Goal: Task Accomplishment & Management: Manage account settings

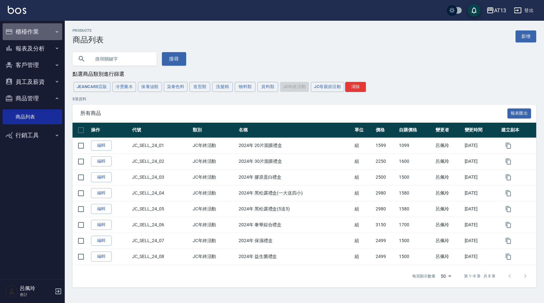
click at [28, 33] on button "櫃檯作業" at bounding box center [33, 31] width 60 height 17
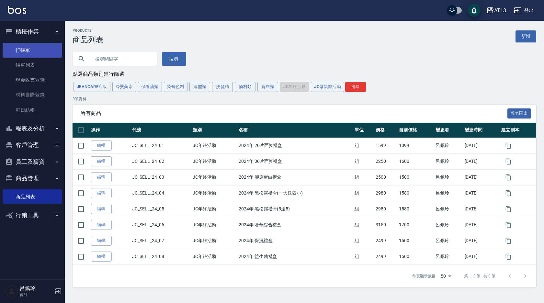
click at [27, 49] on link "打帳單" at bounding box center [33, 50] width 60 height 15
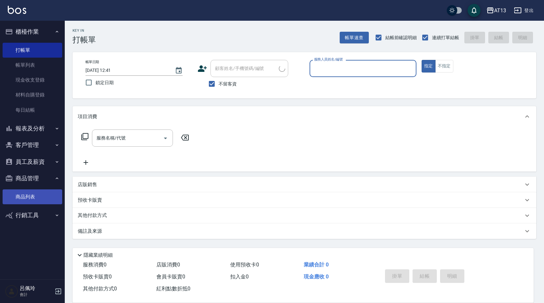
click at [18, 198] on link "商品列表" at bounding box center [33, 196] width 60 height 15
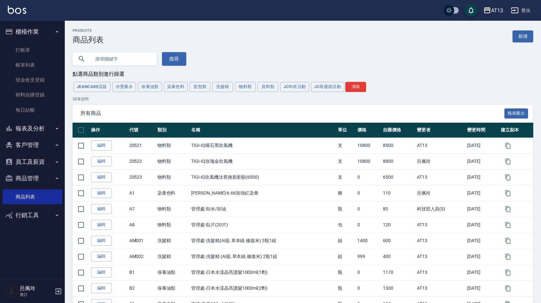
click at [119, 56] on input "text" at bounding box center [121, 58] width 61 height 17
type input "華田"
click at [168, 60] on button "搜尋" at bounding box center [174, 59] width 24 height 14
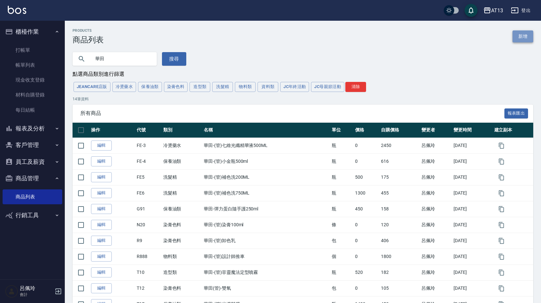
click at [519, 33] on link "新增" at bounding box center [522, 36] width 21 height 12
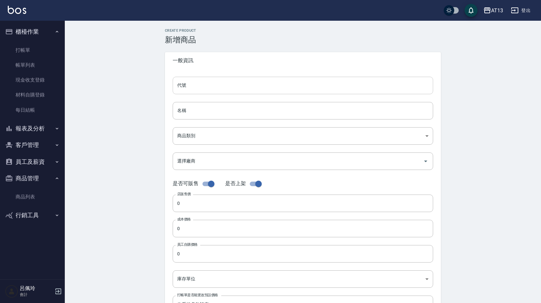
click at [220, 85] on input "代號" at bounding box center [303, 85] width 260 height 17
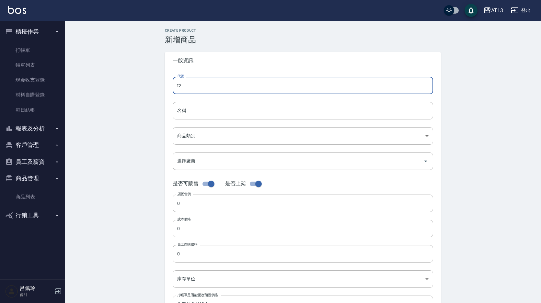
type input "t"
type input "T21"
click at [268, 109] on input "名稱" at bounding box center [303, 110] width 260 height 17
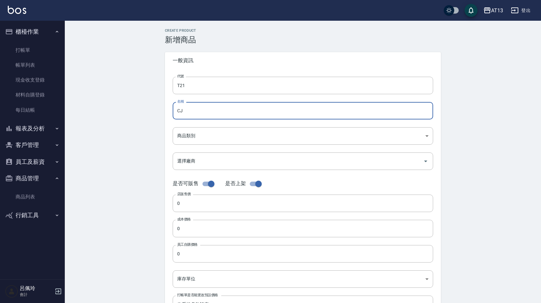
type input "C"
click at [238, 112] on input "華田-彩染補色慕[PERSON_NAME](買1送1)" at bounding box center [303, 110] width 260 height 17
type input "華田-彩染補色慕[PERSON_NAME](買1送1)"
click at [205, 134] on body "AT13 登出 櫃檯作業 打帳單 帳單列表 現金收支登錄 材料自購登錄 每日結帳 報表及分析 報表目錄 店家區間累計表 店家日報表 互助日報表 互助月報表 互…" at bounding box center [270, 223] width 541 height 447
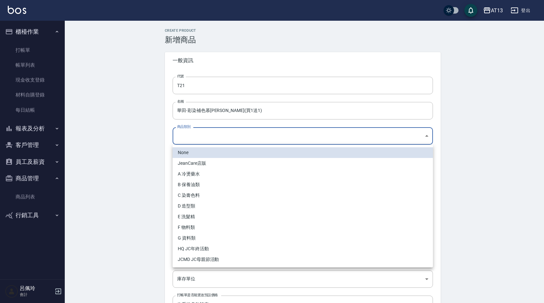
click at [195, 194] on li "C 染膏色料" at bounding box center [303, 195] width 260 height 11
type input "7d4cd25b-1fb9-4241-8bc1-9ac54d3f2a97"
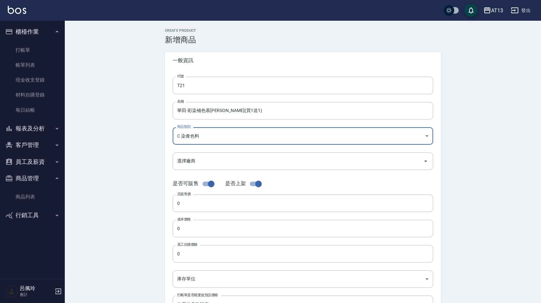
click at [252, 184] on input "checkbox" at bounding box center [258, 184] width 37 height 12
checkbox input "false"
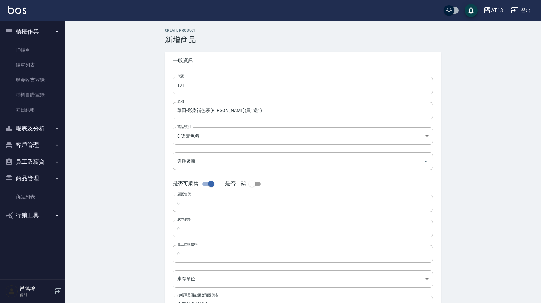
click at [204, 184] on input "checkbox" at bounding box center [211, 184] width 37 height 12
checkbox input "false"
click at [193, 203] on input "0" at bounding box center [303, 203] width 260 height 17
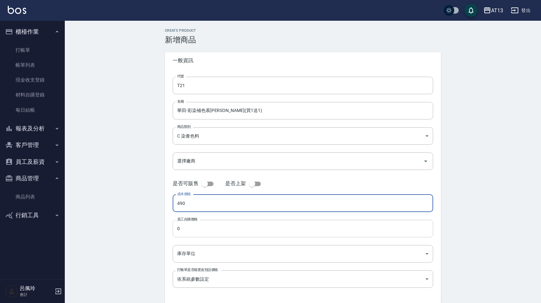
type input "490"
click at [213, 232] on input "0" at bounding box center [303, 228] width 260 height 17
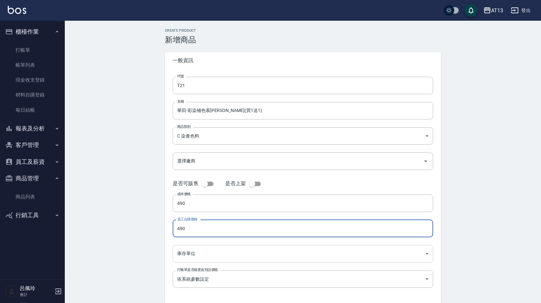
type input "490"
click at [205, 249] on body "AT13 登出 櫃檯作業 打帳單 帳單列表 現金收支登錄 材料自購登錄 每日結帳 報表及分析 報表目錄 店家區間累計表 店家日報表 互助日報表 互助月報表 互…" at bounding box center [270, 165] width 541 height 331
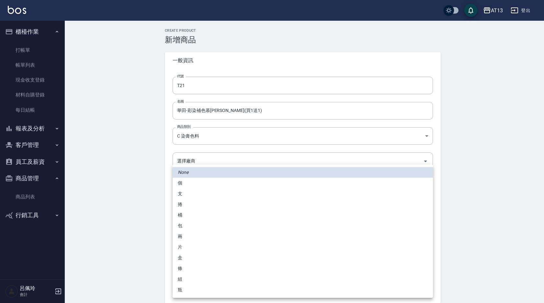
click at [189, 289] on li "瓶" at bounding box center [303, 290] width 260 height 11
type input "瓶"
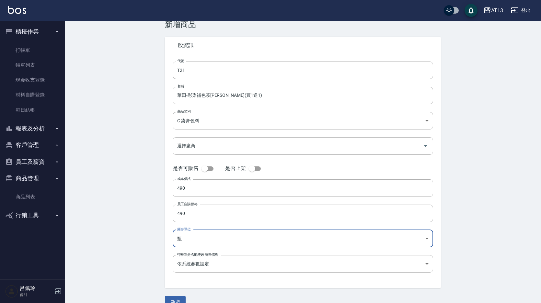
scroll to position [28, 0]
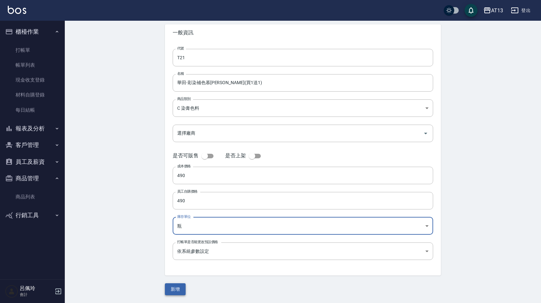
drag, startPoint x: 176, startPoint y: 293, endPoint x: 174, endPoint y: 288, distance: 4.8
click at [176, 293] on button "新增" at bounding box center [175, 289] width 21 height 12
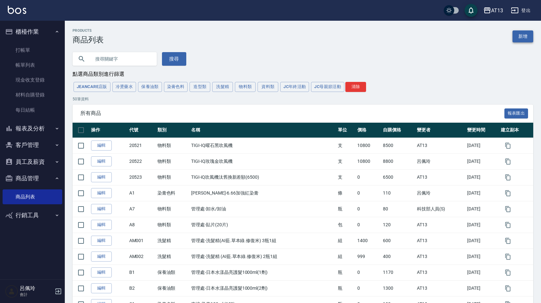
click at [523, 37] on link "新增" at bounding box center [522, 36] width 21 height 12
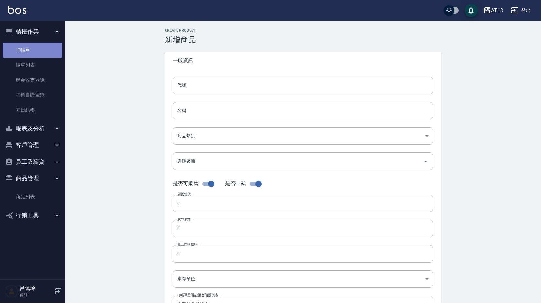
click at [24, 50] on link "打帳單" at bounding box center [33, 50] width 60 height 15
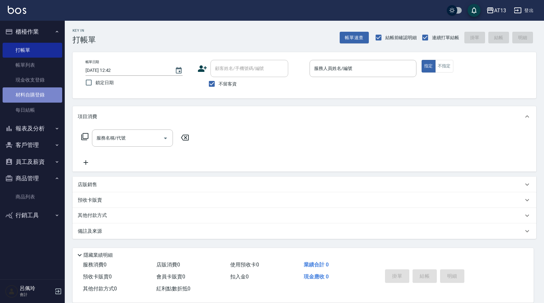
click at [28, 96] on link "材料自購登錄" at bounding box center [33, 94] width 60 height 15
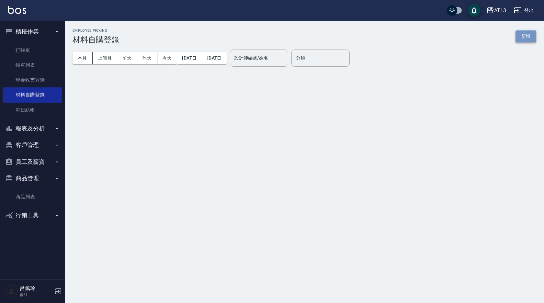
click at [520, 39] on button "新增" at bounding box center [525, 36] width 21 height 12
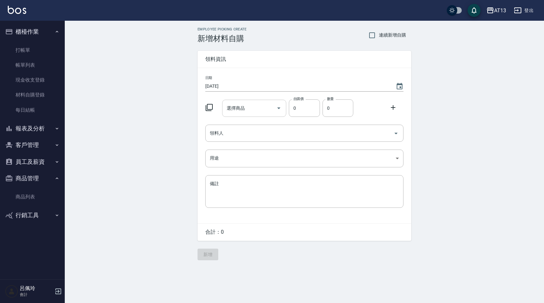
click at [265, 106] on input "選擇商品" at bounding box center [249, 108] width 49 height 11
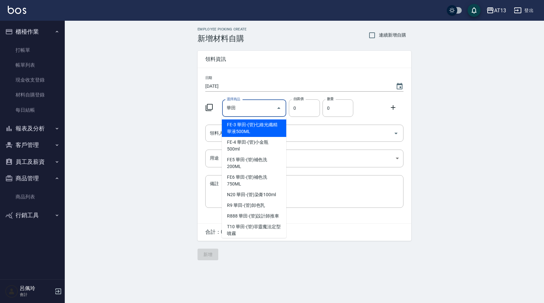
click at [243, 106] on input "華田" at bounding box center [249, 108] width 49 height 11
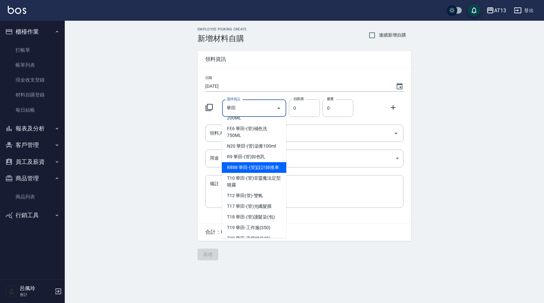
scroll to position [64, 0]
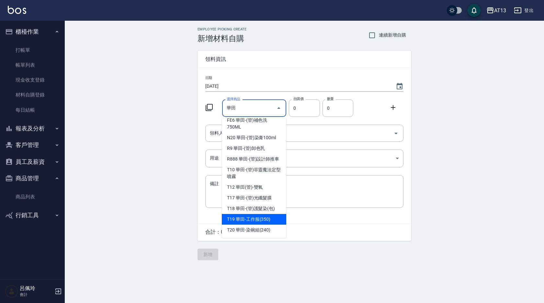
type input "華田"
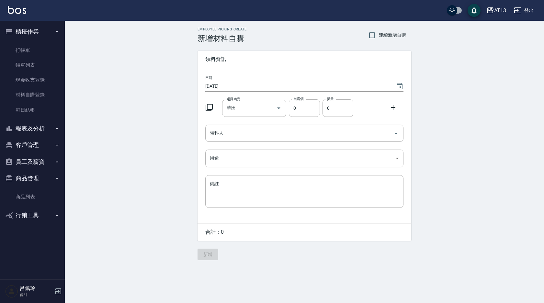
click at [492, 206] on div "Employee Picking Create 新增材料自購 連續新增自購 領料資訊 日期 2025/08/23 選擇商品 華田 選擇商品 自購價 0 自購價…" at bounding box center [304, 144] width 479 height 246
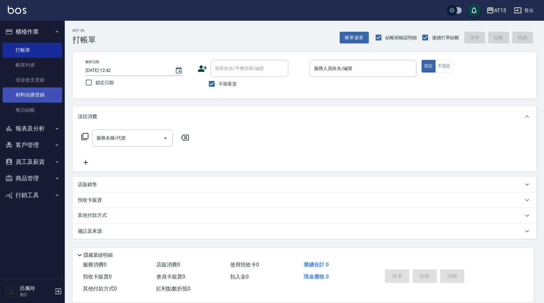
click at [35, 94] on link "材料自購登錄" at bounding box center [33, 94] width 60 height 15
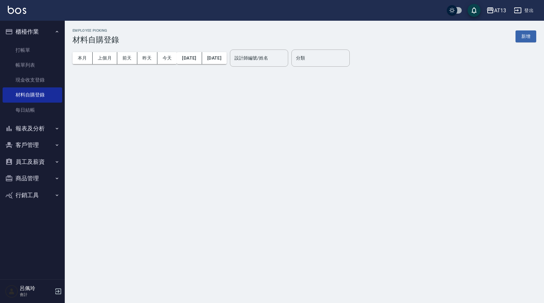
click at [526, 35] on button "新增" at bounding box center [525, 36] width 21 height 12
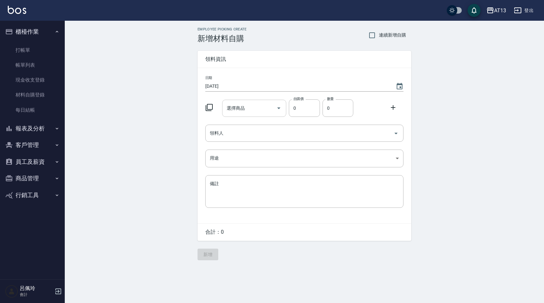
click at [242, 112] on input "選擇商品" at bounding box center [249, 108] width 49 height 11
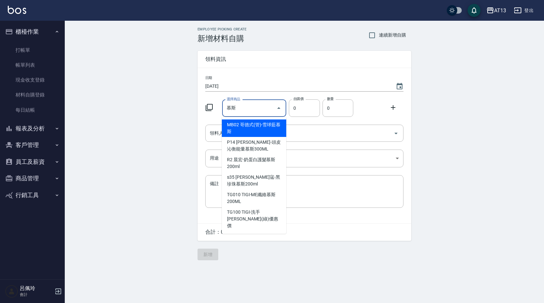
click at [245, 113] on input "慕斯" at bounding box center [249, 108] width 49 height 11
click at [263, 112] on input "慕斯" at bounding box center [249, 108] width 49 height 11
type input "慕"
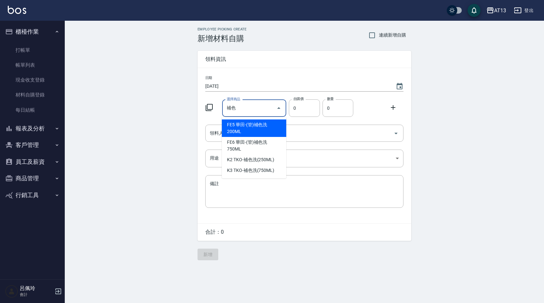
click at [262, 112] on input "補色" at bounding box center [249, 108] width 49 height 11
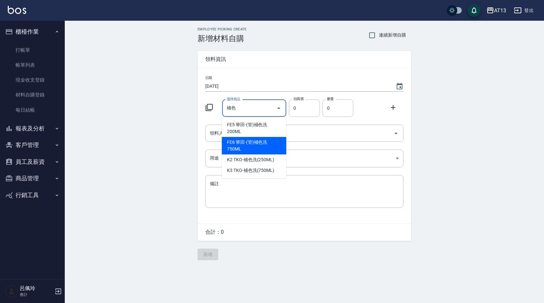
type input "補色"
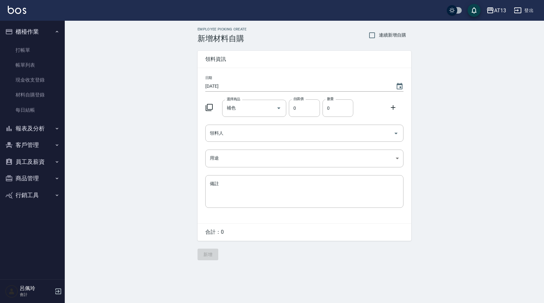
click at [464, 189] on div "Employee Picking Create 新增材料自購 連續新增自購 領料資訊 日期 2025/08/23 選擇商品 補色 選擇商品 自購價 0 自購價…" at bounding box center [304, 144] width 479 height 246
click at [29, 175] on button "商品管理" at bounding box center [33, 178] width 60 height 17
click at [30, 194] on link "商品列表" at bounding box center [33, 196] width 60 height 15
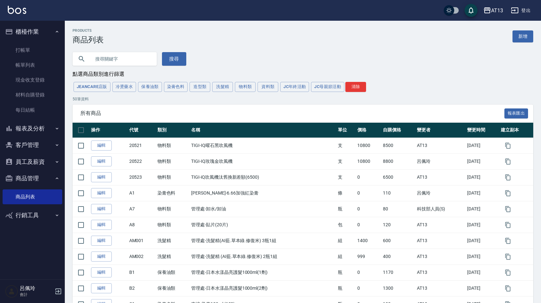
click at [100, 55] on input "text" at bounding box center [121, 58] width 61 height 17
click at [170, 84] on button "染膏色料" at bounding box center [176, 87] width 24 height 10
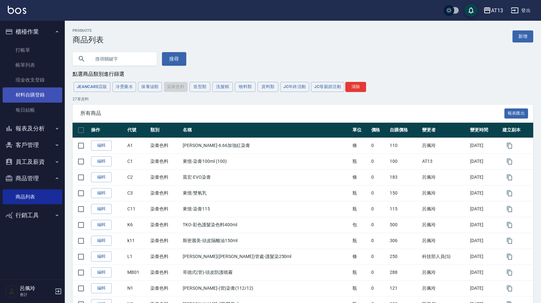
drag, startPoint x: 39, startPoint y: 95, endPoint x: 40, endPoint y: 91, distance: 4.5
click at [40, 95] on link "材料自購登錄" at bounding box center [33, 94] width 60 height 15
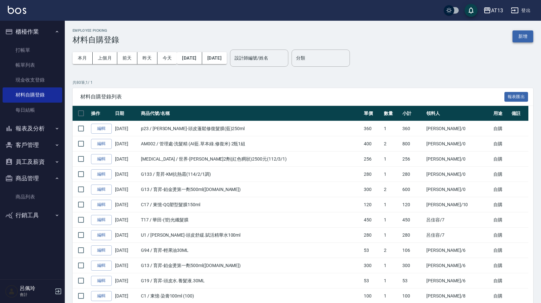
click at [522, 31] on div "Employee Picking 材料自購登錄 新增" at bounding box center [303, 36] width 460 height 16
click at [528, 37] on button "新增" at bounding box center [522, 36] width 21 height 12
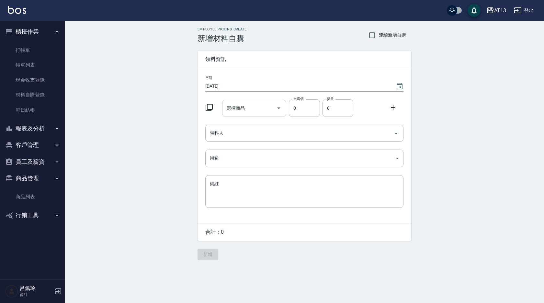
click at [249, 106] on input "選擇商品" at bounding box center [249, 108] width 49 height 11
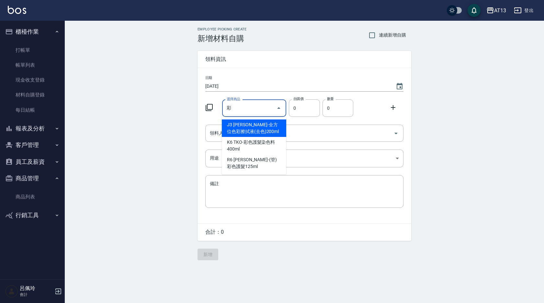
click at [244, 111] on input "彩" at bounding box center [249, 108] width 49 height 11
type input "彩"
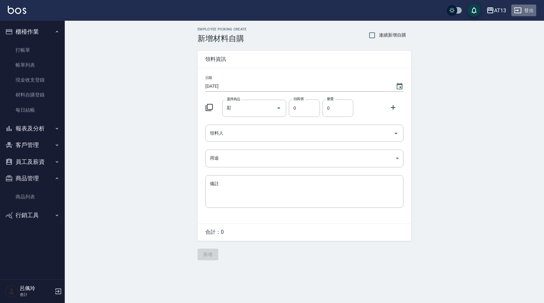
click at [526, 9] on button "登出" at bounding box center [523, 11] width 25 height 12
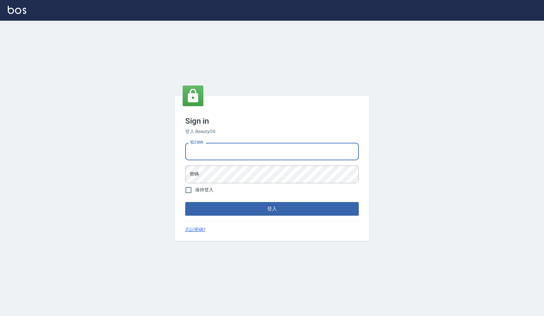
type input "0922458097"
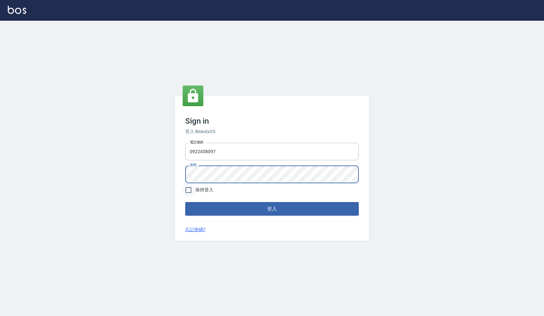
click at [192, 189] on input "保持登入" at bounding box center [189, 190] width 14 height 14
checkbox input "true"
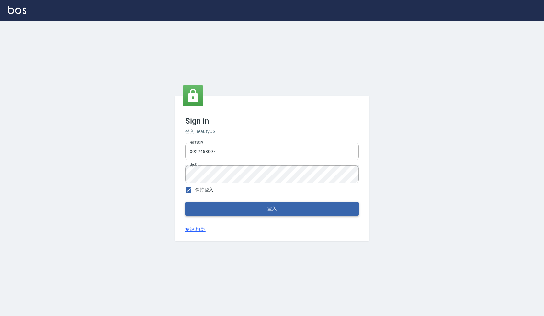
click at [221, 212] on button "登入" at bounding box center [272, 209] width 174 height 14
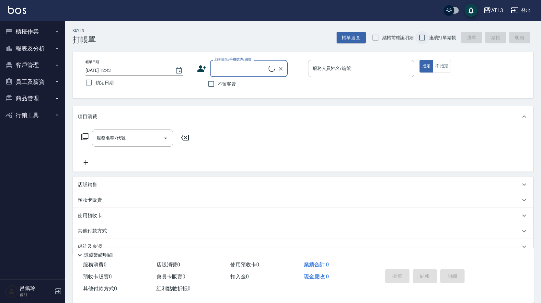
click at [423, 38] on input "連續打單結帳" at bounding box center [422, 38] width 14 height 14
checkbox input "true"
click at [377, 36] on input "結帳前確認明細" at bounding box center [375, 38] width 14 height 14
checkbox input "true"
click at [210, 84] on input "不留客資" at bounding box center [211, 84] width 14 height 14
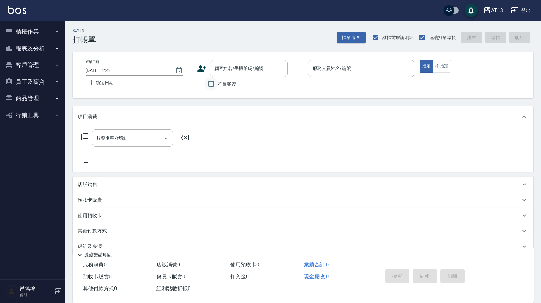
checkbox input "true"
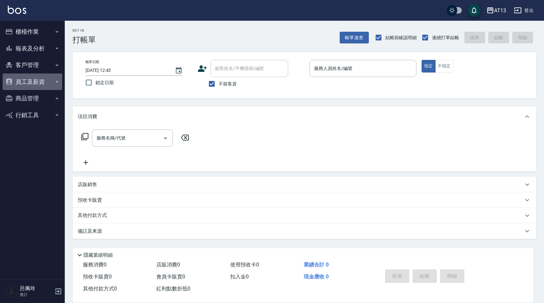
click at [35, 78] on button "員工及薪資" at bounding box center [33, 81] width 60 height 17
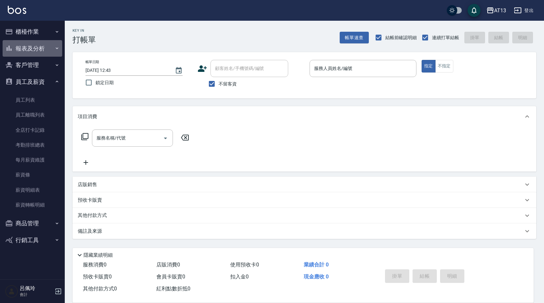
click at [35, 47] on button "報表及分析" at bounding box center [33, 48] width 60 height 17
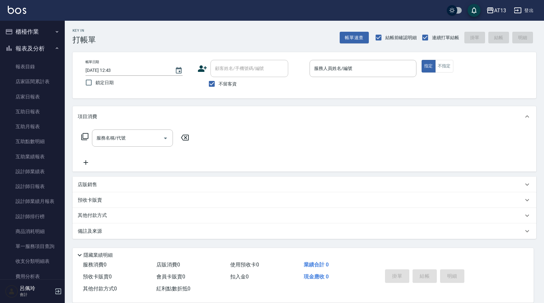
click at [33, 33] on button "櫃檯作業" at bounding box center [33, 31] width 60 height 17
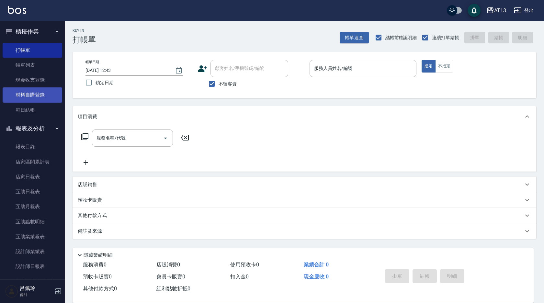
click at [39, 94] on link "材料自購登錄" at bounding box center [33, 94] width 60 height 15
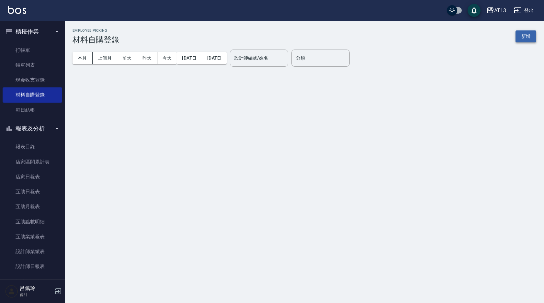
click at [525, 39] on button "新增" at bounding box center [525, 36] width 21 height 12
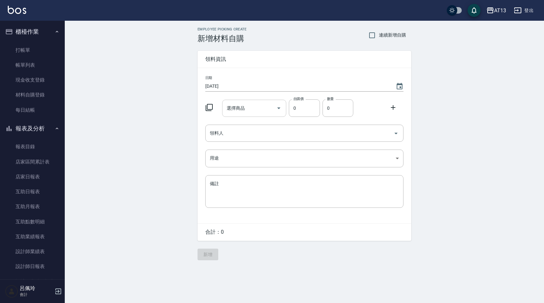
click at [252, 107] on input "選擇商品" at bounding box center [249, 108] width 49 height 11
type input "彩"
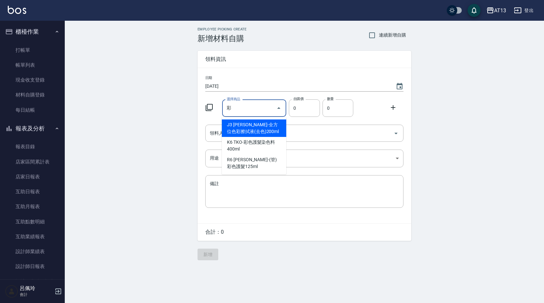
click at [252, 107] on input "彩" at bounding box center [249, 108] width 49 height 11
click at [262, 108] on input "彩" at bounding box center [249, 108] width 49 height 11
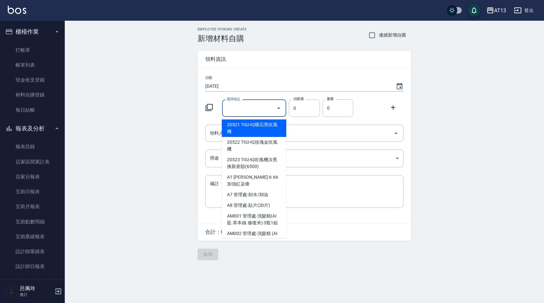
click at [207, 107] on icon at bounding box center [209, 107] width 7 height 7
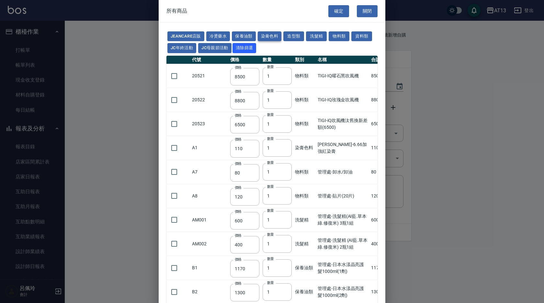
click at [273, 38] on button "染膏色料" at bounding box center [270, 36] width 24 height 10
type input "110"
type input "100"
type input "183"
type input "150"
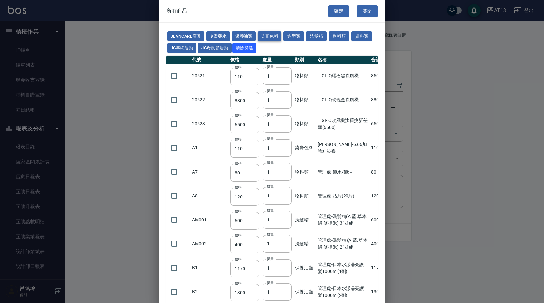
type input "115"
type input "500"
type input "306"
type input "250"
type input "288"
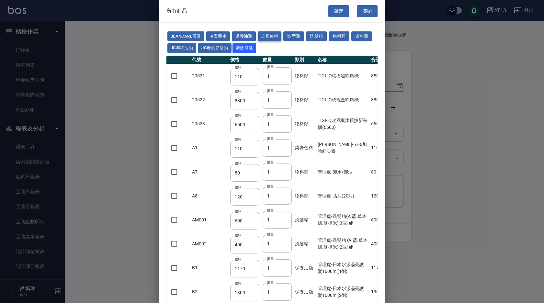
type input "121"
type input "222"
type input "840"
type input "120"
type input "750"
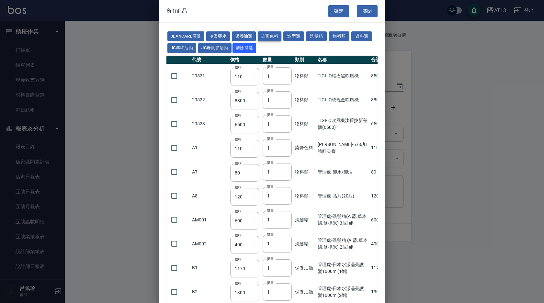
type input "183"
type input "204"
type input "360"
type input "490"
type input "406"
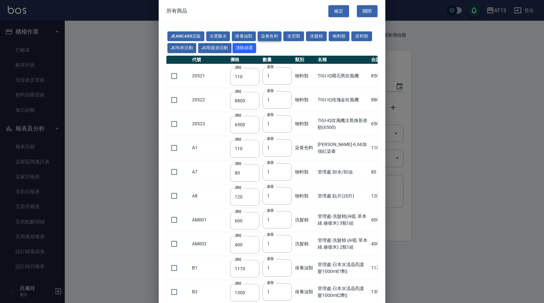
type input "246"
type input "160"
type input "700"
type input "105"
type input "490"
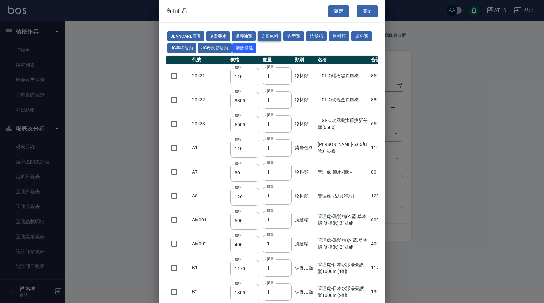
type input "175"
type input "464"
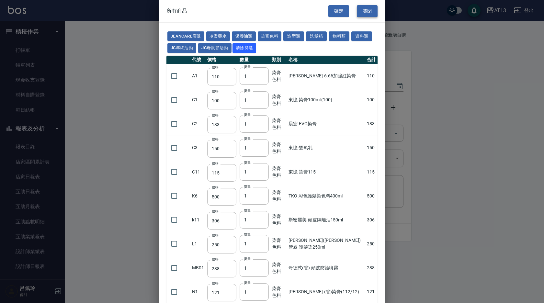
click at [368, 13] on button "關閉" at bounding box center [367, 11] width 21 height 12
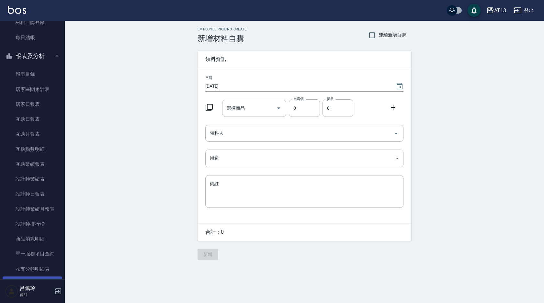
scroll to position [130, 0]
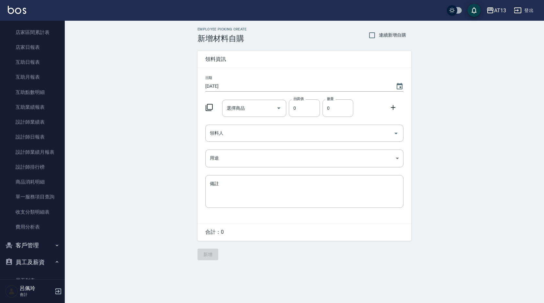
click at [35, 245] on button "客戶管理" at bounding box center [33, 245] width 60 height 17
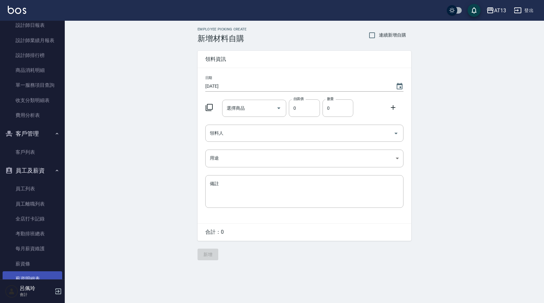
scroll to position [291, 0]
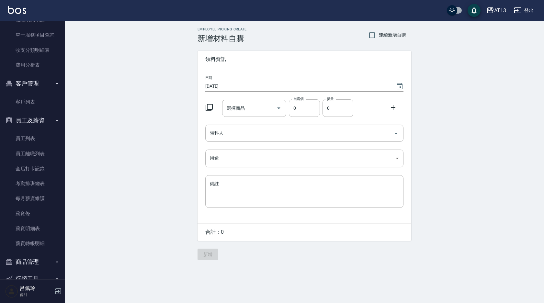
click at [32, 259] on button "商品管理" at bounding box center [33, 261] width 60 height 17
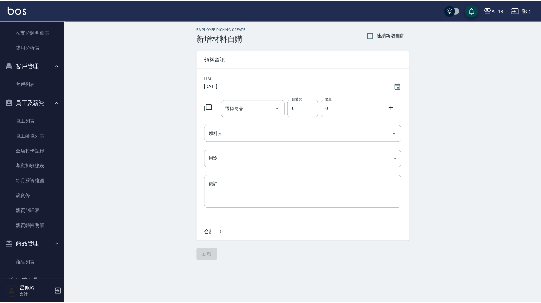
scroll to position [326, 0]
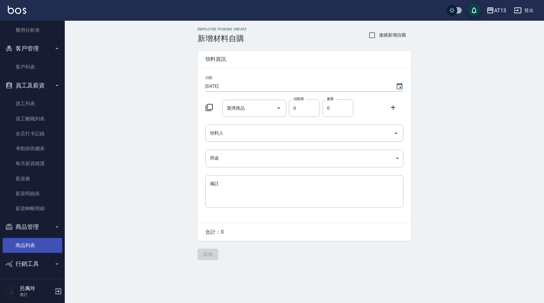
click at [36, 247] on link "商品列表" at bounding box center [33, 245] width 60 height 15
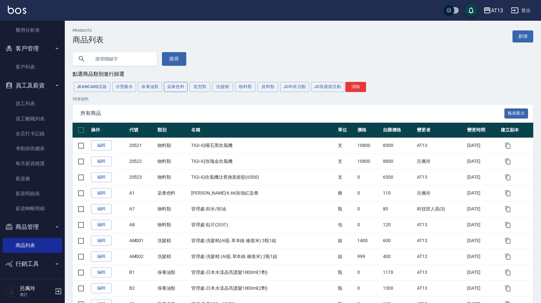
click at [170, 87] on button "染膏色料" at bounding box center [176, 87] width 24 height 10
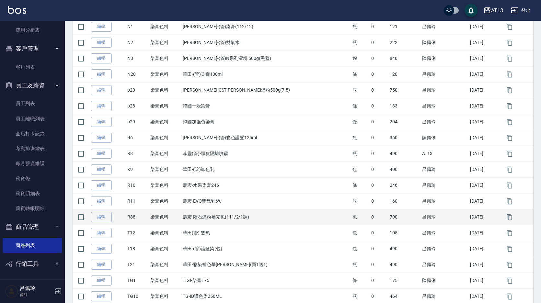
scroll to position [295, 0]
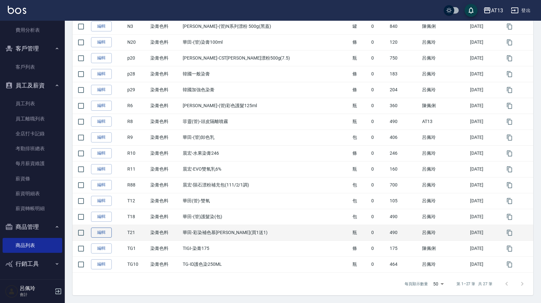
click at [107, 232] on link "編輯" at bounding box center [101, 233] width 21 height 10
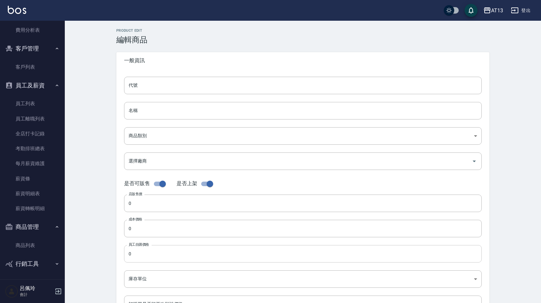
type input "T21"
type input "華田-彩染補色慕[PERSON_NAME](買1送1)"
type input "7d4cd25b-1fb9-4241-8bc1-9ac54d3f2a97"
checkbox input "false"
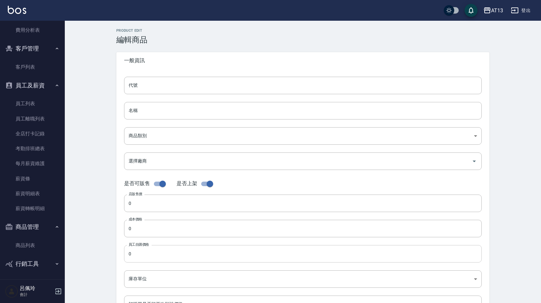
type input "490"
type input "瓶"
type input "UNSET"
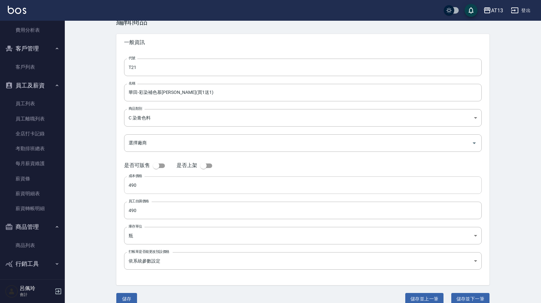
scroll to position [28, 0]
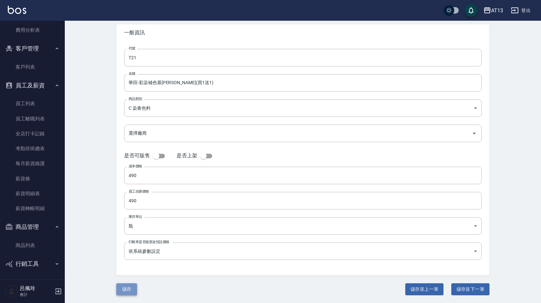
click at [131, 290] on button "儲存" at bounding box center [126, 289] width 21 height 12
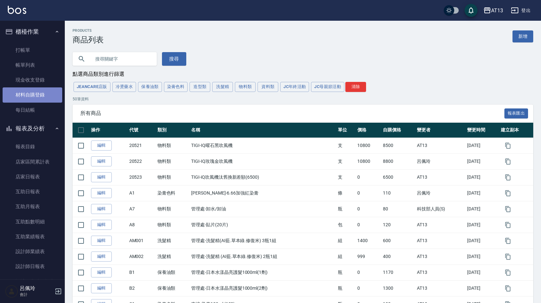
click at [35, 96] on link "材料自購登錄" at bounding box center [33, 94] width 60 height 15
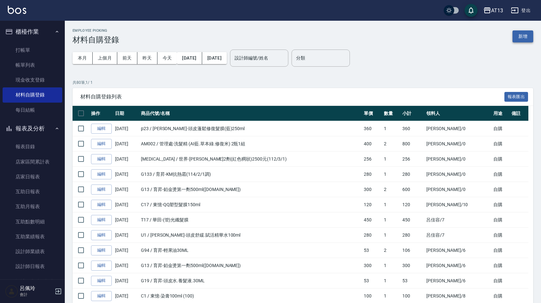
click at [519, 39] on button "新增" at bounding box center [522, 36] width 21 height 12
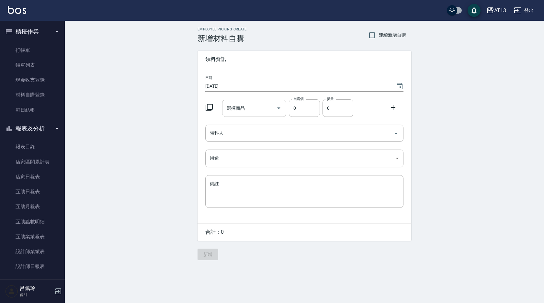
click at [237, 107] on div "選擇商品 選擇商品" at bounding box center [254, 108] width 64 height 17
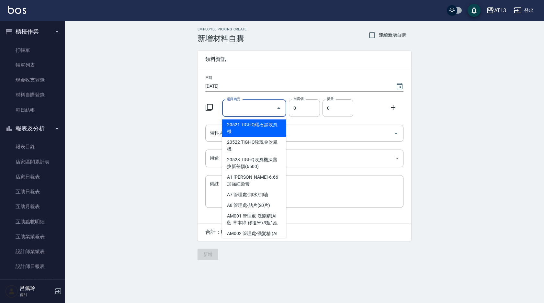
click at [209, 108] on icon at bounding box center [209, 108] width 8 height 8
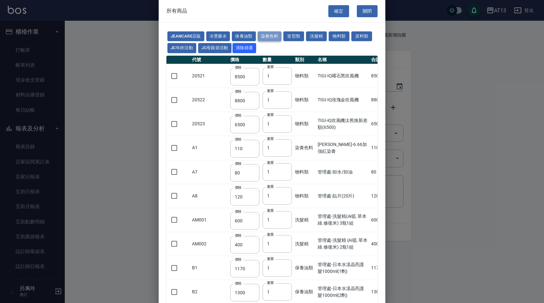
click at [278, 36] on button "染膏色料" at bounding box center [270, 36] width 24 height 10
type input "110"
type input "100"
type input "183"
type input "150"
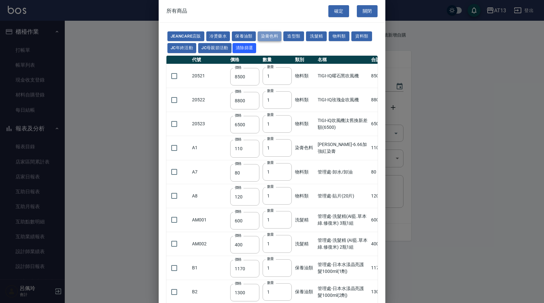
type input "115"
type input "500"
type input "306"
type input "250"
type input "288"
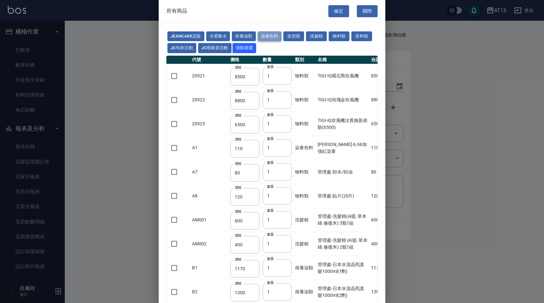
type input "121"
type input "222"
type input "840"
type input "120"
type input "750"
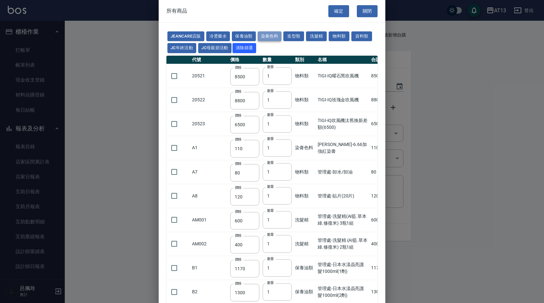
type input "183"
type input "204"
type input "360"
type input "490"
type input "406"
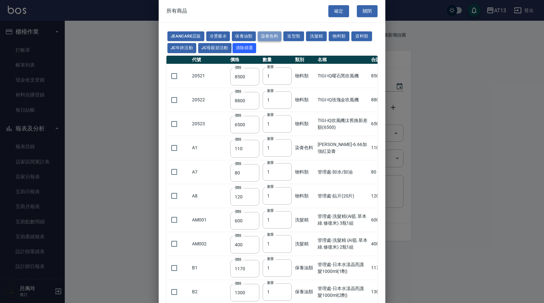
type input "246"
type input "160"
type input "700"
type input "105"
type input "490"
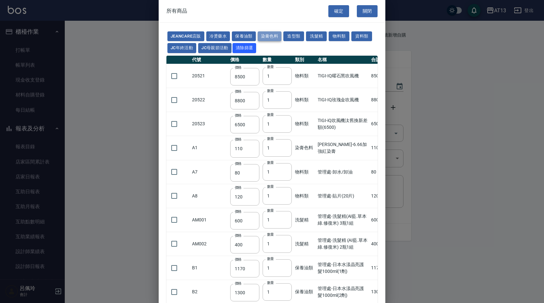
type input "175"
type input "464"
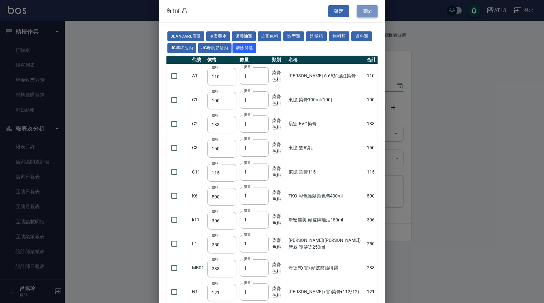
click at [368, 8] on button "關閉" at bounding box center [367, 11] width 21 height 12
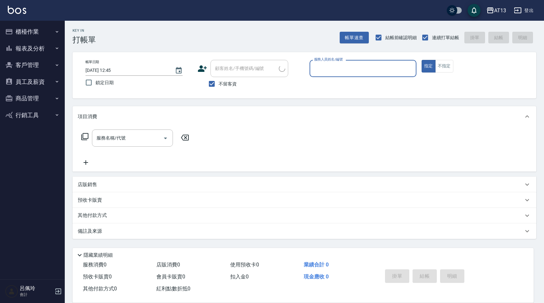
click at [24, 27] on button "櫃檯作業" at bounding box center [33, 31] width 60 height 17
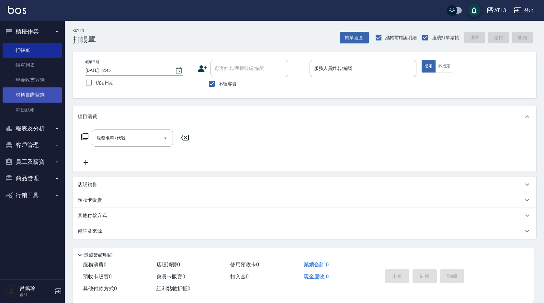
drag, startPoint x: 36, startPoint y: 93, endPoint x: 26, endPoint y: 94, distance: 9.8
click at [36, 93] on link "材料自購登錄" at bounding box center [33, 94] width 60 height 15
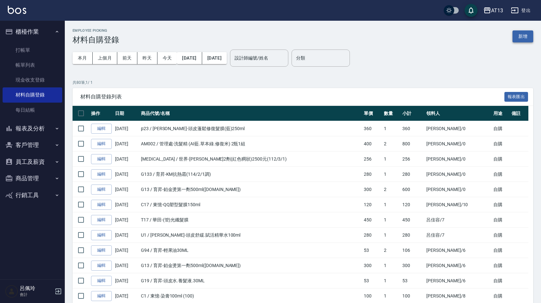
click at [523, 37] on button "新增" at bounding box center [522, 36] width 21 height 12
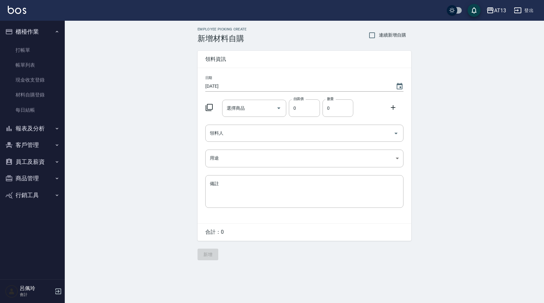
click at [208, 108] on icon at bounding box center [209, 108] width 8 height 8
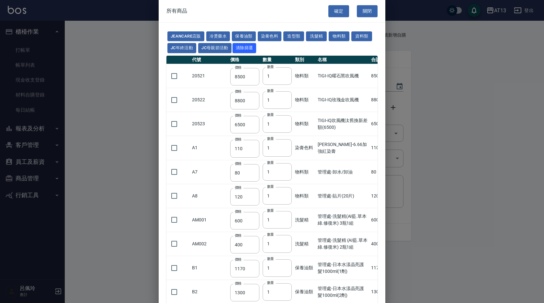
click at [211, 106] on td "20522" at bounding box center [209, 100] width 38 height 24
click at [269, 36] on button "染膏色料" at bounding box center [270, 36] width 24 height 10
type input "110"
type input "100"
type input "183"
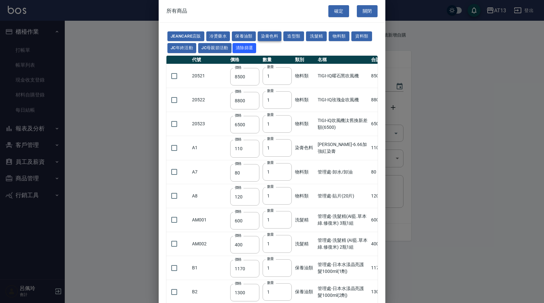
type input "150"
type input "115"
type input "500"
type input "306"
type input "250"
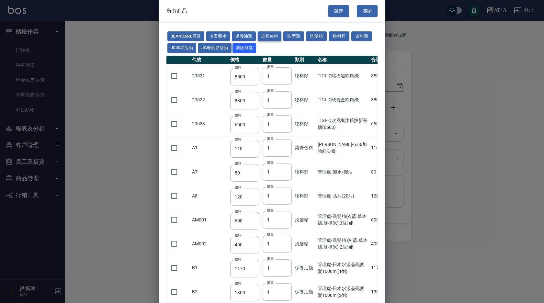
type input "288"
type input "121"
type input "222"
type input "840"
type input "120"
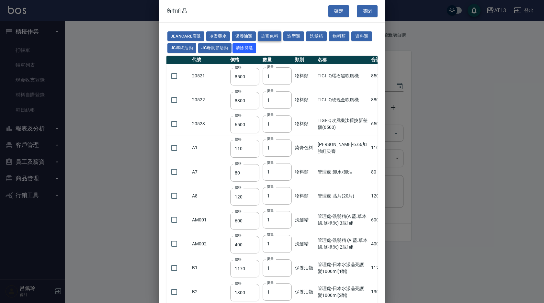
type input "750"
type input "183"
type input "204"
type input "360"
type input "490"
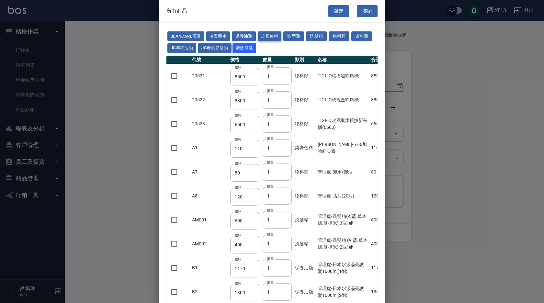
type input "406"
type input "246"
type input "160"
type input "700"
type input "105"
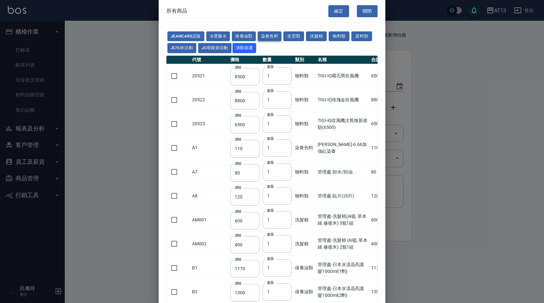
type input "490"
type input "175"
type input "464"
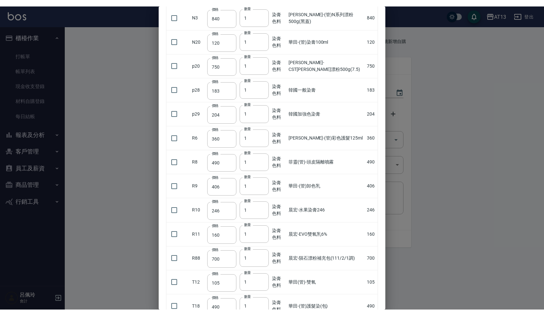
scroll to position [425, 0]
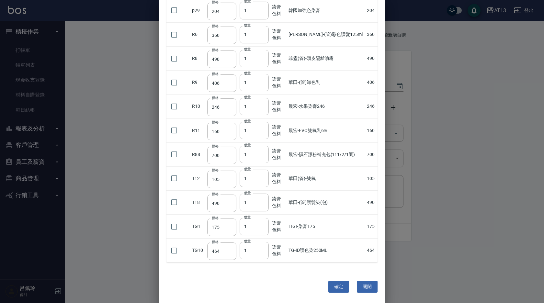
click at [367, 285] on button "關閉" at bounding box center [367, 287] width 21 height 12
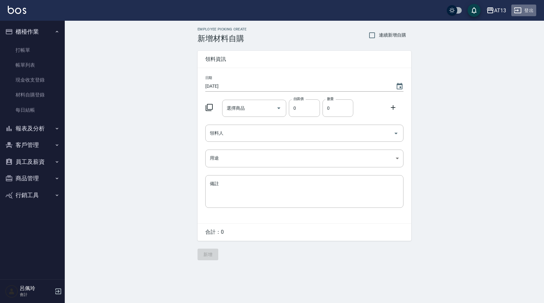
click at [528, 10] on button "登出" at bounding box center [523, 11] width 25 height 12
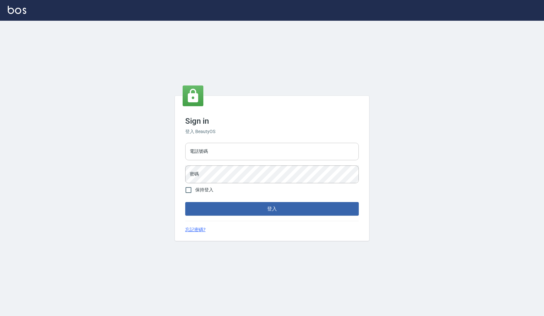
click at [229, 154] on input "電話號碼" at bounding box center [272, 151] width 174 height 17
type input "0922458097"
click at [188, 190] on input "保持登入" at bounding box center [189, 190] width 14 height 14
checkbox input "true"
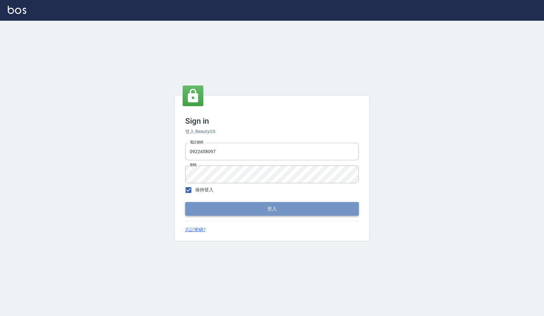
click at [216, 205] on button "登入" at bounding box center [272, 209] width 174 height 14
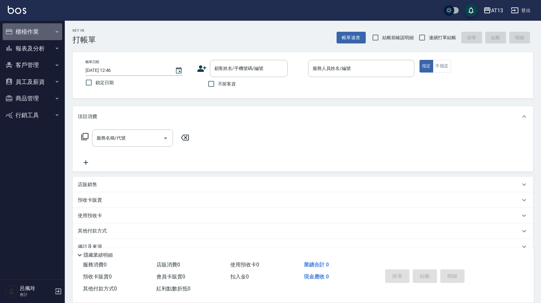
click at [32, 34] on button "櫃檯作業" at bounding box center [33, 31] width 60 height 17
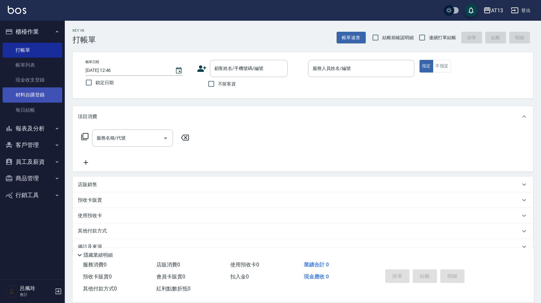
click at [42, 96] on link "材料自購登錄" at bounding box center [33, 94] width 60 height 15
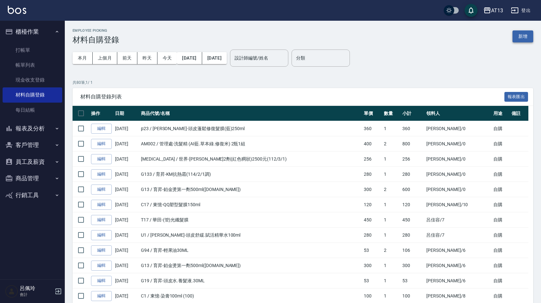
click at [526, 38] on button "新增" at bounding box center [522, 36] width 21 height 12
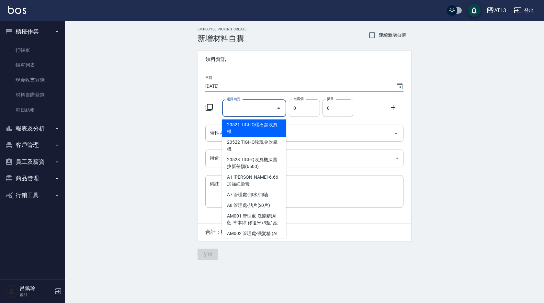
click at [253, 107] on input "選擇商品" at bounding box center [249, 108] width 49 height 11
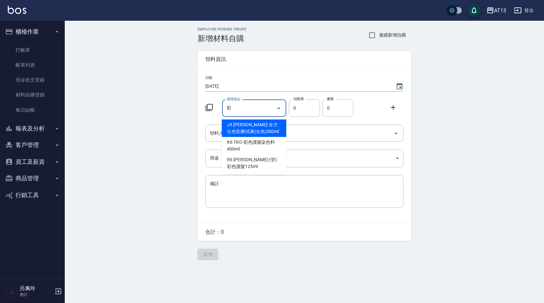
click at [253, 107] on input "彩" at bounding box center [249, 108] width 49 height 11
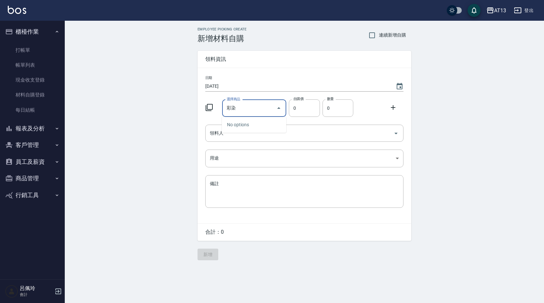
click at [253, 107] on input "彩染" at bounding box center [249, 108] width 49 height 11
type input "彩"
click at [210, 106] on icon at bounding box center [209, 108] width 8 height 8
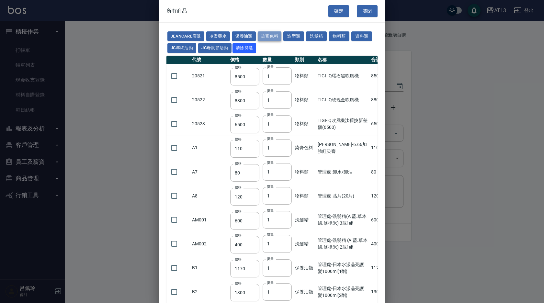
click at [274, 34] on button "染膏色料" at bounding box center [270, 36] width 24 height 10
type input "110"
type input "100"
type input "183"
type input "150"
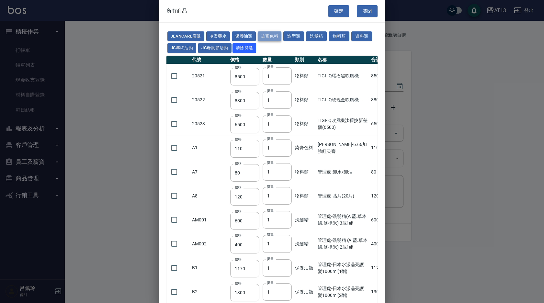
type input "115"
type input "500"
type input "306"
type input "250"
type input "288"
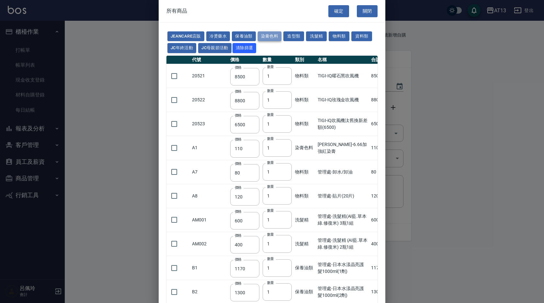
type input "121"
type input "222"
type input "840"
type input "120"
type input "750"
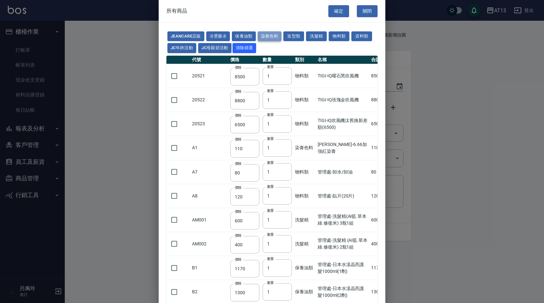
type input "183"
type input "204"
type input "360"
type input "490"
type input "406"
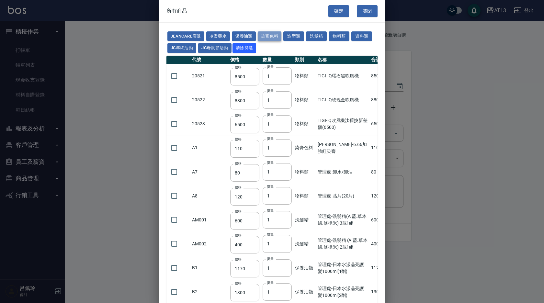
type input "246"
type input "160"
type input "700"
type input "105"
type input "490"
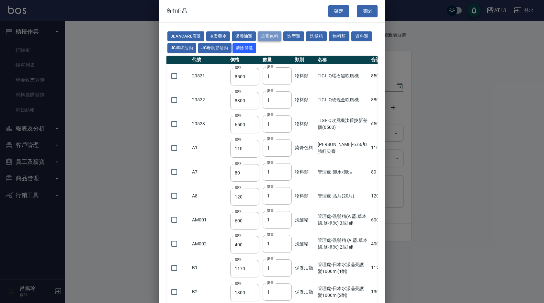
type input "175"
type input "464"
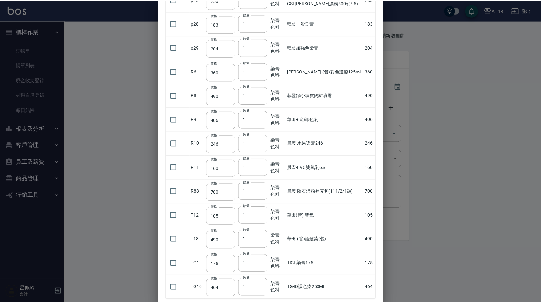
scroll to position [425, 0]
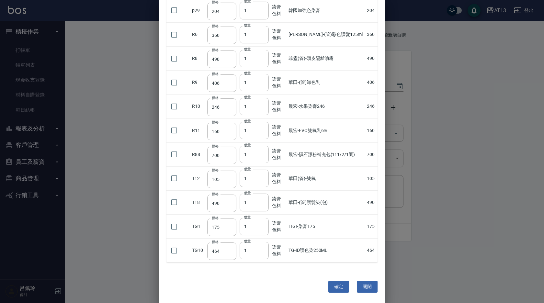
click at [31, 175] on div at bounding box center [272, 151] width 544 height 303
drag, startPoint x: 31, startPoint y: 177, endPoint x: 34, endPoint y: 177, distance: 3.6
click at [31, 177] on div at bounding box center [272, 151] width 544 height 303
click at [364, 288] on button "關閉" at bounding box center [367, 287] width 21 height 12
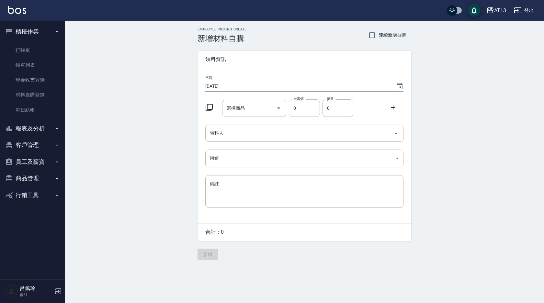
click at [27, 176] on button "商品管理" at bounding box center [33, 178] width 60 height 17
click at [30, 193] on link "商品列表" at bounding box center [33, 196] width 60 height 15
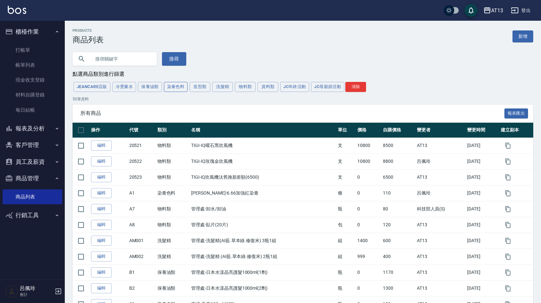
click at [175, 87] on button "染膏色料" at bounding box center [176, 87] width 24 height 10
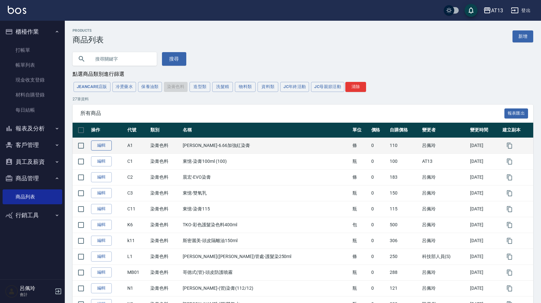
click at [105, 146] on link "編輯" at bounding box center [101, 146] width 21 height 10
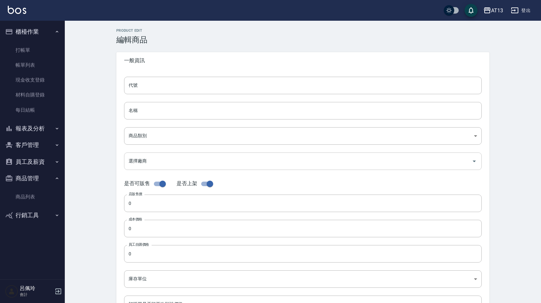
type input "A1"
type input "[PERSON_NAME]-6.66加強紅染膏"
type input "7d4cd25b-1fb9-4241-8bc1-9ac54d3f2a97"
checkbox input "false"
type input "110"
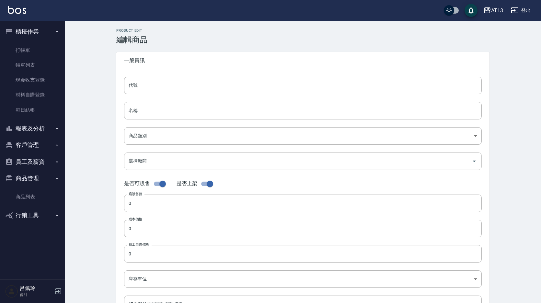
type input "110"
type input "條"
type input "UNSET"
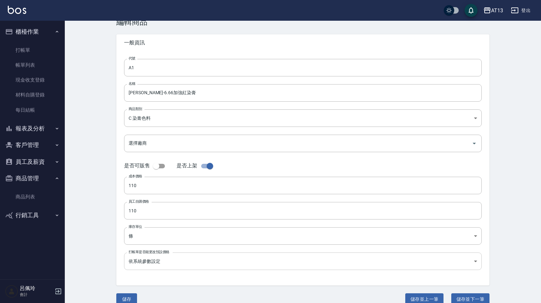
scroll to position [28, 0]
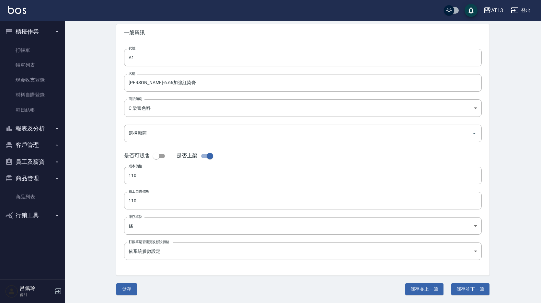
click at [126, 289] on button "儲存" at bounding box center [126, 289] width 21 height 12
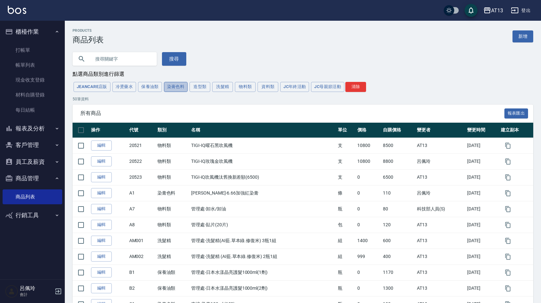
click at [180, 88] on button "染膏色料" at bounding box center [176, 87] width 24 height 10
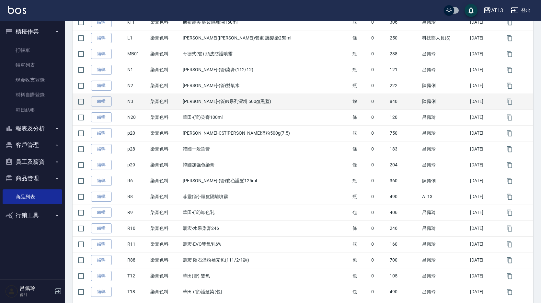
scroll to position [295, 0]
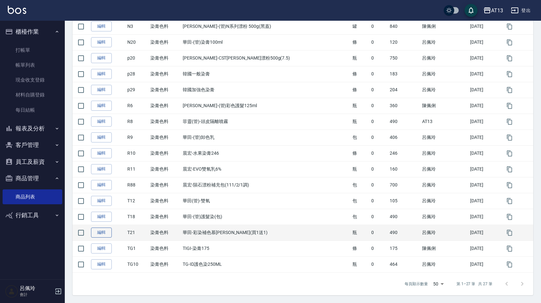
click at [103, 231] on link "編輯" at bounding box center [101, 233] width 21 height 10
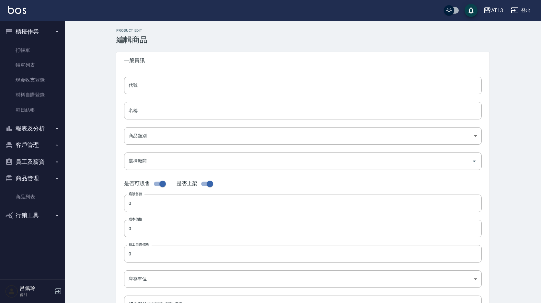
type input "T21"
type input "華田-彩染補色慕[PERSON_NAME](買1送1)"
type input "7d4cd25b-1fb9-4241-8bc1-9ac54d3f2a97"
checkbox input "false"
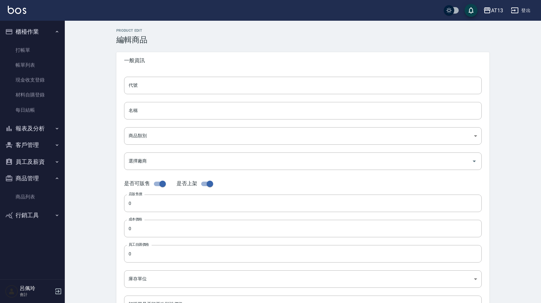
type input "490"
type input "瓶"
type input "UNSET"
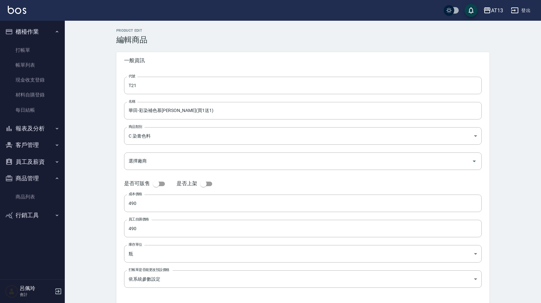
click at [205, 183] on input "checkbox" at bounding box center [203, 184] width 37 height 12
checkbox input "true"
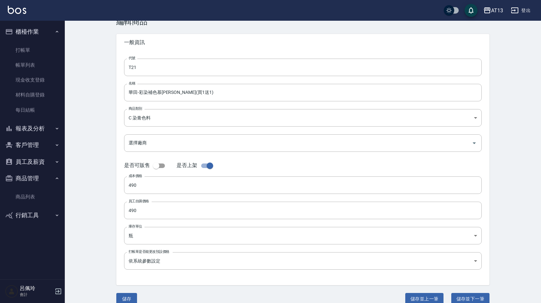
scroll to position [28, 0]
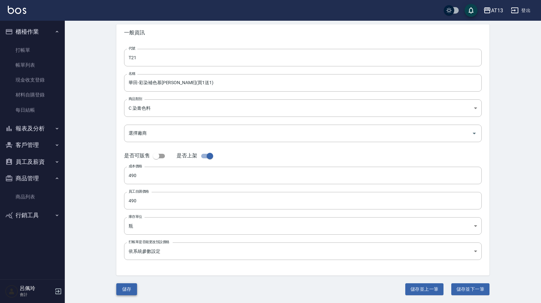
click at [129, 287] on button "儲存" at bounding box center [126, 289] width 21 height 12
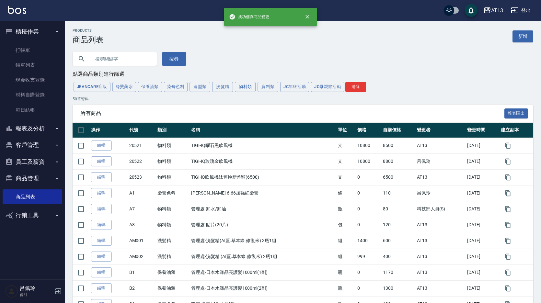
click at [23, 33] on button "櫃檯作業" at bounding box center [33, 31] width 60 height 17
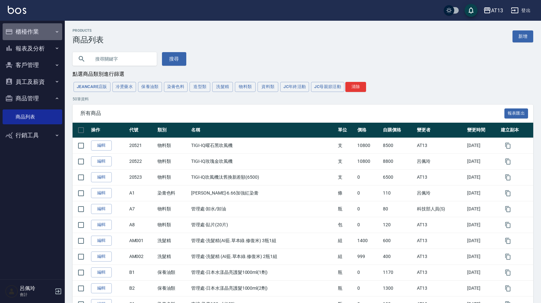
click at [24, 32] on button "櫃檯作業" at bounding box center [33, 31] width 60 height 17
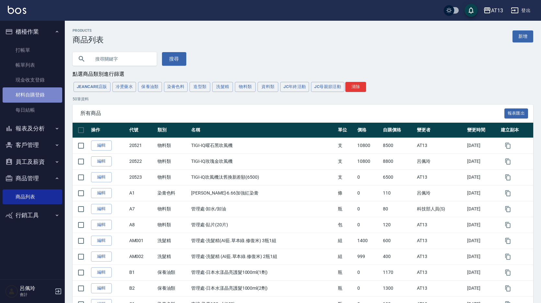
click at [43, 93] on link "材料自購登錄" at bounding box center [33, 94] width 60 height 15
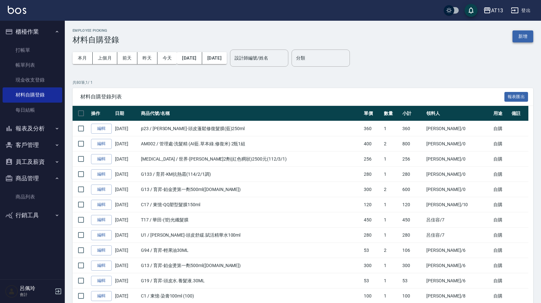
click at [523, 38] on button "新增" at bounding box center [522, 36] width 21 height 12
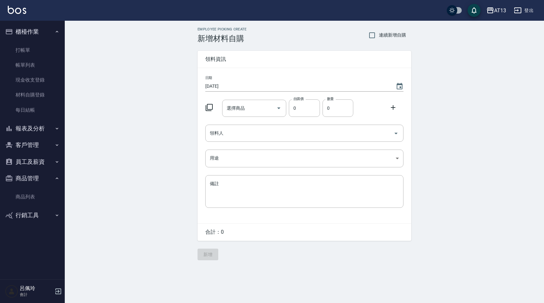
click at [206, 108] on icon at bounding box center [209, 107] width 7 height 7
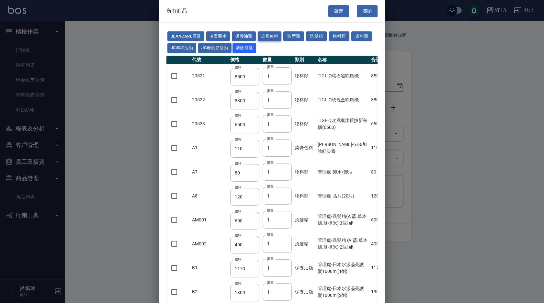
click at [271, 33] on button "染膏色料" at bounding box center [270, 36] width 24 height 10
type input "110"
type input "100"
type input "183"
type input "150"
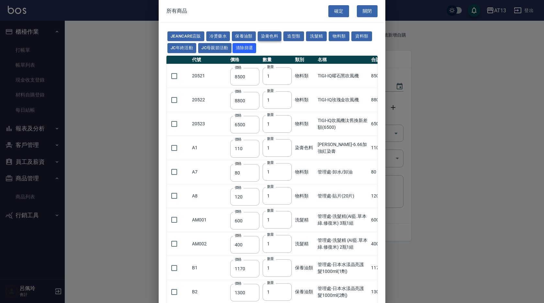
type input "115"
type input "500"
type input "306"
type input "250"
type input "288"
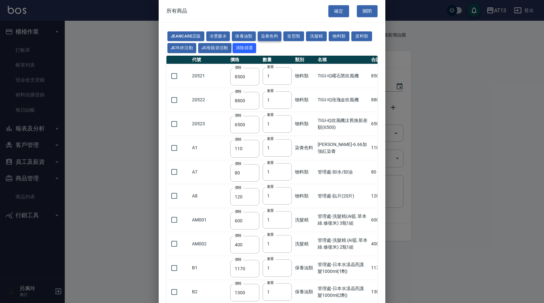
type input "121"
type input "222"
type input "840"
type input "120"
type input "750"
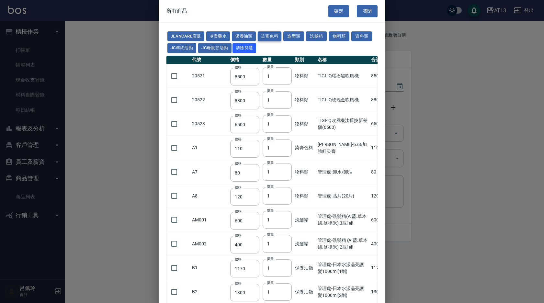
type input "183"
type input "204"
type input "360"
type input "490"
type input "406"
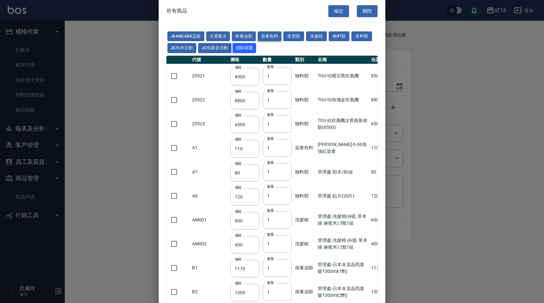
type input "246"
type input "160"
type input "700"
type input "105"
type input "490"
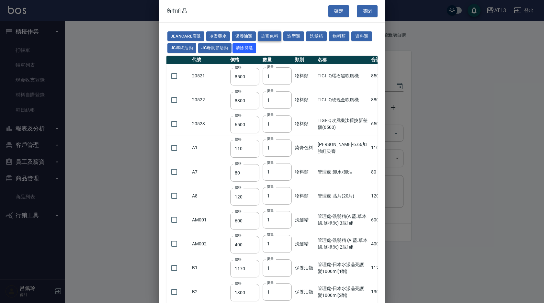
type input "175"
type input "464"
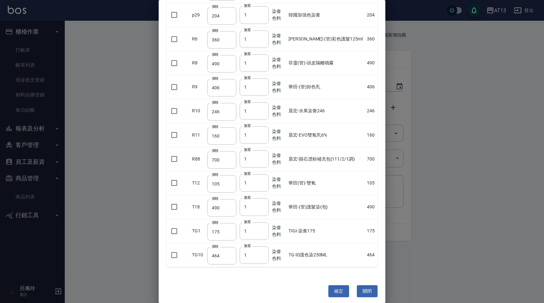
scroll to position [425, 0]
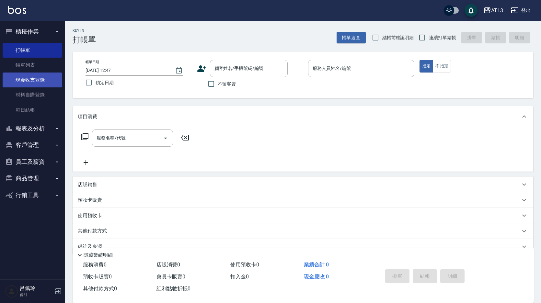
click at [38, 80] on link "現金收支登錄" at bounding box center [33, 80] width 60 height 15
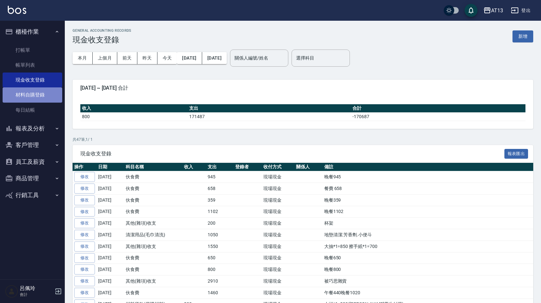
click at [43, 95] on link "材料自購登錄" at bounding box center [33, 94] width 60 height 15
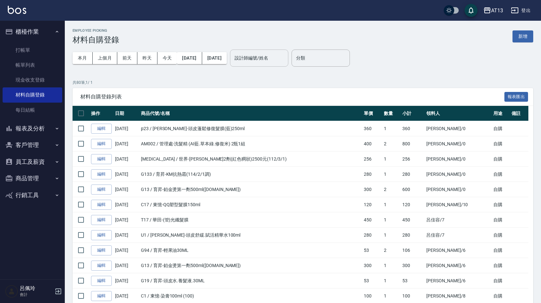
click at [285, 58] on input "設計師編號/姓名" at bounding box center [259, 57] width 52 height 11
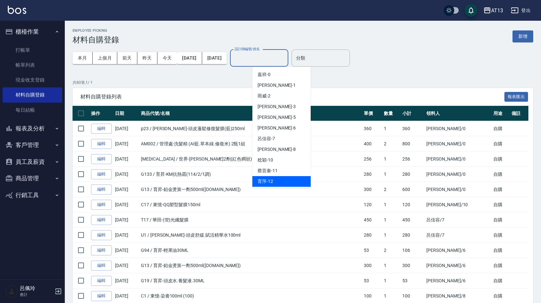
click at [277, 179] on div "育萍 -12" at bounding box center [281, 181] width 58 height 11
type input "育[PERSON_NAME]-12"
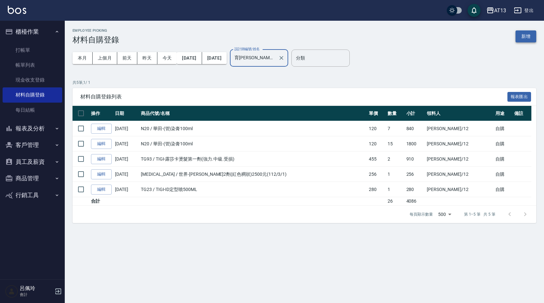
click at [522, 38] on button "新增" at bounding box center [525, 36] width 21 height 12
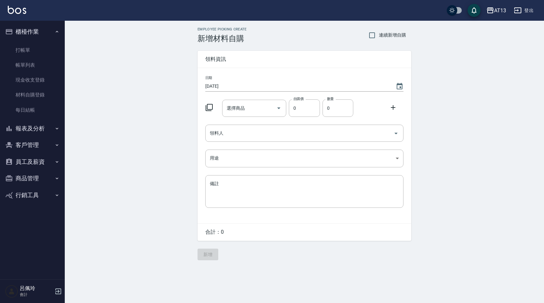
click at [210, 105] on icon at bounding box center [209, 108] width 8 height 8
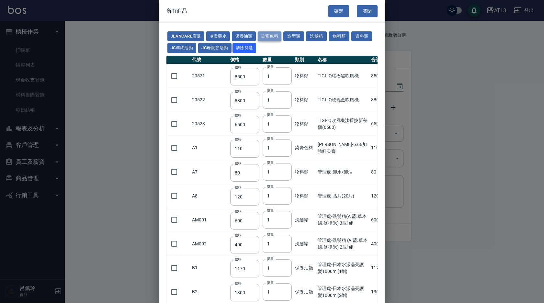
click at [266, 33] on button "染膏色料" at bounding box center [270, 36] width 24 height 10
type input "110"
type input "100"
type input "183"
type input "150"
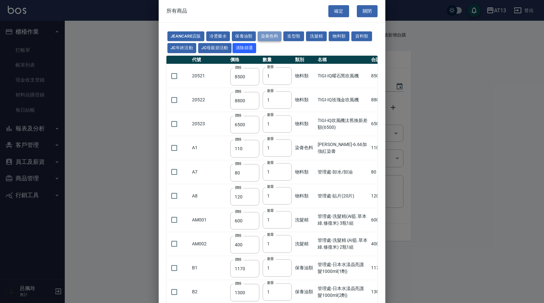
type input "115"
type input "500"
type input "306"
type input "250"
type input "288"
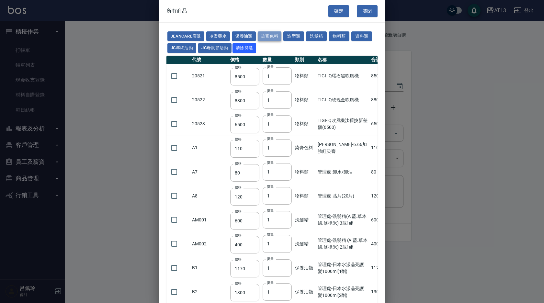
type input "121"
type input "222"
type input "840"
type input "120"
type input "750"
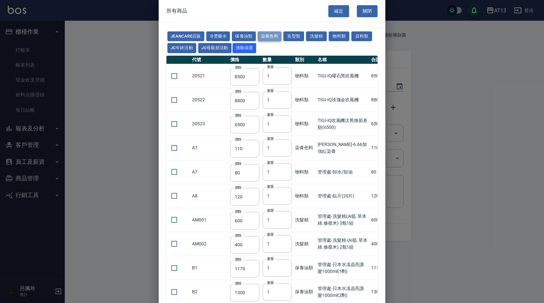
type input "183"
type input "204"
type input "360"
type input "490"
type input "406"
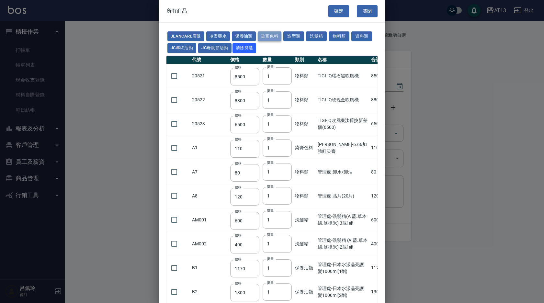
type input "246"
type input "160"
type input "700"
type input "105"
type input "490"
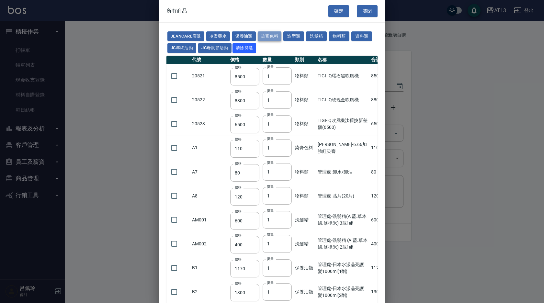
type input "490"
type input "175"
type input "464"
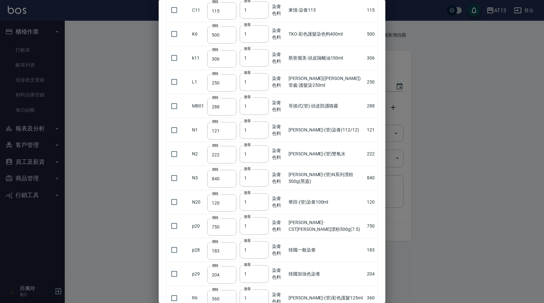
scroll to position [389, 0]
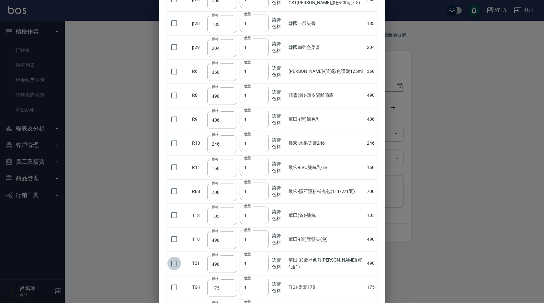
click at [177, 265] on input "checkbox" at bounding box center [174, 264] width 14 height 14
checkbox input "true"
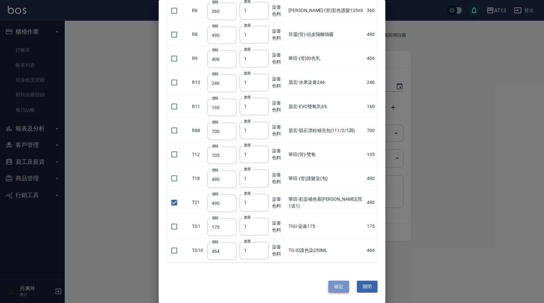
click at [337, 285] on button "確定" at bounding box center [338, 287] width 21 height 12
type input "華田-彩染補色慕[PERSON_NAME](買1送1)"
type input "490"
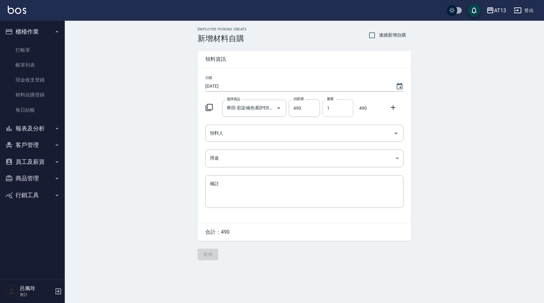
click at [333, 107] on input "1" at bounding box center [337, 107] width 31 height 17
click at [397, 135] on icon "Open" at bounding box center [396, 134] width 8 height 8
type input "5"
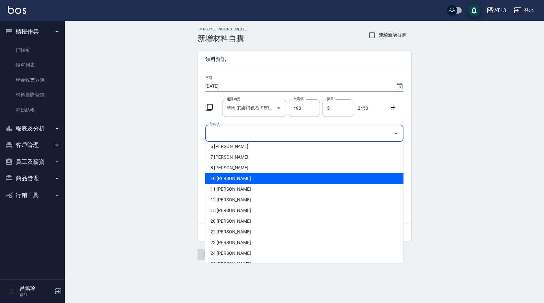
scroll to position [65, 0]
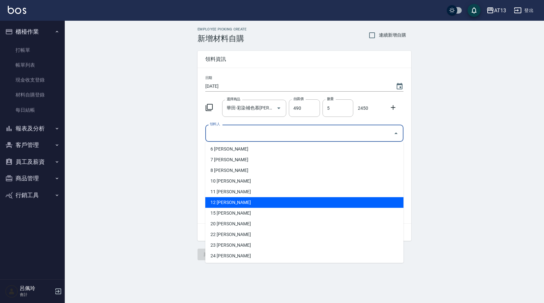
click at [281, 206] on li "12 [PERSON_NAME]" at bounding box center [304, 202] width 198 height 11
type input "[PERSON_NAME]"
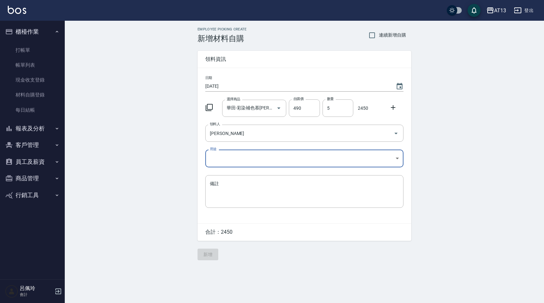
click at [396, 158] on body "AT13 登出 櫃檯作業 打帳單 帳單列表 現金收支登錄 材料自購登錄 每日結帳 報表及分析 報表目錄 店家區間累計表 店家日報表 互助日報表 互助月報表 互…" at bounding box center [272, 151] width 544 height 303
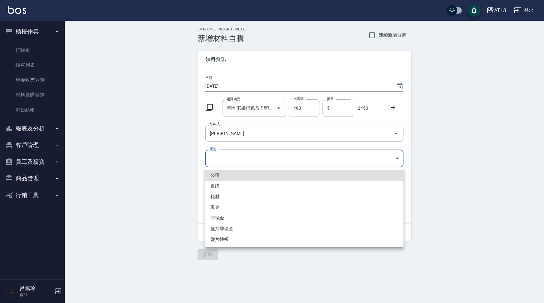
click at [307, 187] on li "自購" at bounding box center [304, 186] width 198 height 11
type input "自購"
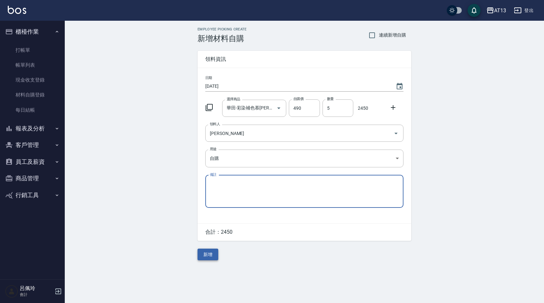
click at [210, 255] on button "新增" at bounding box center [207, 255] width 21 height 12
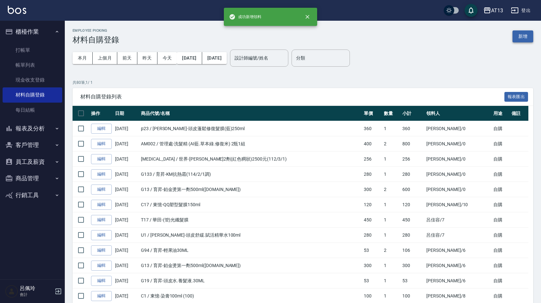
click at [529, 37] on button "新增" at bounding box center [522, 36] width 21 height 12
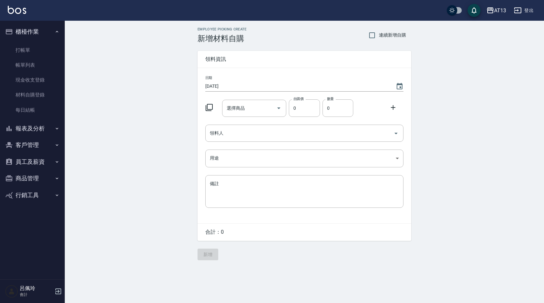
click at [210, 106] on icon at bounding box center [209, 108] width 8 height 8
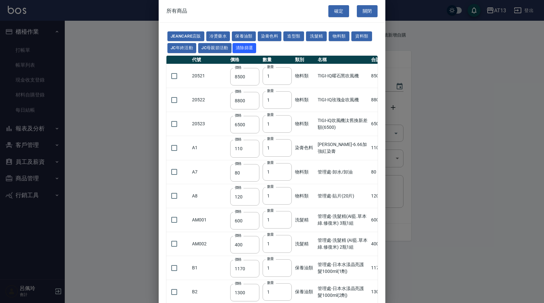
click at [210, 106] on td "20522" at bounding box center [209, 100] width 38 height 24
click at [270, 36] on button "染膏色料" at bounding box center [270, 36] width 24 height 10
type input "110"
type input "100"
type input "183"
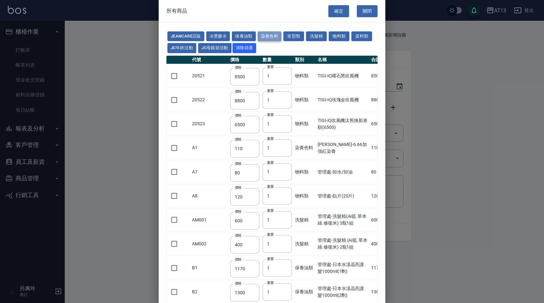
type input "150"
type input "115"
type input "500"
type input "306"
type input "250"
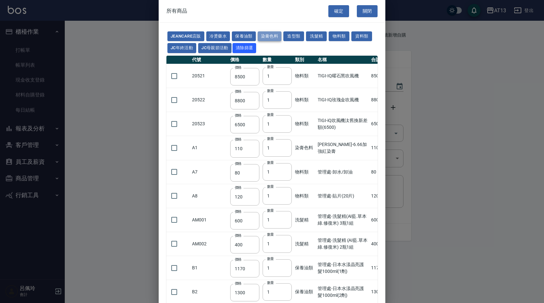
type input "288"
type input "121"
type input "222"
type input "840"
type input "120"
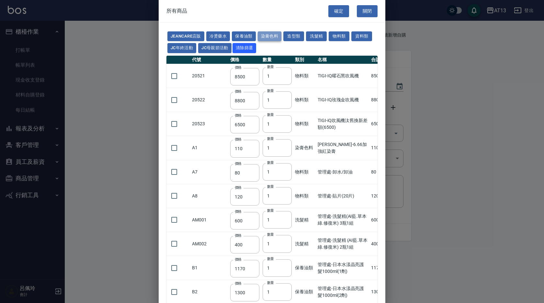
type input "750"
type input "183"
type input "204"
type input "360"
type input "490"
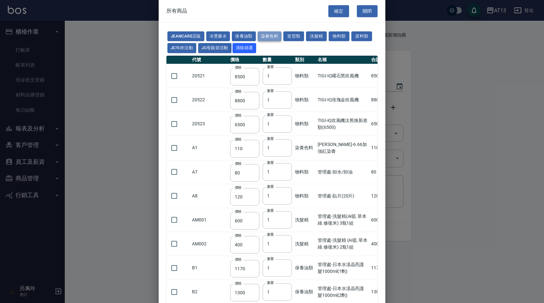
type input "406"
type input "246"
type input "160"
type input "700"
type input "105"
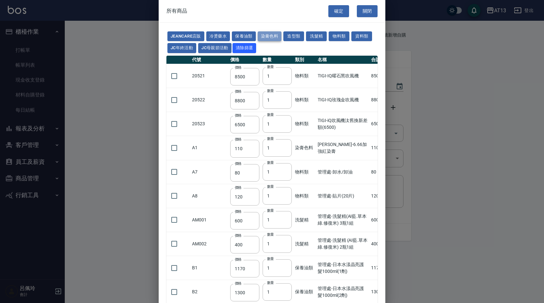
type input "490"
type input "175"
type input "464"
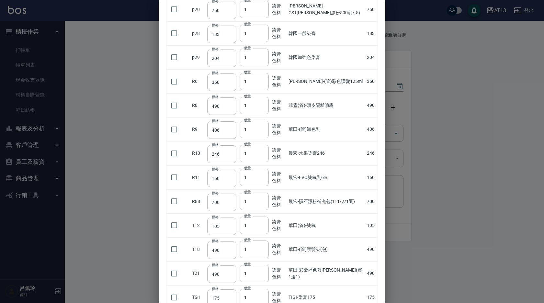
scroll to position [389, 0]
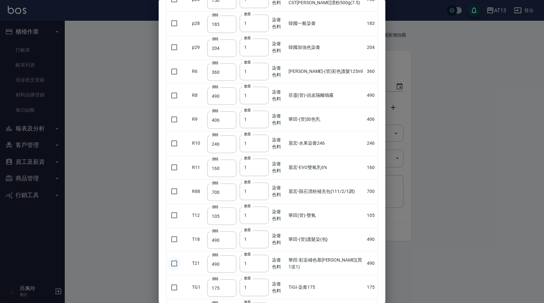
click at [175, 263] on input "checkbox" at bounding box center [174, 264] width 14 height 14
checkbox input "true"
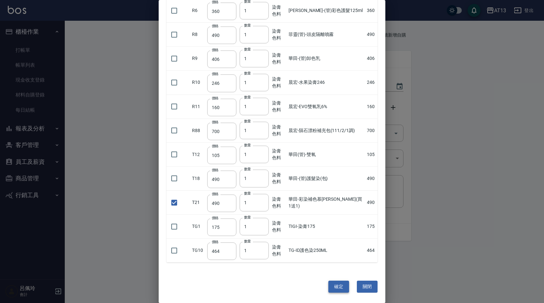
click at [335, 284] on button "確定" at bounding box center [338, 287] width 21 height 12
type input "華田-彩染補色慕[PERSON_NAME](買1送1)"
type input "490"
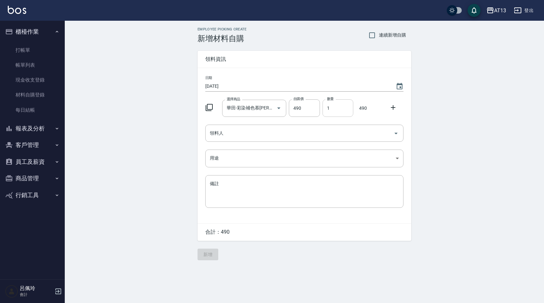
click at [328, 116] on input "1" at bounding box center [337, 107] width 31 height 17
click at [398, 133] on icon "Open" at bounding box center [396, 134] width 8 height 8
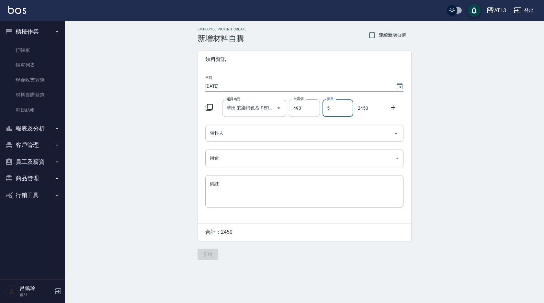
type input "5"
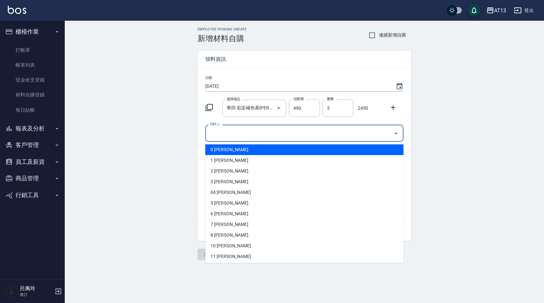
click at [325, 148] on li "0 [PERSON_NAME]" at bounding box center [304, 149] width 198 height 11
type input "[PERSON_NAME]"
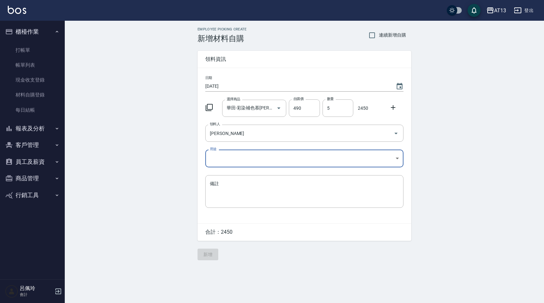
click at [399, 159] on body "AT13 登出 櫃檯作業 打帳單 帳單列表 現金收支登錄 材料自購登錄 每日結帳 報表及分析 報表目錄 店家區間累計表 店家日報表 互助日報表 互助月報表 互…" at bounding box center [272, 151] width 544 height 303
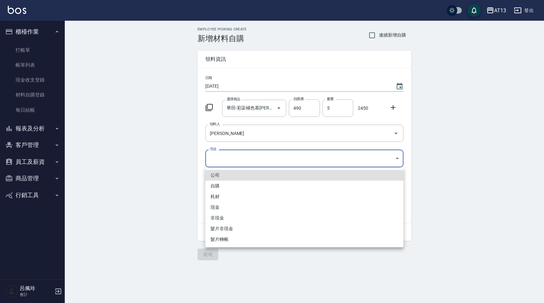
click at [268, 183] on li "自購" at bounding box center [304, 186] width 198 height 11
type input "自購"
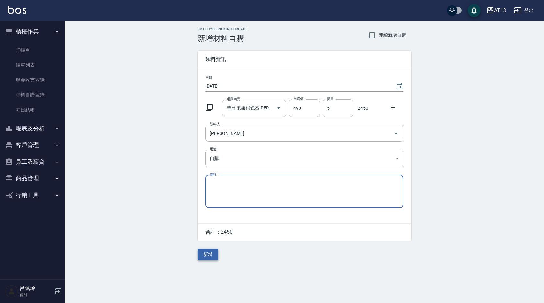
click at [217, 252] on button "新增" at bounding box center [207, 255] width 21 height 12
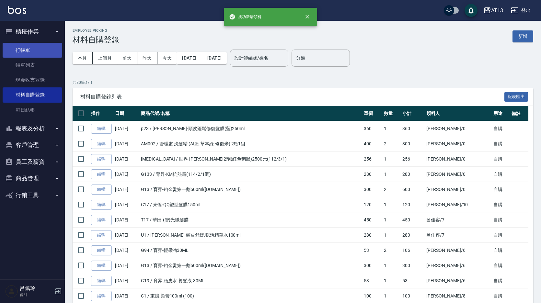
click at [25, 48] on link "打帳單" at bounding box center [33, 50] width 60 height 15
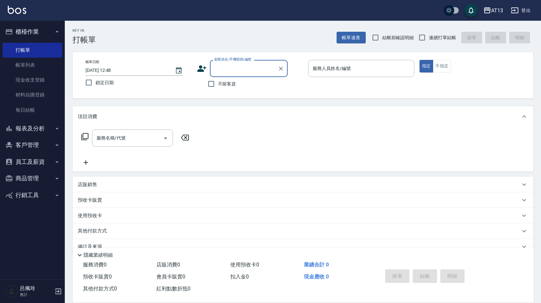
drag, startPoint x: 377, startPoint y: 35, endPoint x: 389, endPoint y: 36, distance: 12.6
click at [377, 35] on input "結帳前確認明細" at bounding box center [375, 38] width 14 height 14
checkbox input "true"
click at [421, 35] on input "連續打單結帳" at bounding box center [422, 38] width 14 height 14
checkbox input "true"
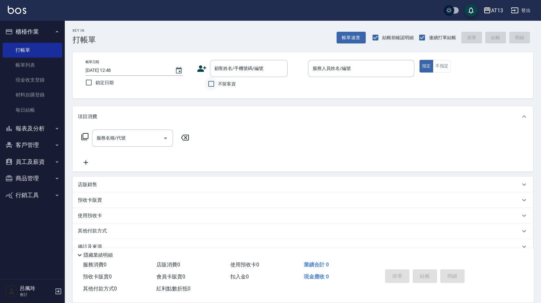
click at [214, 80] on input "不留客資" at bounding box center [211, 84] width 14 height 14
checkbox input "true"
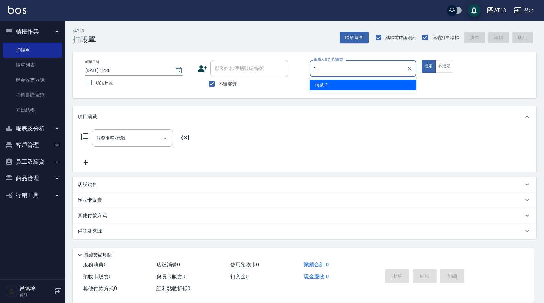
click at [324, 83] on span "雨威 -2" at bounding box center [321, 85] width 13 height 7
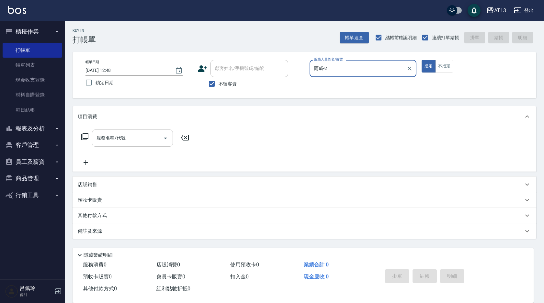
type input "雨威-2"
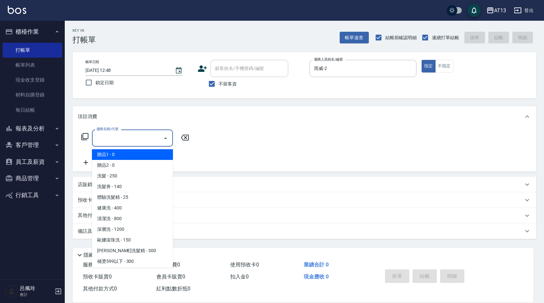
click at [141, 138] on input "服務名稱/代號" at bounding box center [127, 137] width 65 height 11
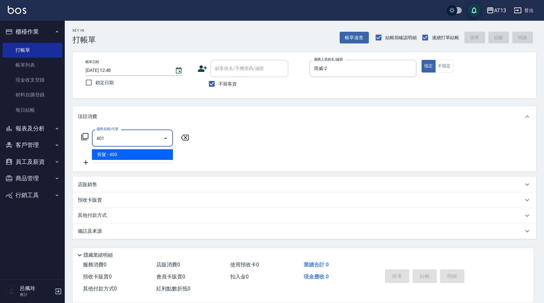
type input "剪髮(401)"
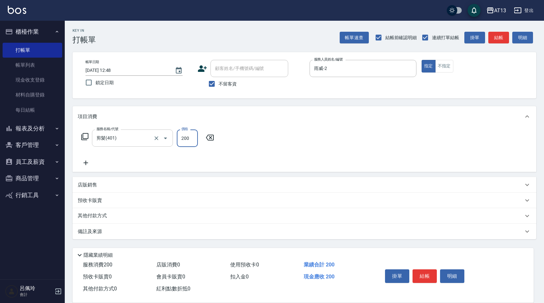
type input "200"
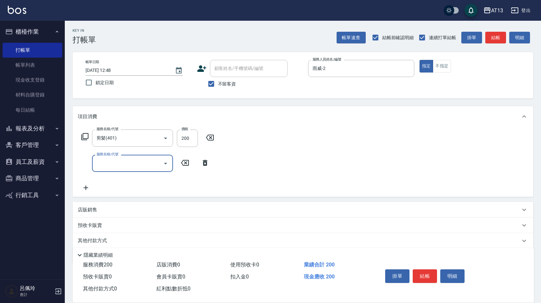
click at [286, 187] on div "服務名稱/代號 剪髮(401) 服務名稱/代號 價格 200 價格 服務名稱/代號 服務名稱/代號" at bounding box center [303, 162] width 460 height 70
click at [434, 275] on button "結帳" at bounding box center [424, 276] width 24 height 14
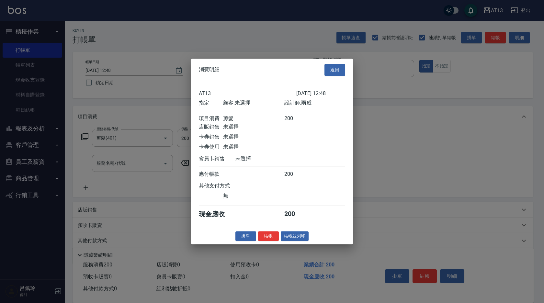
click at [273, 241] on button "結帳" at bounding box center [268, 236] width 21 height 10
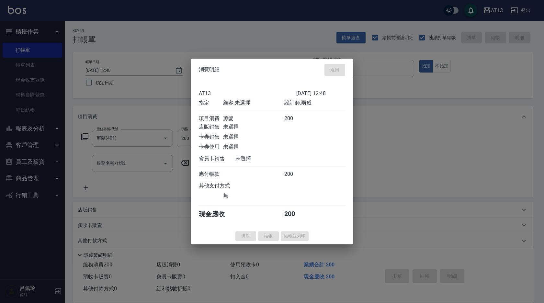
type input "[DATE] 12:49"
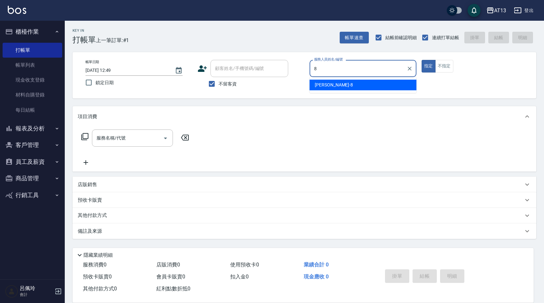
click at [328, 84] on span "[PERSON_NAME] -8" at bounding box center [334, 85] width 38 height 7
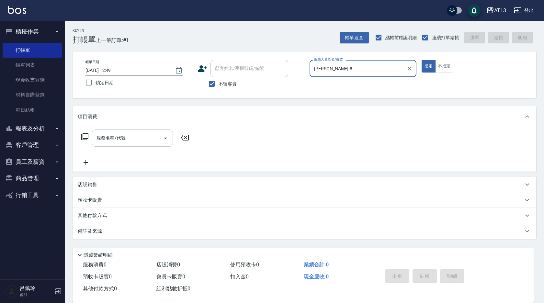
type input "[PERSON_NAME]-8"
click at [119, 139] on div "服務名稱/代號 服務名稱/代號" at bounding box center [132, 138] width 81 height 17
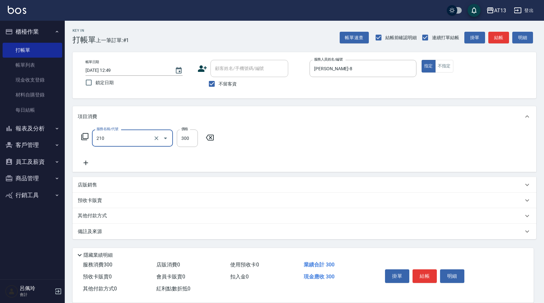
type input "歐娜洗髮精(210)"
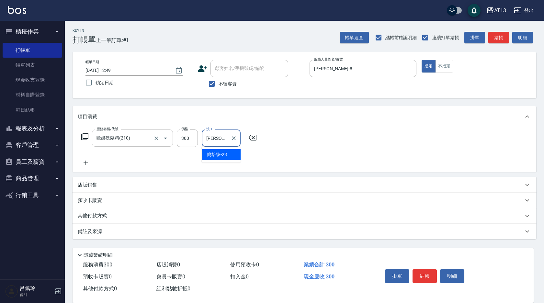
type input "[PERSON_NAME]-23"
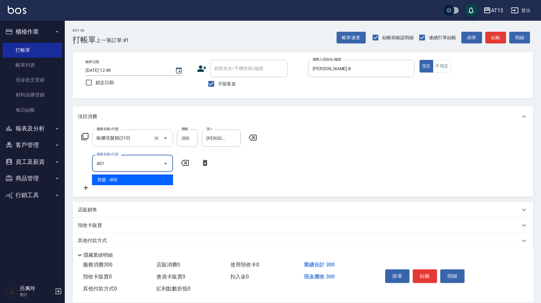
type input "剪髮(401)"
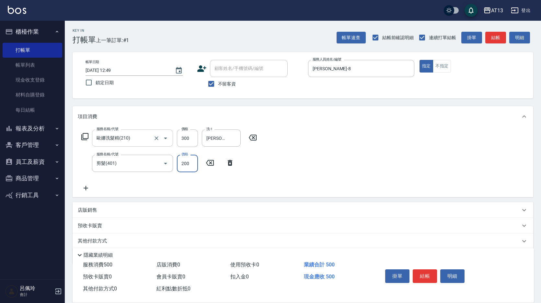
type input "200"
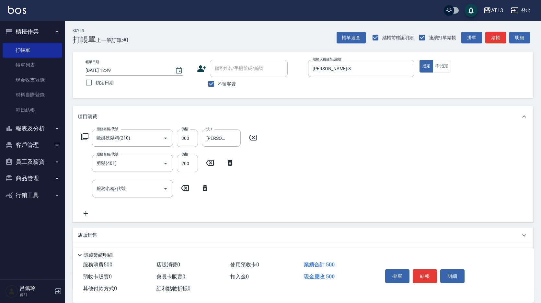
click at [311, 152] on div "服務名稱/代號 [PERSON_NAME]洗髮精(210) 服務名稱/代號 價格 300 價格 洗-1 [PERSON_NAME]-23 洗-1 服務名稱/代…" at bounding box center [303, 174] width 460 height 95
click at [427, 274] on button "結帳" at bounding box center [424, 276] width 24 height 14
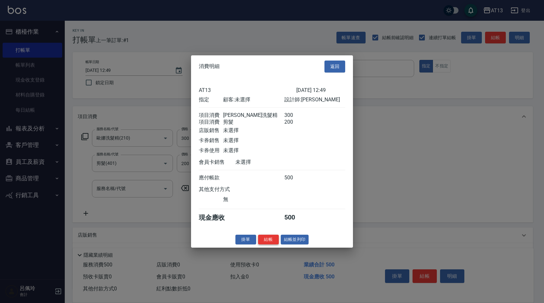
click at [267, 244] on button "結帳" at bounding box center [268, 239] width 21 height 10
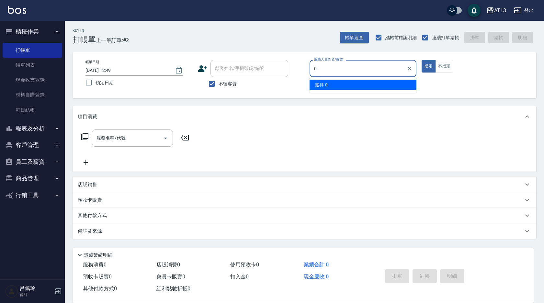
click at [319, 87] on span "嘉祥 -0" at bounding box center [321, 85] width 13 height 7
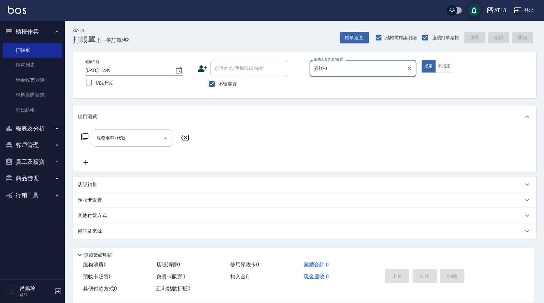
type input "嘉祥-0"
click at [135, 138] on input "服務名稱/代號" at bounding box center [127, 137] width 65 height 11
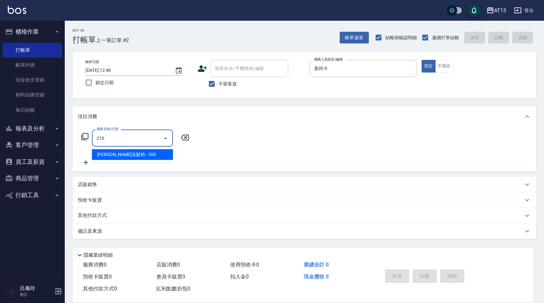
type input "歐娜洗髮精(210)"
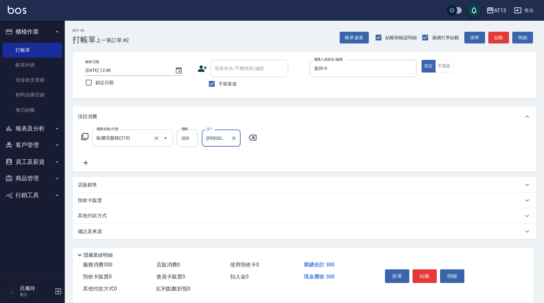
type input "[PERSON_NAME]-28"
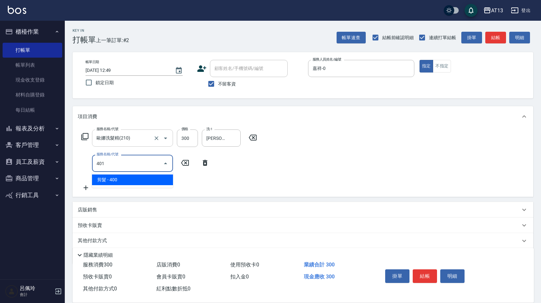
type input "剪髮(401)"
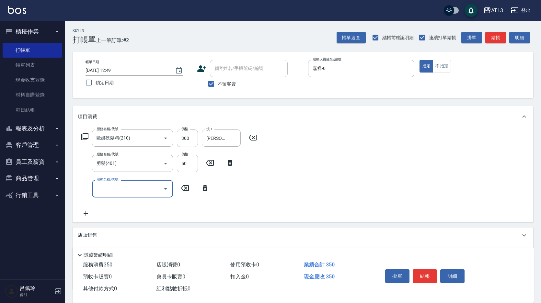
click at [187, 166] on input "50" at bounding box center [187, 163] width 21 height 17
type input "450"
click at [315, 159] on div "服務名稱/代號 [PERSON_NAME]洗髮精(210) 服務名稱/代號 價格 300 價格 洗-1 [PERSON_NAME]-28 洗-1 服務名稱/代…" at bounding box center [303, 174] width 460 height 95
click at [428, 272] on button "結帳" at bounding box center [424, 276] width 24 height 14
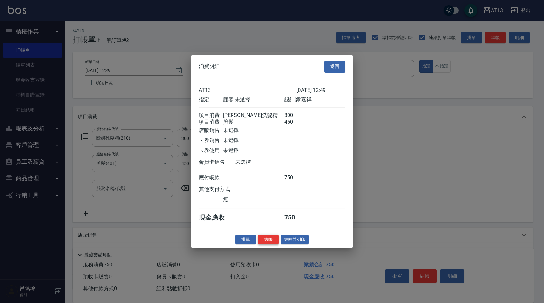
click at [274, 242] on button "結帳" at bounding box center [268, 239] width 21 height 10
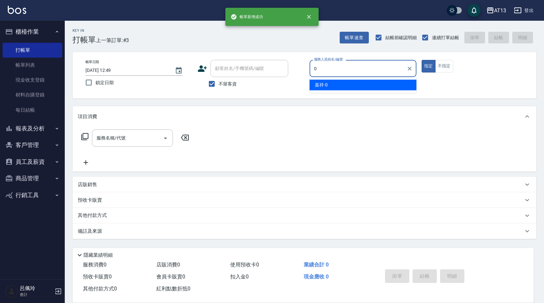
click at [323, 84] on span "嘉祥 -0" at bounding box center [321, 85] width 13 height 7
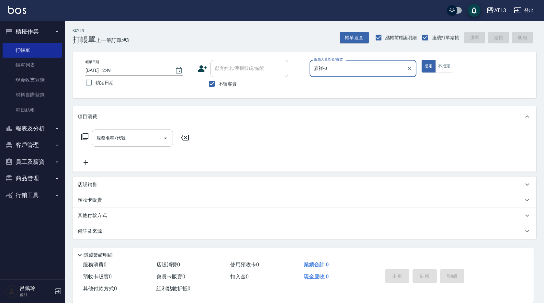
type input "嘉祥-0"
click at [127, 134] on input "服務名稱/代號" at bounding box center [127, 137] width 65 height 11
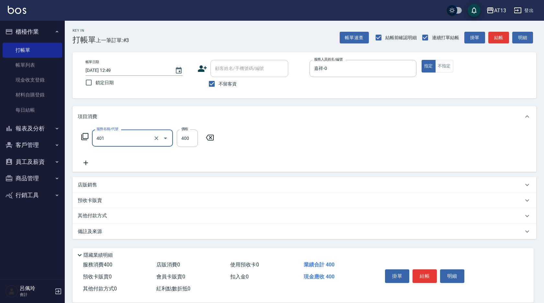
type input "剪髮(401)"
click at [245, 148] on div "服務名稱/代號 剪髮(401) 服務名稱/代號 價格 400 價格" at bounding box center [305, 149] width 464 height 45
click at [421, 269] on button "結帳" at bounding box center [424, 276] width 24 height 14
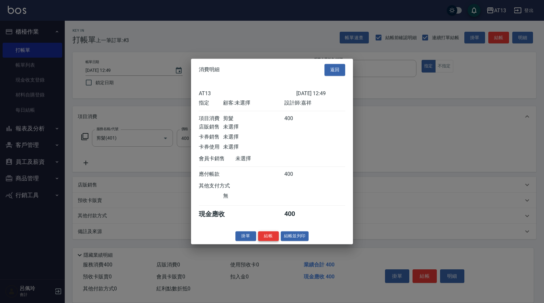
click at [269, 241] on button "結帳" at bounding box center [268, 236] width 21 height 10
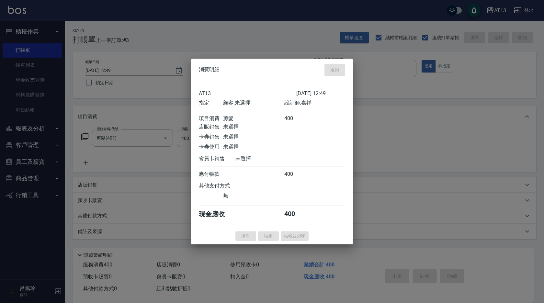
type input "[DATE] 12:50"
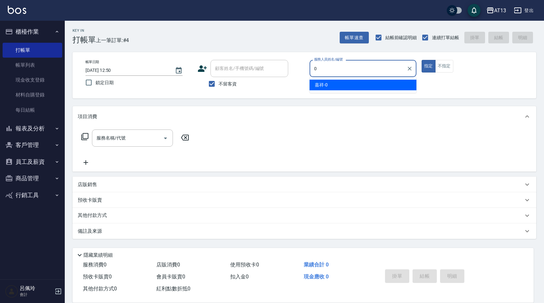
click at [384, 85] on div "嘉祥 -0" at bounding box center [363, 85] width 107 height 11
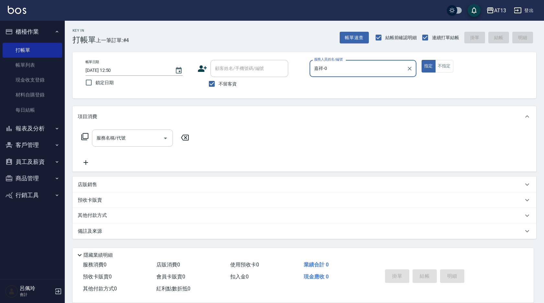
type input "嘉祥-0"
click at [143, 137] on input "服務名稱/代號" at bounding box center [127, 137] width 65 height 11
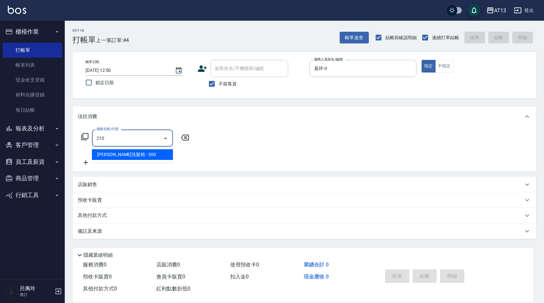
type input "歐娜洗髮精(210)"
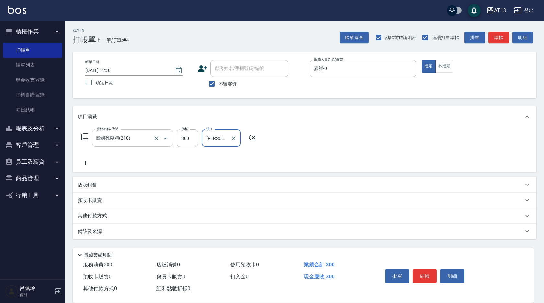
type input "[PERSON_NAME]-31"
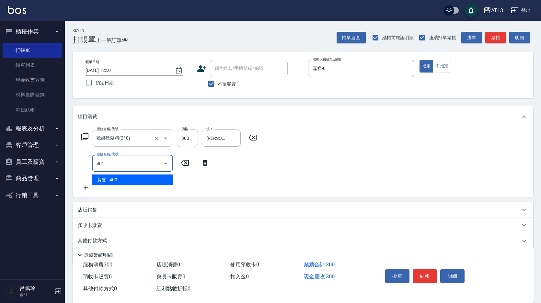
type input "剪髮(401)"
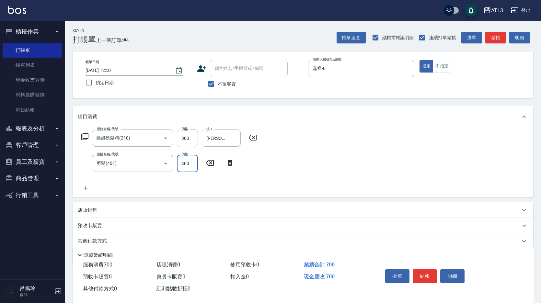
click at [312, 152] on div "服務名稱/代號 [PERSON_NAME]洗髮精(210) 服務名稱/代號 價格 300 價格 洗-1 [PERSON_NAME]-31 洗-1 服務名稱/代…" at bounding box center [303, 162] width 460 height 70
click at [427, 273] on button "結帳" at bounding box center [424, 276] width 24 height 14
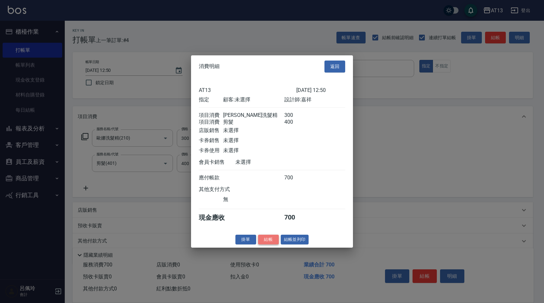
click at [269, 241] on button "結帳" at bounding box center [268, 239] width 21 height 10
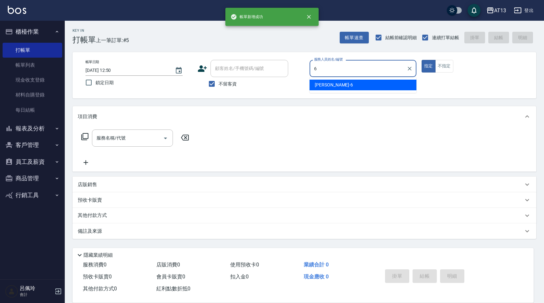
click at [329, 85] on div "亭妤 -6" at bounding box center [363, 85] width 107 height 11
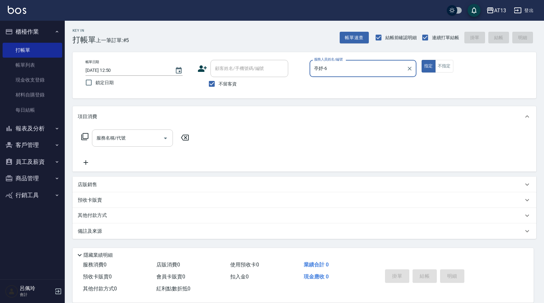
type input "亭妤-6"
click at [129, 141] on input "服務名稱/代號" at bounding box center [127, 137] width 65 height 11
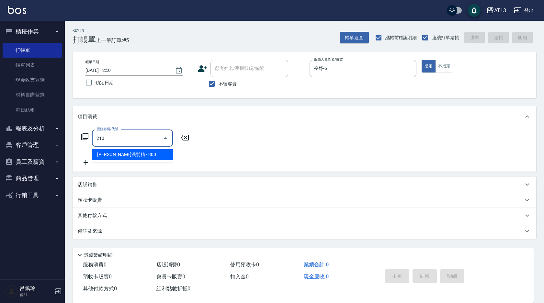
type input "歐娜洗髮精(210)"
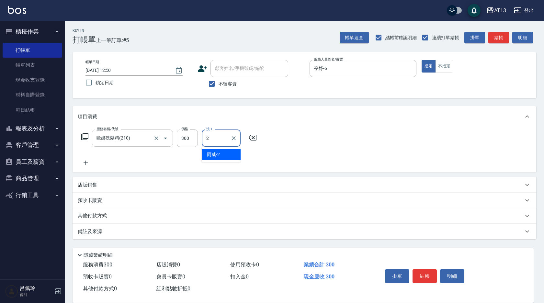
type input "雨威-2"
click at [234, 141] on icon "Clear" at bounding box center [234, 138] width 6 height 6
type input "[PERSON_NAME]-23"
click at [429, 273] on button "結帳" at bounding box center [424, 276] width 24 height 14
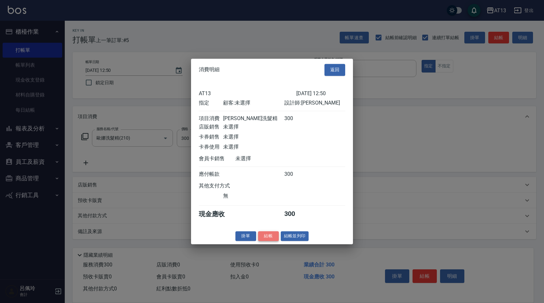
click at [276, 238] on button "結帳" at bounding box center [268, 236] width 21 height 10
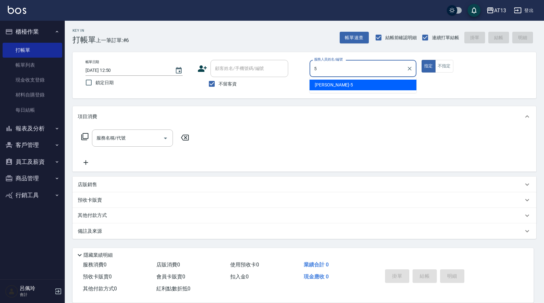
click at [342, 85] on div "[PERSON_NAME] -5" at bounding box center [363, 85] width 107 height 11
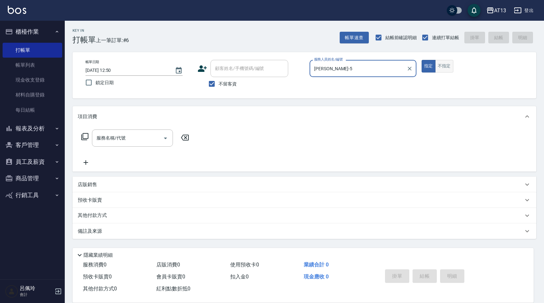
type input "[PERSON_NAME]-5"
click at [443, 63] on button "不指定" at bounding box center [444, 66] width 18 height 13
click at [138, 138] on input "服務名稱/代號" at bounding box center [127, 137] width 65 height 11
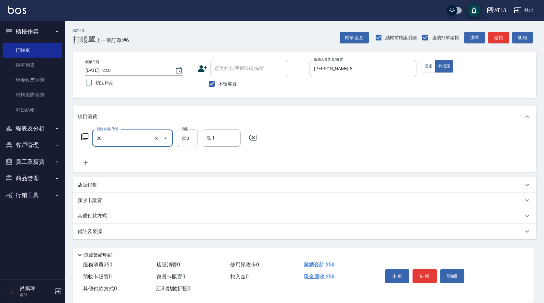
type input "洗髮(201)"
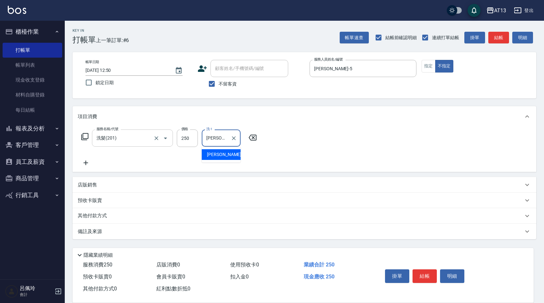
type input "[PERSON_NAME]妡-30"
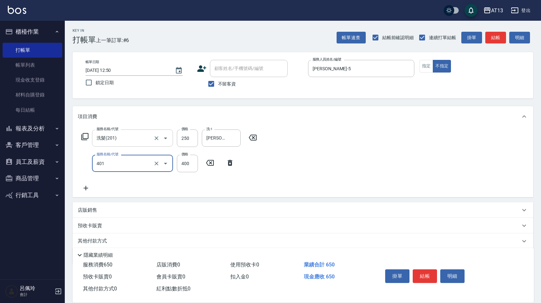
type input "剪髮(401)"
type input "200"
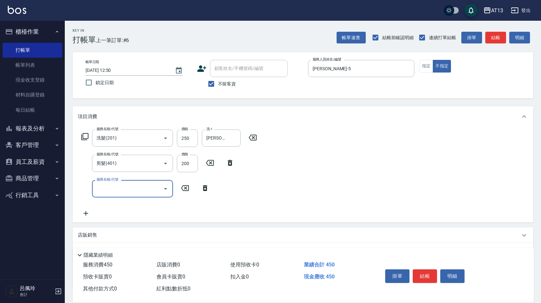
drag, startPoint x: 342, startPoint y: 143, endPoint x: 400, endPoint y: 264, distance: 133.7
click at [344, 146] on div "服務名稱/代號 洗髮(201) 服務名稱/代號 價格 250 價格 洗-1 [PERSON_NAME]妡-30 洗-1 服務名稱/代號 剪髮(401) 服務名…" at bounding box center [303, 174] width 460 height 95
click at [417, 273] on button "結帳" at bounding box center [424, 276] width 24 height 14
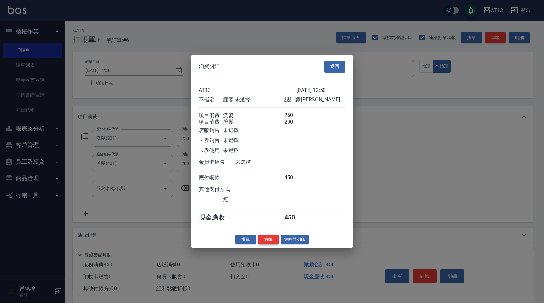
drag, startPoint x: 267, startPoint y: 243, endPoint x: 265, endPoint y: 241, distance: 3.7
click at [267, 243] on button "結帳" at bounding box center [268, 239] width 21 height 10
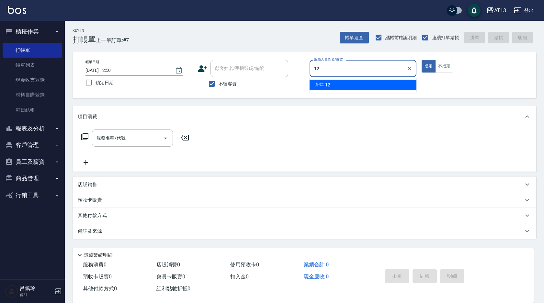
click at [347, 85] on div "育萍 -12" at bounding box center [363, 85] width 107 height 11
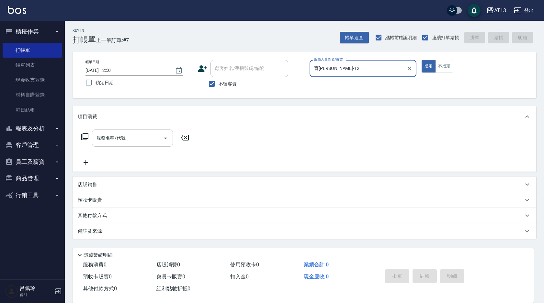
type input "育[PERSON_NAME]-12"
click at [135, 141] on input "服務名稱/代號" at bounding box center [127, 137] width 65 height 11
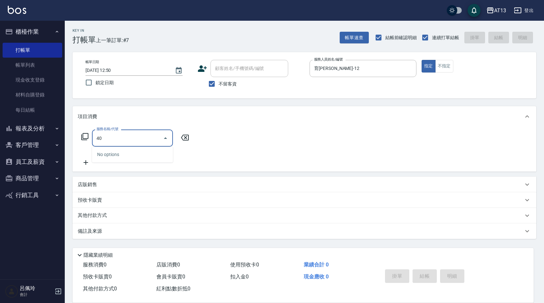
type input "401"
type input "剪髮(401)"
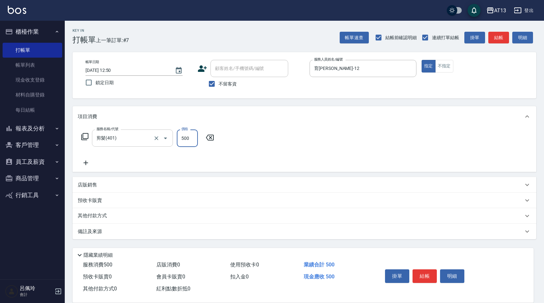
type input "500"
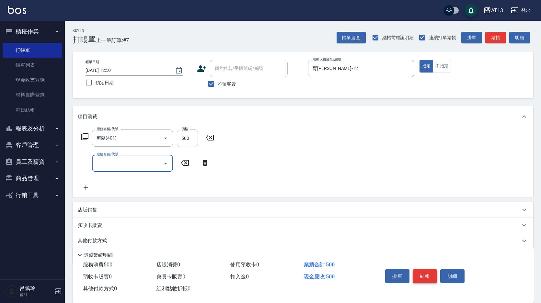
click at [429, 278] on button "結帳" at bounding box center [424, 276] width 24 height 14
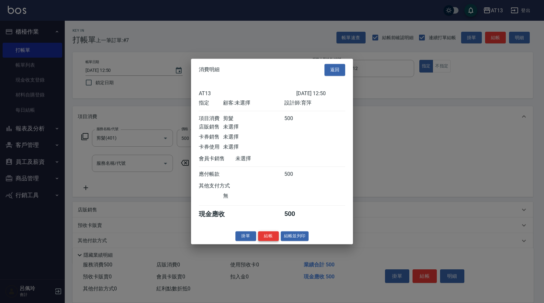
click at [271, 241] on button "結帳" at bounding box center [268, 236] width 21 height 10
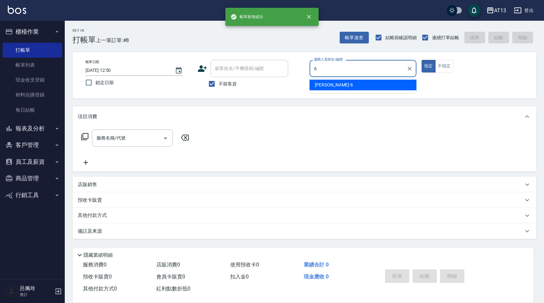
click at [330, 82] on div "亭妤 -6" at bounding box center [363, 85] width 107 height 11
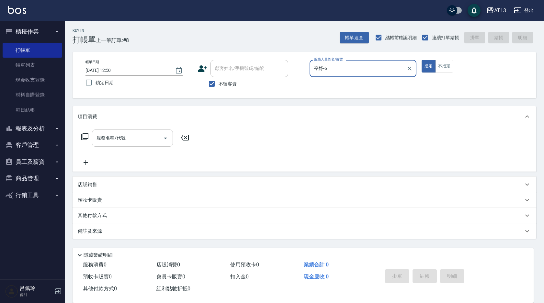
type input "亭妤-6"
click at [141, 137] on input "服務名稱/代號" at bounding box center [127, 137] width 65 height 11
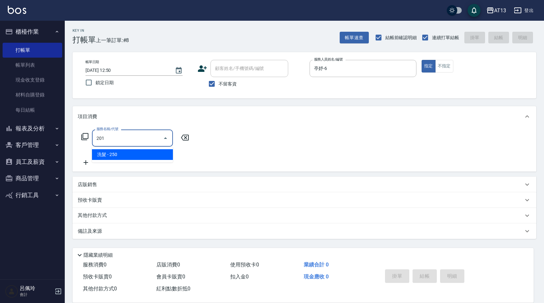
type input "洗髮(201)"
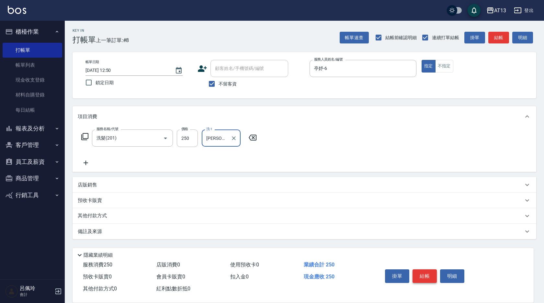
type input "[PERSON_NAME]-31"
click at [434, 272] on button "結帳" at bounding box center [424, 276] width 24 height 14
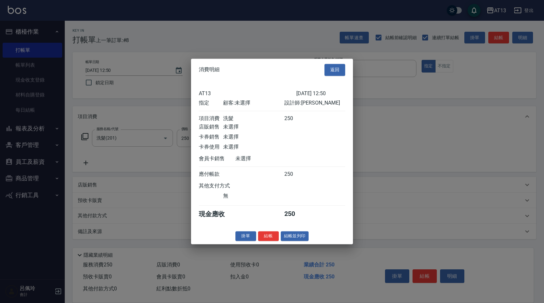
click at [274, 240] on button "結帳" at bounding box center [268, 236] width 21 height 10
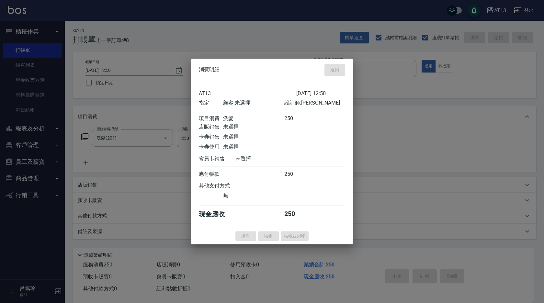
type input "[DATE] 12:51"
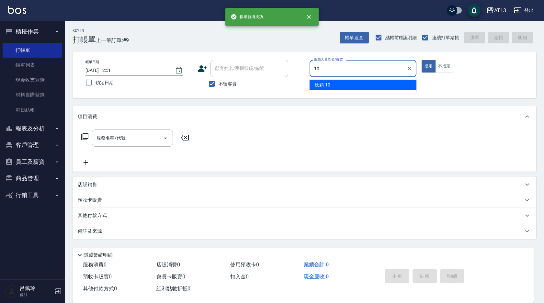
click at [338, 81] on ul "[PERSON_NAME] -10" at bounding box center [363, 85] width 107 height 16
click at [350, 86] on div "[PERSON_NAME] -10" at bounding box center [363, 85] width 107 height 11
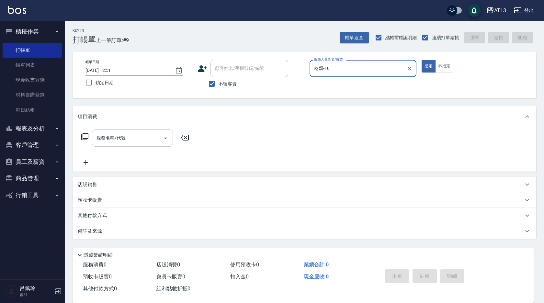
type input "稔穎-10"
click at [131, 136] on input "服務名稱/代號" at bounding box center [127, 137] width 65 height 11
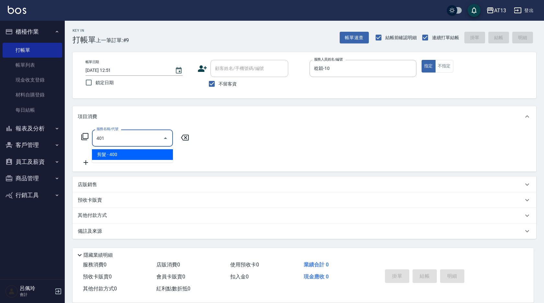
type input "剪髮(401)"
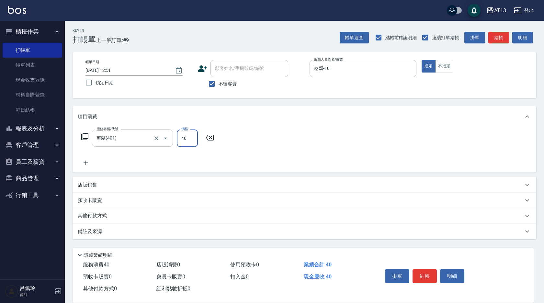
type input "400"
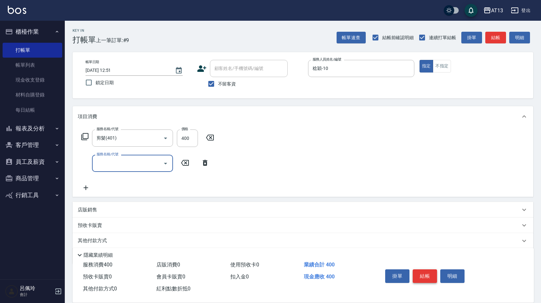
click at [415, 273] on button "結帳" at bounding box center [424, 276] width 24 height 14
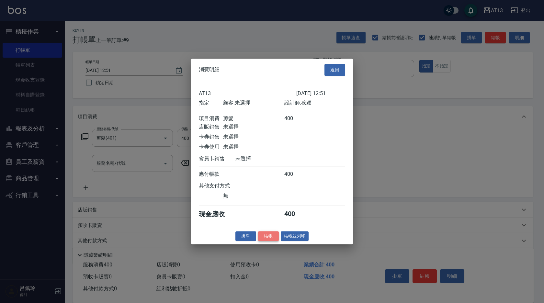
click at [269, 241] on button "結帳" at bounding box center [268, 236] width 21 height 10
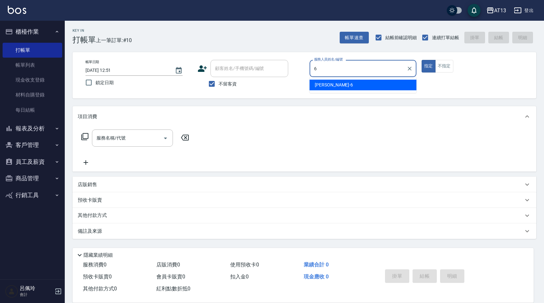
click at [351, 85] on div "亭妤 -6" at bounding box center [363, 85] width 107 height 11
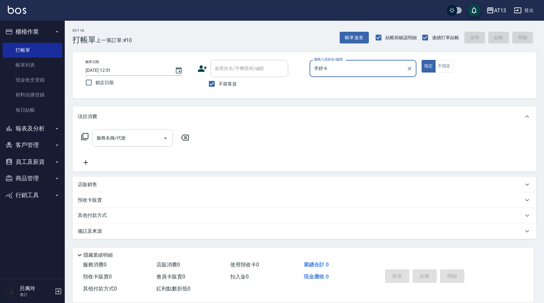
type input "亭妤-6"
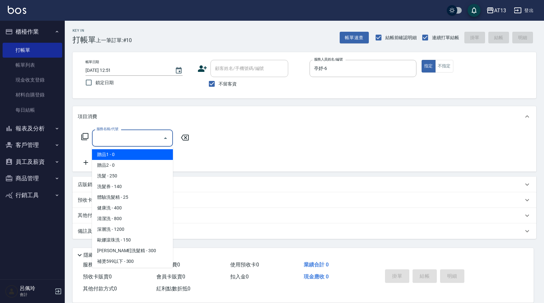
click at [150, 137] on input "服務名稱/代號" at bounding box center [127, 137] width 65 height 11
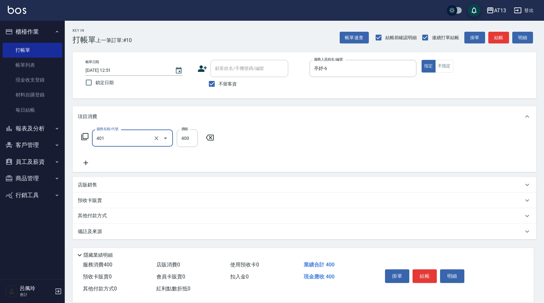
type input "剪髮(401)"
type input "350"
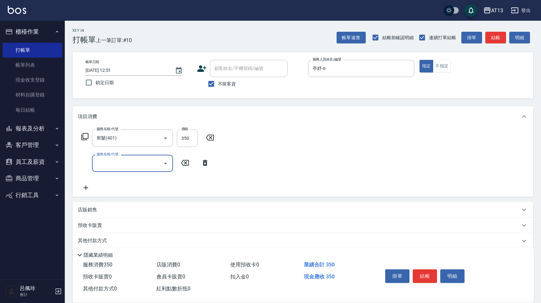
drag, startPoint x: 357, startPoint y: 161, endPoint x: 375, endPoint y: 183, distance: 28.5
click at [357, 163] on div "服務名稱/代號 剪髮(401) 服務名稱/代號 價格 350 價格 服務名稱/代號 服務名稱/代號" at bounding box center [303, 162] width 460 height 70
click at [421, 269] on button "結帳" at bounding box center [424, 276] width 24 height 14
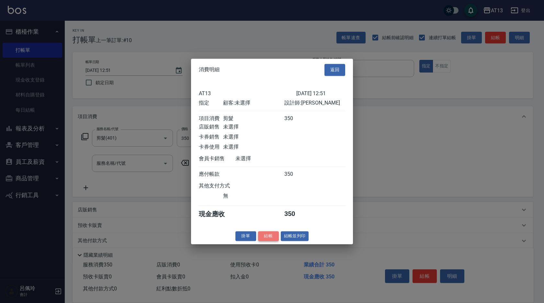
click at [267, 240] on button "結帳" at bounding box center [268, 236] width 21 height 10
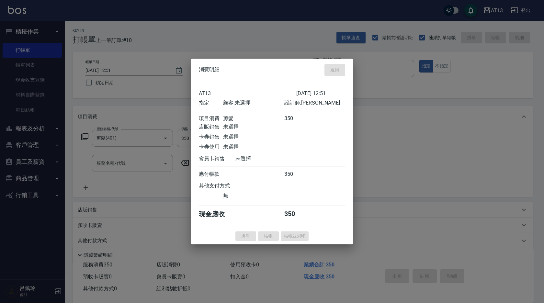
type input "[DATE] 13:19"
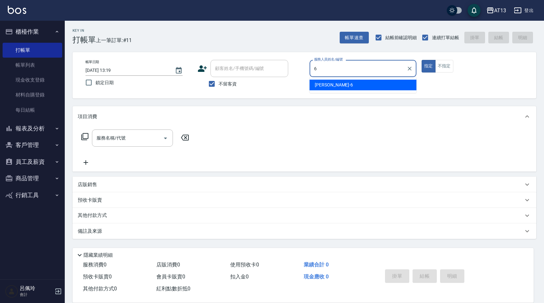
click at [399, 83] on div "亭妤 -6" at bounding box center [363, 85] width 107 height 11
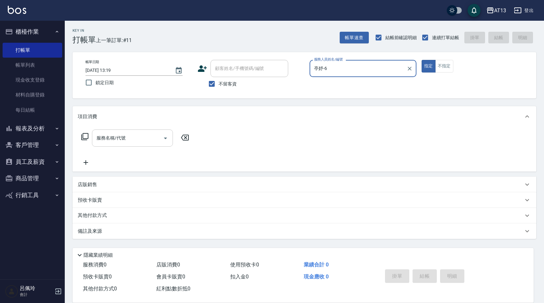
type input "亭妤-6"
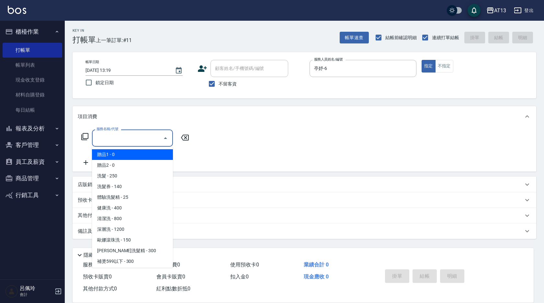
click at [151, 134] on input "服務名稱/代號" at bounding box center [127, 137] width 65 height 11
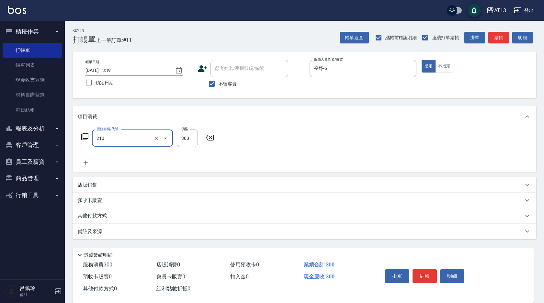
type input "歐娜洗髮精(210)"
type input "[PERSON_NAME]妡-30"
click at [346, 155] on div "服務名稱/代號 [PERSON_NAME]洗髮精(210) 服務名稱/代號 價格 300 價格 洗-1 [PERSON_NAME]妡-30 洗-1" at bounding box center [305, 149] width 464 height 45
click at [427, 271] on button "結帳" at bounding box center [424, 276] width 24 height 14
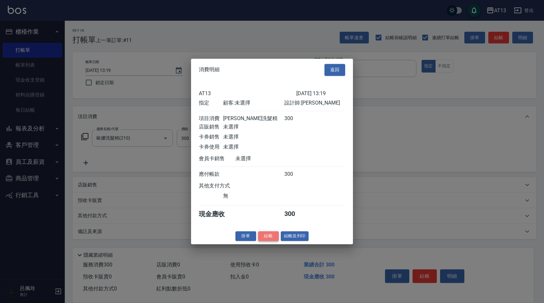
click at [273, 241] on button "結帳" at bounding box center [268, 236] width 21 height 10
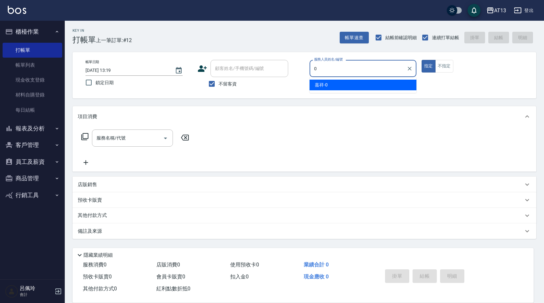
click at [334, 83] on div "嘉祥 -0" at bounding box center [363, 85] width 107 height 11
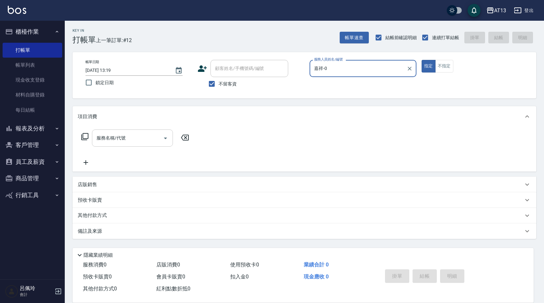
type input "嘉祥-0"
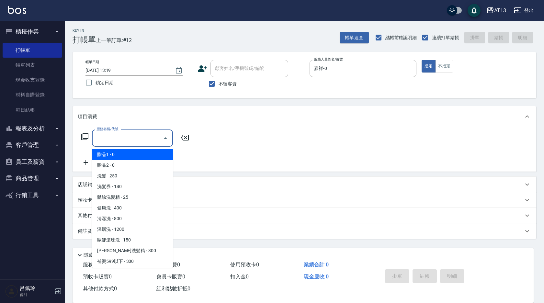
click at [132, 135] on input "服務名稱/代號" at bounding box center [127, 137] width 65 height 11
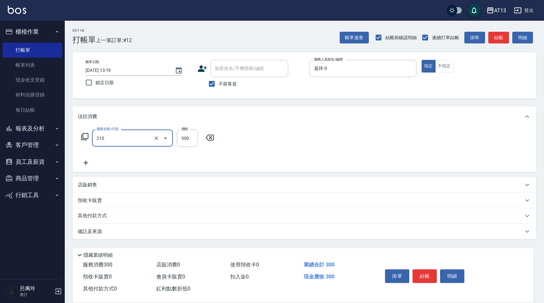
type input "歐娜洗髮精(210)"
type input "[PERSON_NAME]-28"
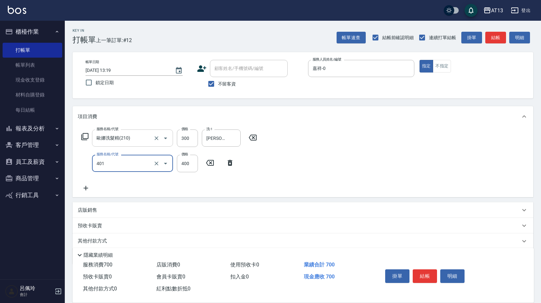
type input "剪髮(401)"
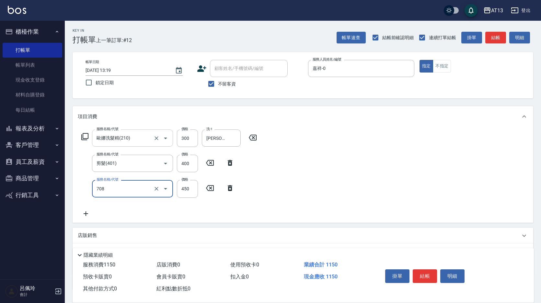
type input "松島舞鶴450(708)"
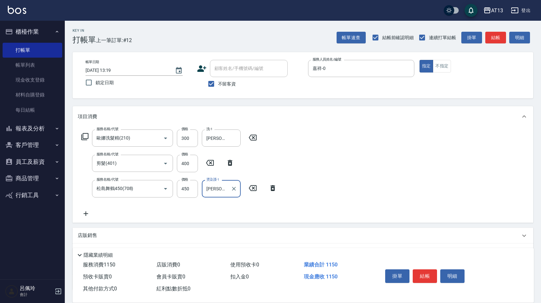
type input "[PERSON_NAME]-28"
click at [374, 153] on div "服務名稱/代號 [PERSON_NAME]洗髮精(210) 服務名稱/代號 價格 300 價格 洗-1 [PERSON_NAME]-28 洗-1 服務名稱/代…" at bounding box center [303, 175] width 460 height 96
click at [431, 271] on button "結帳" at bounding box center [424, 276] width 24 height 14
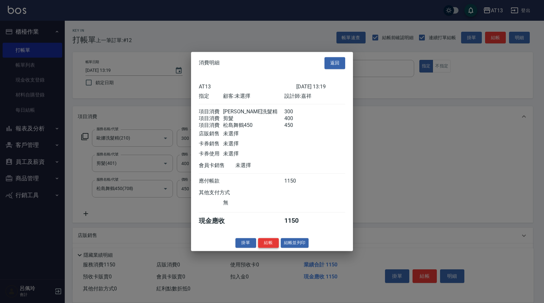
click at [271, 248] on button "結帳" at bounding box center [268, 243] width 21 height 10
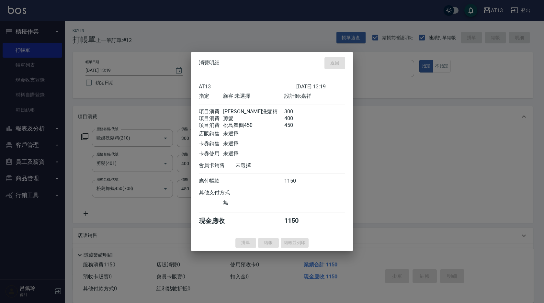
type input "[DATE] 13:20"
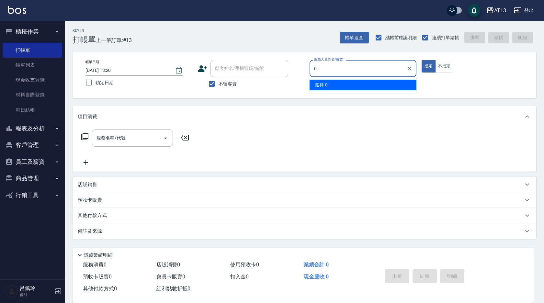
click at [330, 85] on div "嘉祥 -0" at bounding box center [363, 85] width 107 height 11
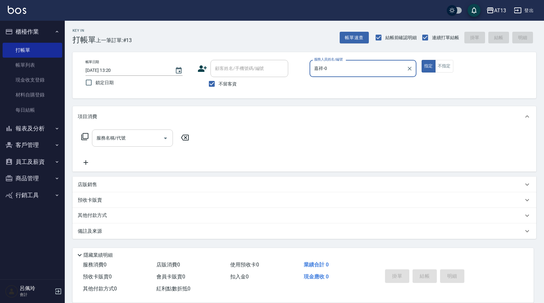
type input "嘉祥-0"
click at [140, 135] on input "服務名稱/代號" at bounding box center [127, 137] width 65 height 11
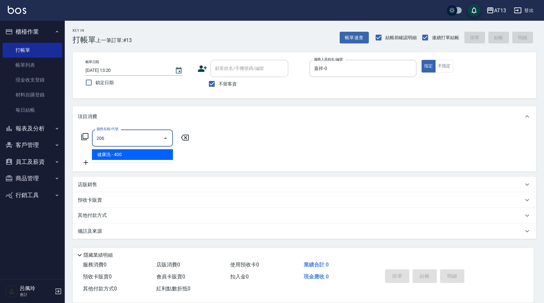
type input "健康洗(206)"
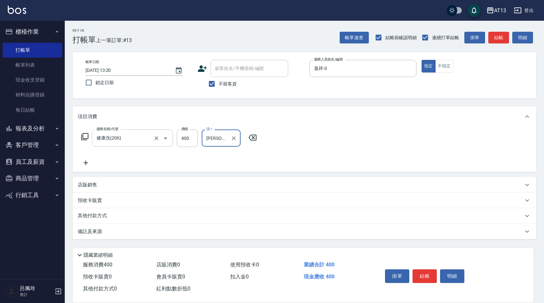
type input "[PERSON_NAME]-11"
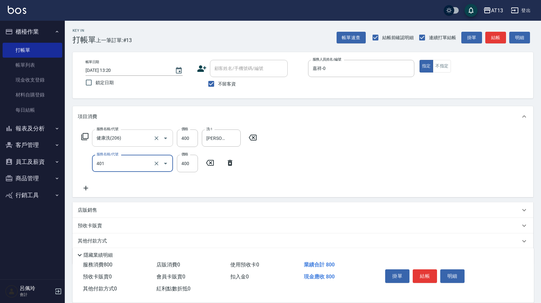
type input "剪髮(401)"
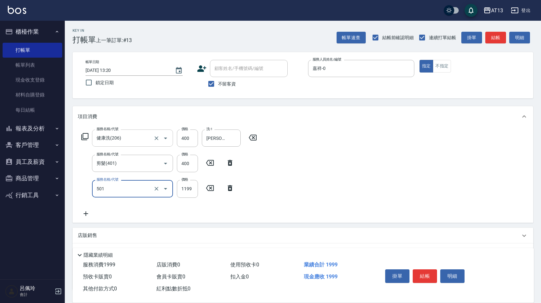
type input "染髮(501)"
type input "1200"
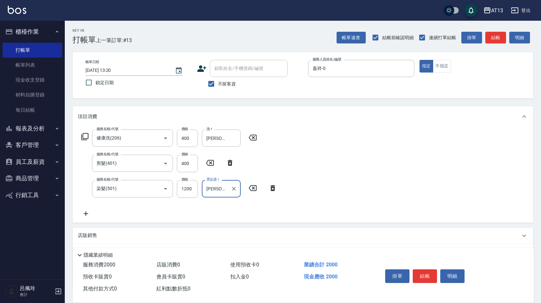
type input "[PERSON_NAME]-11"
drag, startPoint x: 421, startPoint y: 179, endPoint x: 435, endPoint y: 238, distance: 60.9
click at [421, 181] on div "服務名稱/代號 健康洗(206) 服務名稱/代號 價格 400 價格 洗-1 [PERSON_NAME]-11 洗-1 服務名稱/代號 剪髮(401) 服務名…" at bounding box center [303, 175] width 460 height 96
click at [427, 269] on button "結帳" at bounding box center [424, 276] width 24 height 14
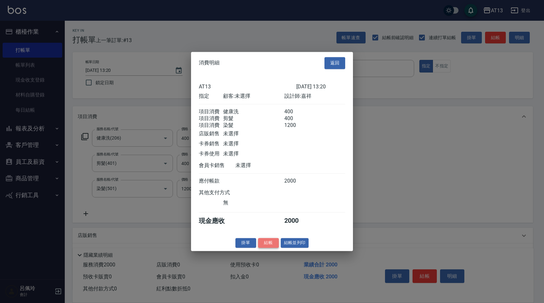
click at [267, 246] on button "結帳" at bounding box center [268, 243] width 21 height 10
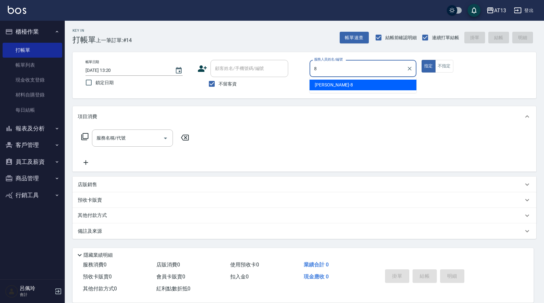
click at [373, 84] on div "[PERSON_NAME] -8" at bounding box center [363, 85] width 107 height 11
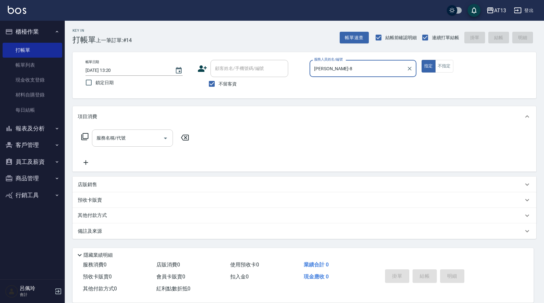
type input "[PERSON_NAME]-8"
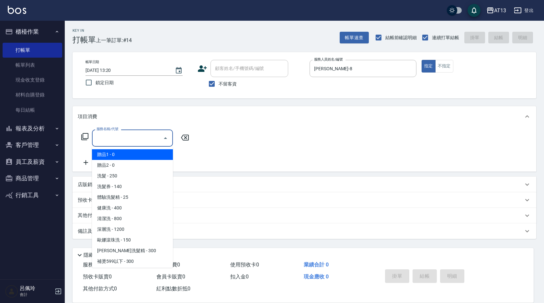
drag, startPoint x: 139, startPoint y: 139, endPoint x: 133, endPoint y: 141, distance: 6.2
click at [136, 141] on input "服務名稱/代號" at bounding box center [127, 137] width 65 height 11
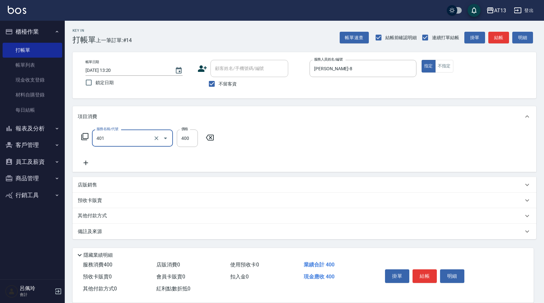
type input "剪髮(401)"
type input "300"
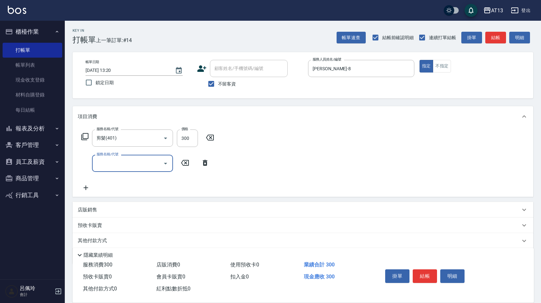
drag, startPoint x: 346, startPoint y: 179, endPoint x: 358, endPoint y: 190, distance: 16.3
click at [349, 182] on div "服務名稱/代號 剪髮(401) 服務名稱/代號 價格 300 價格 服務名稱/代號 服務名稱/代號" at bounding box center [303, 162] width 460 height 70
click at [421, 274] on button "結帳" at bounding box center [424, 276] width 24 height 14
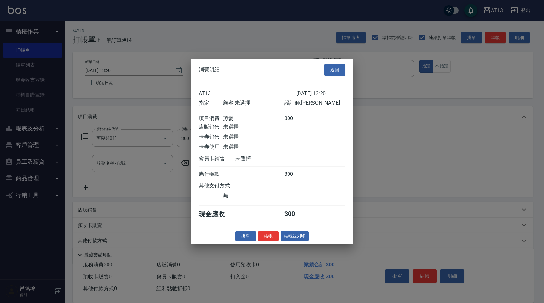
click at [270, 241] on button "結帳" at bounding box center [268, 236] width 21 height 10
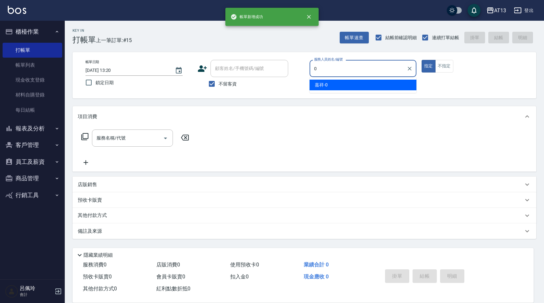
click at [392, 86] on div "嘉祥 -0" at bounding box center [363, 85] width 107 height 11
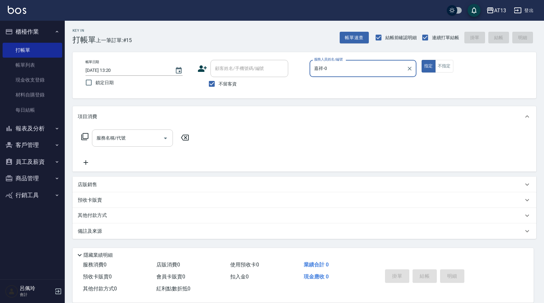
type input "嘉祥-0"
click at [129, 138] on input "服務名稱/代號" at bounding box center [127, 137] width 65 height 11
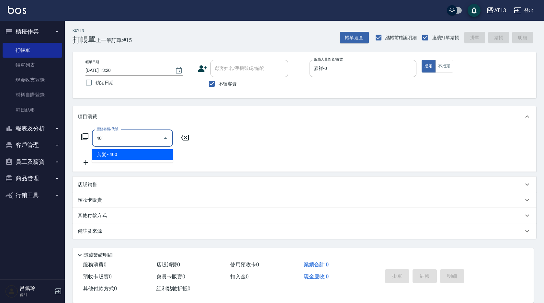
type input "剪髮(401)"
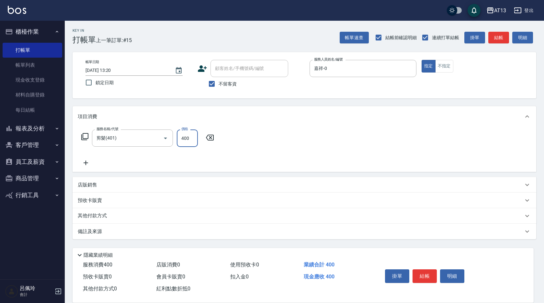
drag, startPoint x: 300, startPoint y: 136, endPoint x: 308, endPoint y: 141, distance: 9.5
click at [300, 137] on div "服務名稱/代號 剪髮(401) 服務名稱/代號 價格 400 價格" at bounding box center [305, 149] width 464 height 45
click at [433, 276] on button "結帳" at bounding box center [424, 276] width 24 height 14
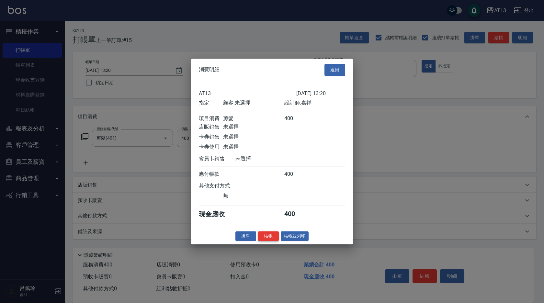
click at [276, 241] on button "結帳" at bounding box center [268, 236] width 21 height 10
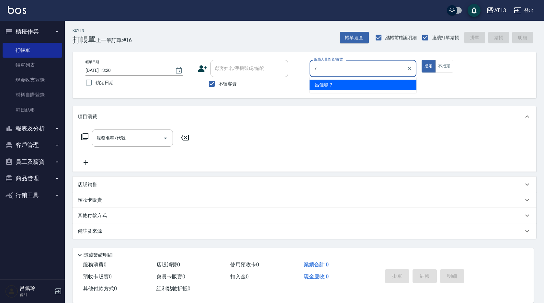
click at [322, 81] on div "呂佳容 -7" at bounding box center [363, 85] width 107 height 11
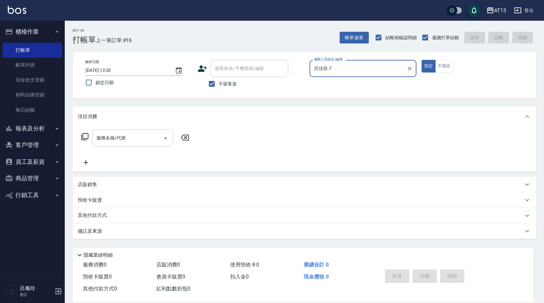
type input "呂佳容-7"
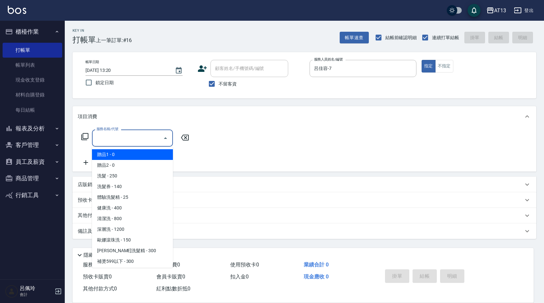
click at [154, 140] on input "服務名稱/代號" at bounding box center [127, 137] width 65 height 11
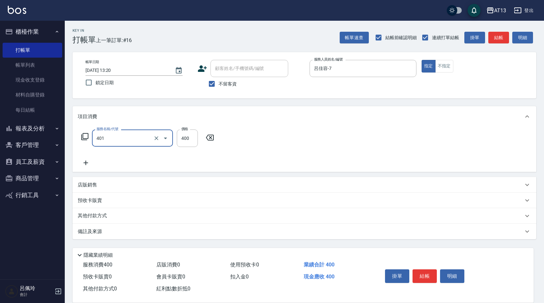
type input "剪髮(401)"
type input "300"
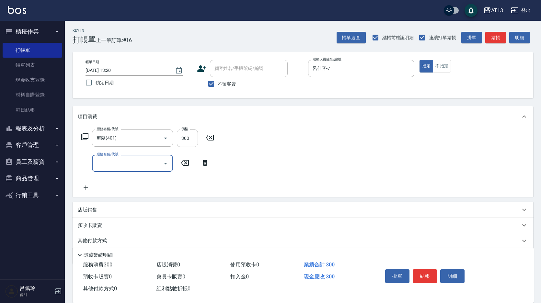
click at [399, 152] on div "服務名稱/代號 剪髮(401) 服務名稱/代號 價格 300 價格 服務名稱/代號 服務名稱/代號" at bounding box center [303, 162] width 460 height 70
click at [434, 274] on button "結帳" at bounding box center [424, 276] width 24 height 14
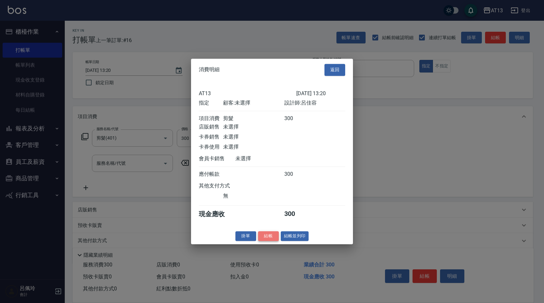
click at [265, 241] on button "結帳" at bounding box center [268, 236] width 21 height 10
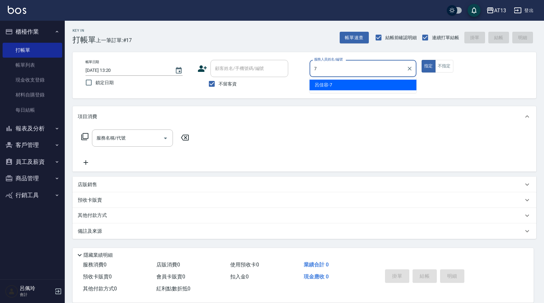
click at [326, 87] on span "呂佳容 -7" at bounding box center [323, 85] width 17 height 7
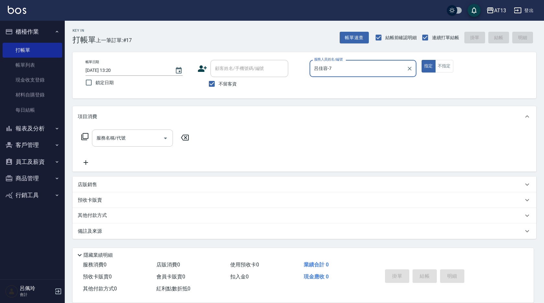
type input "呂佳容-7"
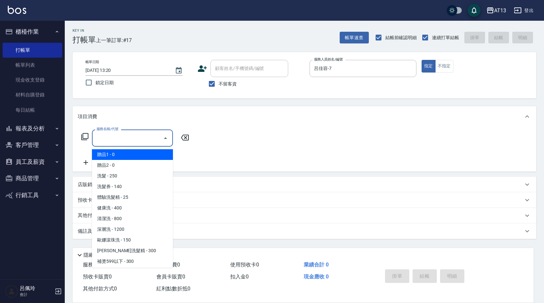
click at [136, 143] on input "服務名稱/代號" at bounding box center [127, 137] width 65 height 11
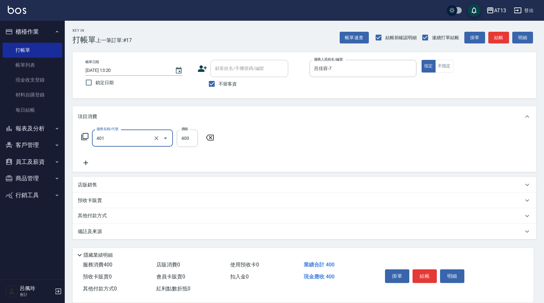
type input "剪髮(401)"
type input "300"
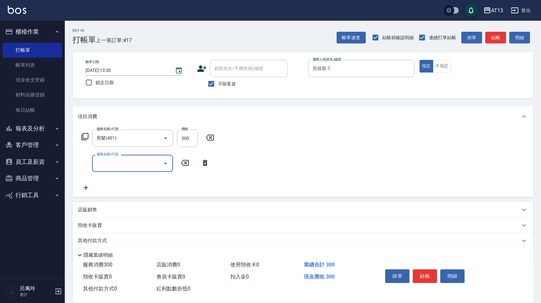
click at [322, 160] on div "服務名稱/代號 剪髮(401) 服務名稱/代號 價格 300 價格 服務名稱/代號 服務名稱/代號" at bounding box center [303, 162] width 460 height 70
click at [425, 274] on button "結帳" at bounding box center [424, 276] width 24 height 14
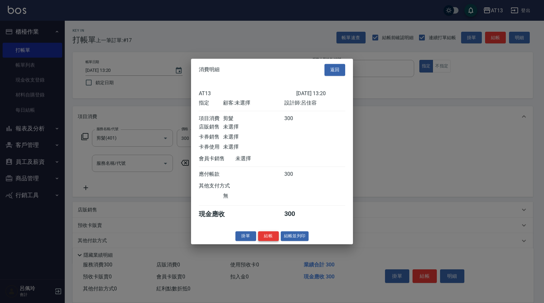
click at [271, 239] on button "結帳" at bounding box center [268, 236] width 21 height 10
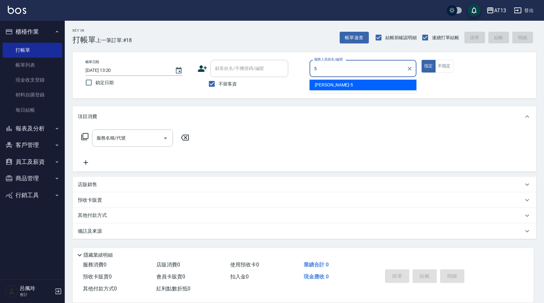
click at [352, 84] on div "[PERSON_NAME] -5" at bounding box center [363, 85] width 107 height 11
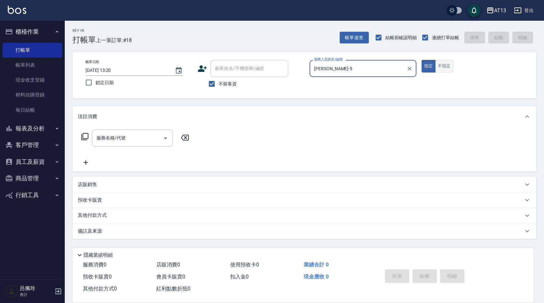
type input "[PERSON_NAME]-5"
click at [452, 68] on button "不指定" at bounding box center [444, 66] width 18 height 13
click at [151, 139] on input "服務名稱/代號" at bounding box center [127, 137] width 65 height 11
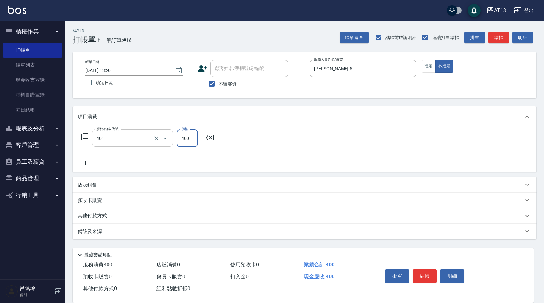
type input "剪髮(401)"
type input "150"
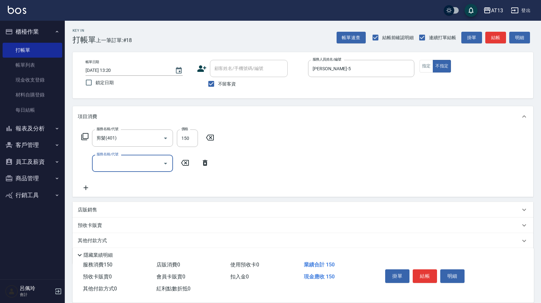
drag, startPoint x: 282, startPoint y: 162, endPoint x: 398, endPoint y: 200, distance: 122.2
click at [282, 162] on div "服務名稱/代號 剪髮(401) 服務名稱/代號 價格 150 價格 服務名稱/代號 服務名稱/代號" at bounding box center [303, 162] width 460 height 70
click at [423, 270] on button "結帳" at bounding box center [424, 276] width 24 height 14
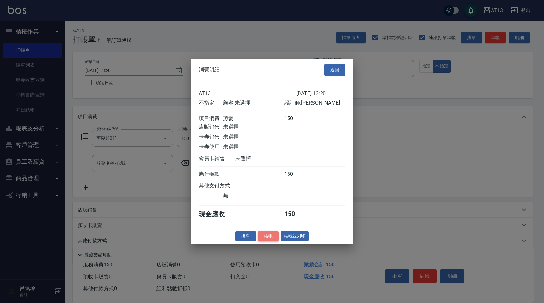
click at [271, 238] on button "結帳" at bounding box center [268, 236] width 21 height 10
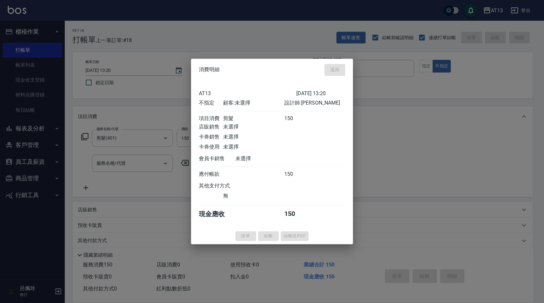
type input "[DATE] 13:21"
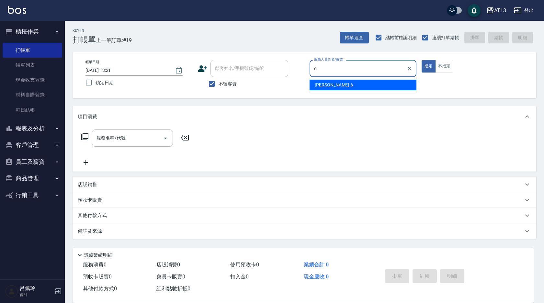
drag, startPoint x: 331, startPoint y: 87, endPoint x: 415, endPoint y: 90, distance: 83.6
click at [332, 86] on div "亭妤 -6" at bounding box center [363, 85] width 107 height 11
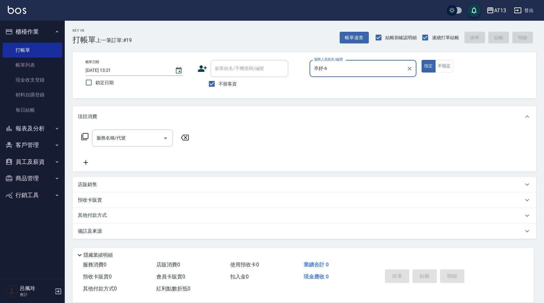
type input "亭妤-6"
click at [454, 67] on div "指定 不指定" at bounding box center [475, 66] width 107 height 13
click at [452, 67] on button "不指定" at bounding box center [444, 66] width 18 height 13
click at [122, 141] on input "服務名稱/代號" at bounding box center [127, 137] width 65 height 11
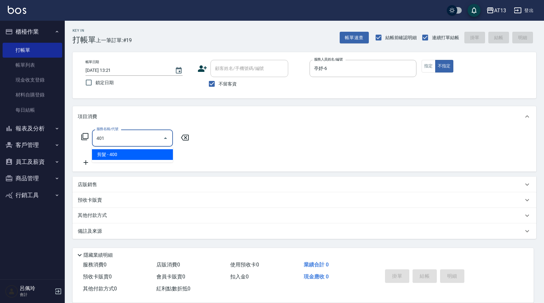
type input "剪髮(401)"
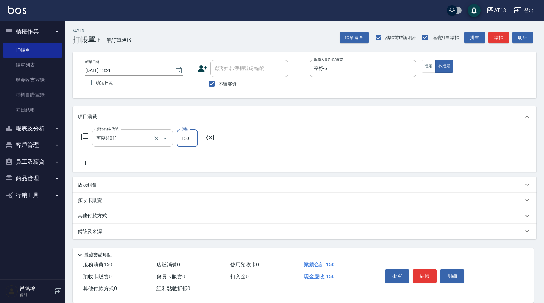
type input "150"
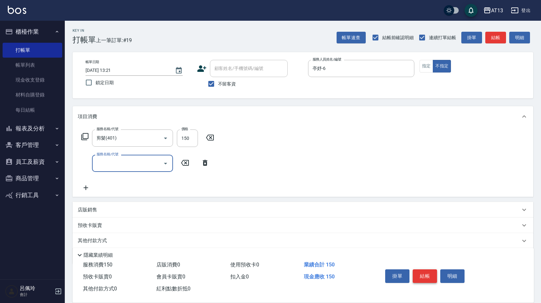
click at [432, 276] on button "結帳" at bounding box center [424, 276] width 24 height 14
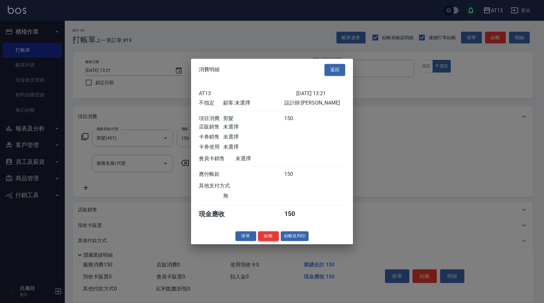
click at [274, 240] on button "結帳" at bounding box center [268, 236] width 21 height 10
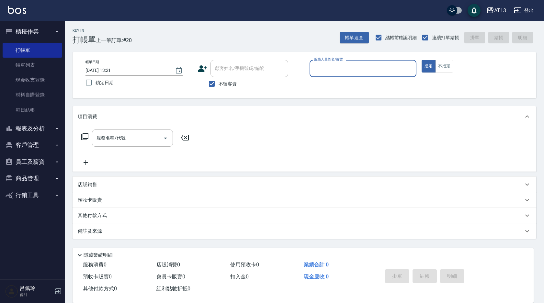
click at [247, 215] on div "其他付款方式" at bounding box center [300, 215] width 445 height 7
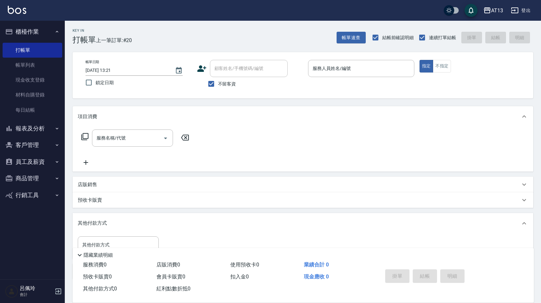
click at [394, 182] on div "店販銷售" at bounding box center [299, 184] width 442 height 7
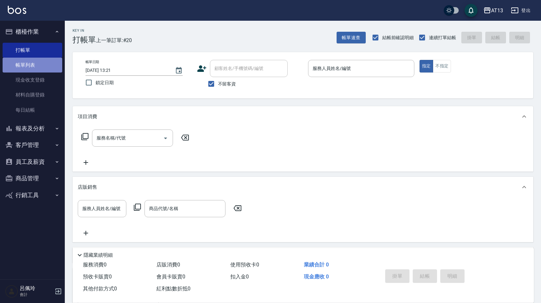
click at [20, 63] on link "帳單列表" at bounding box center [33, 65] width 60 height 15
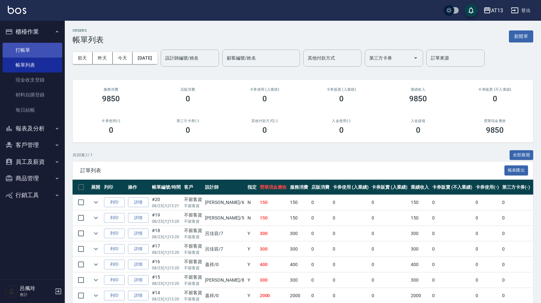
click at [30, 51] on link "打帳單" at bounding box center [33, 50] width 60 height 15
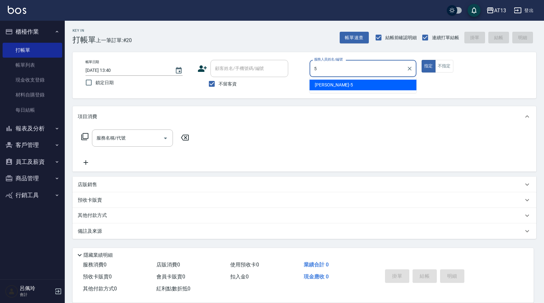
click at [332, 85] on span "[PERSON_NAME] -5" at bounding box center [334, 85] width 38 height 7
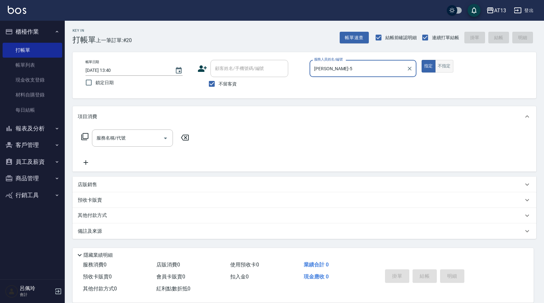
type input "[PERSON_NAME]-5"
click at [438, 69] on button "不指定" at bounding box center [444, 66] width 18 height 13
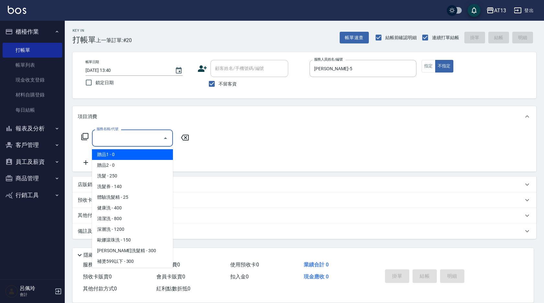
click at [134, 133] on input "服務名稱/代號" at bounding box center [127, 137] width 65 height 11
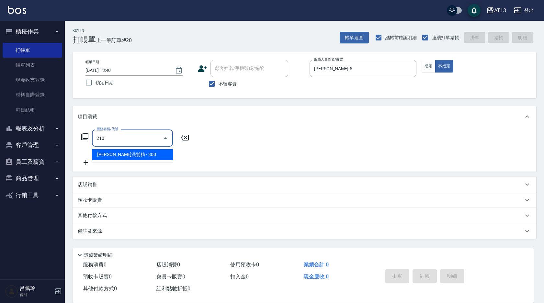
type input "歐娜洗髮精(210)"
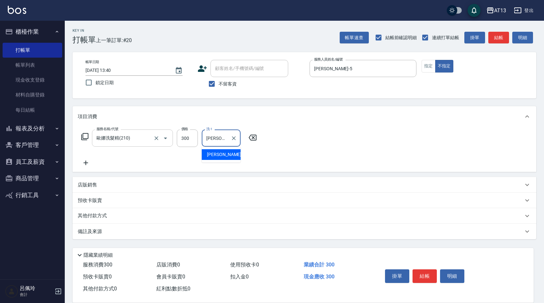
type input "[PERSON_NAME]-5"
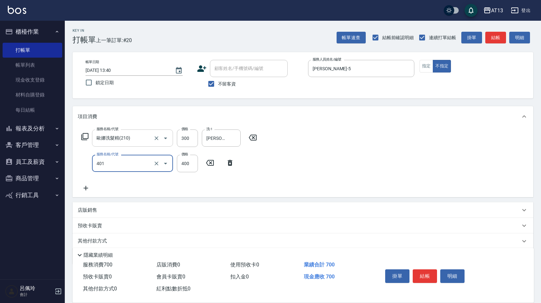
type input "剪髮(401)"
type input "200"
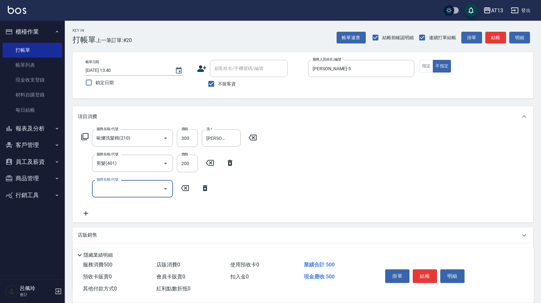
click at [335, 168] on div "服務名稱/代號 [PERSON_NAME]洗髮精(210) 服務名稱/代號 價格 300 價格 洗-1 [PERSON_NAME]-5 洗-1 服務名稱/代號…" at bounding box center [303, 174] width 460 height 95
click at [417, 267] on div "掛單 結帳 明細" at bounding box center [424, 277] width 84 height 20
click at [419, 269] on button "結帳" at bounding box center [424, 276] width 24 height 14
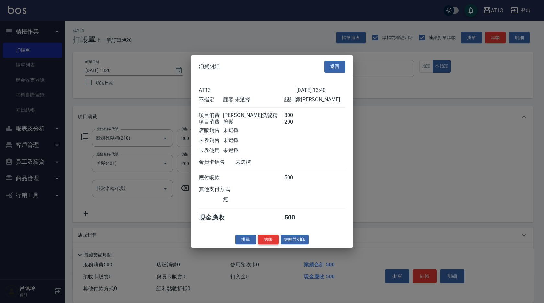
click at [271, 244] on button "結帳" at bounding box center [268, 239] width 21 height 10
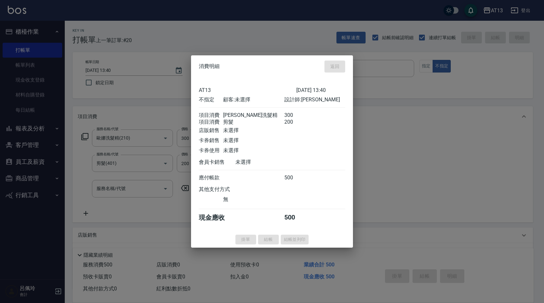
type input "[DATE] 14:19"
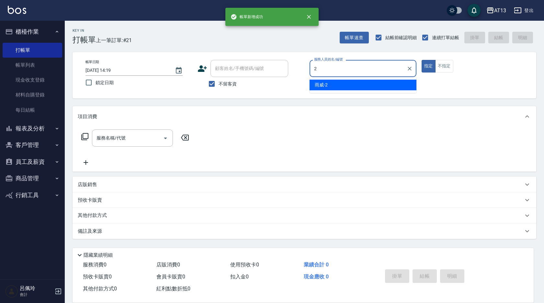
click at [327, 85] on span "雨威 -2" at bounding box center [321, 85] width 13 height 7
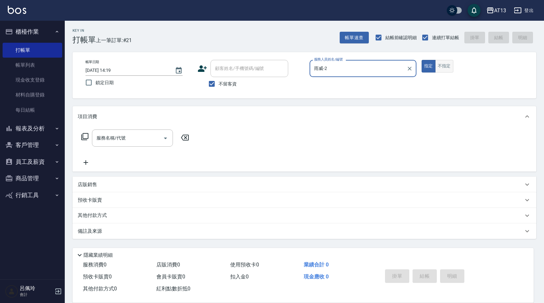
type input "雨威-2"
click at [441, 67] on button "不指定" at bounding box center [444, 66] width 18 height 13
click at [103, 142] on input "服務名稱/代號" at bounding box center [127, 137] width 65 height 11
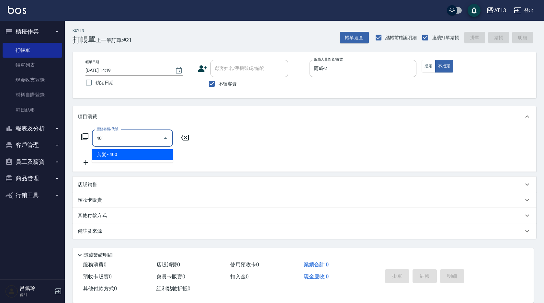
type input "剪髮(401)"
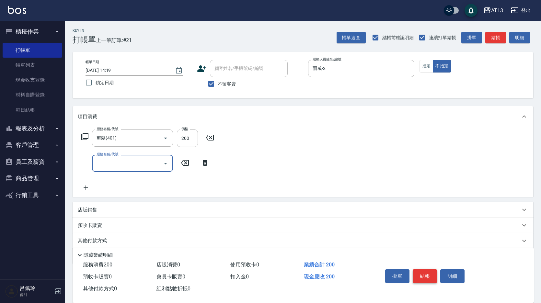
click at [425, 274] on button "結帳" at bounding box center [424, 276] width 24 height 14
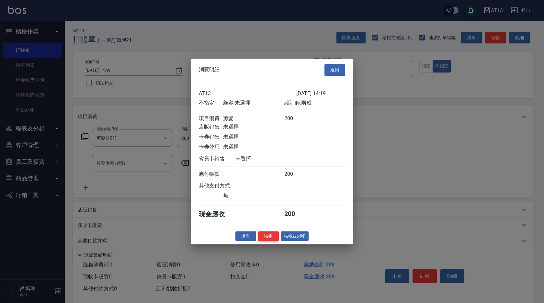
click at [273, 240] on button "結帳" at bounding box center [268, 236] width 21 height 10
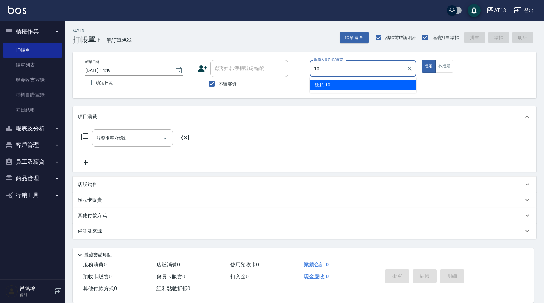
click at [321, 85] on span "[PERSON_NAME] -10" at bounding box center [323, 85] width 16 height 7
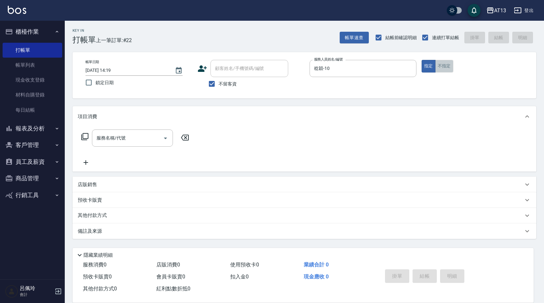
click at [443, 62] on button "不指定" at bounding box center [444, 66] width 18 height 13
click at [99, 143] on input "服務名稱/代號" at bounding box center [127, 137] width 65 height 11
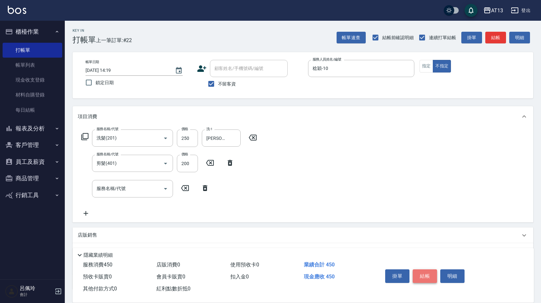
click at [427, 278] on button "結帳" at bounding box center [424, 276] width 24 height 14
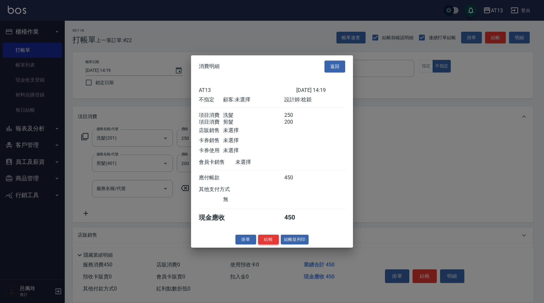
click at [275, 244] on button "結帳" at bounding box center [268, 239] width 21 height 10
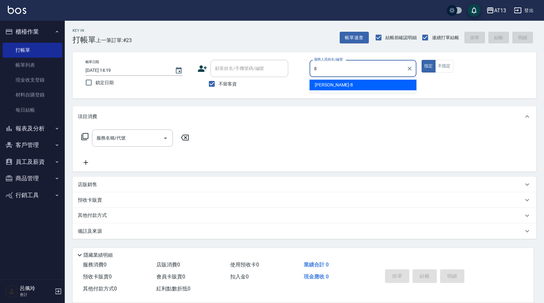
click at [325, 90] on div "[PERSON_NAME] -8" at bounding box center [363, 85] width 107 height 11
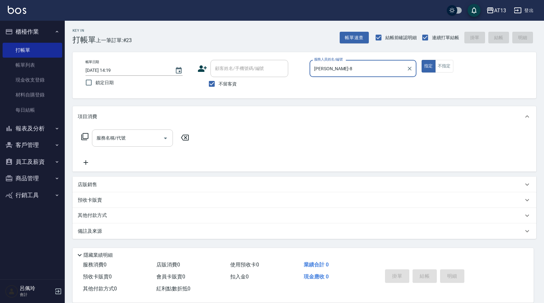
click at [120, 143] on input "服務名稱/代號" at bounding box center [127, 137] width 65 height 11
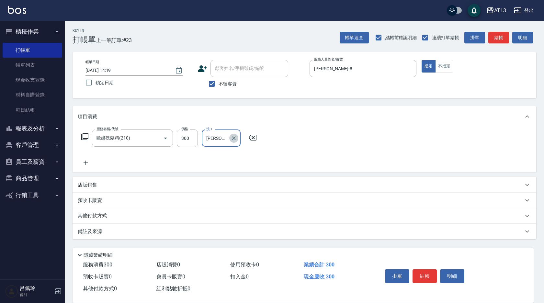
click at [234, 136] on icon "Clear" at bounding box center [234, 138] width 6 height 6
click at [346, 146] on div "服務名稱/代號 [PERSON_NAME]洗髮精(210) 服務名稱/代號 價格 300 價格 洗-1 [PERSON_NAME]-23 洗-1" at bounding box center [305, 149] width 464 height 45
click at [436, 281] on div "掛單 結帳 明細" at bounding box center [424, 277] width 84 height 20
click at [419, 270] on button "結帳" at bounding box center [424, 276] width 24 height 14
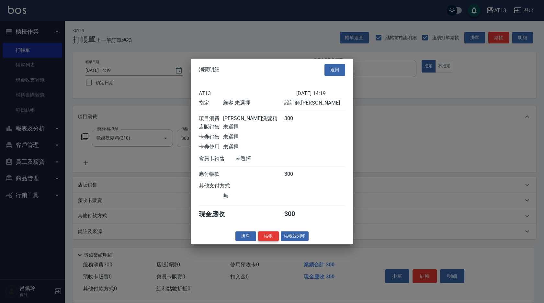
click at [271, 239] on button "結帳" at bounding box center [268, 236] width 21 height 10
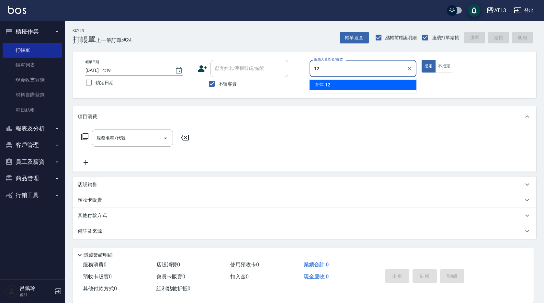
click at [369, 86] on div "育萍 -12" at bounding box center [363, 85] width 107 height 11
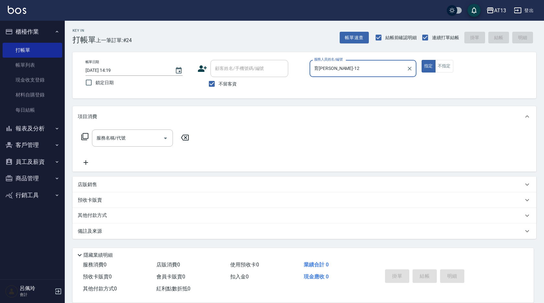
drag, startPoint x: 116, startPoint y: 130, endPoint x: 113, endPoint y: 135, distance: 6.1
click at [116, 130] on div "服務名稱/代號" at bounding box center [132, 138] width 81 height 17
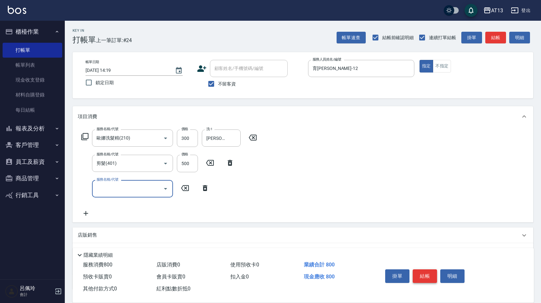
click at [422, 273] on button "結帳" at bounding box center [424, 276] width 24 height 14
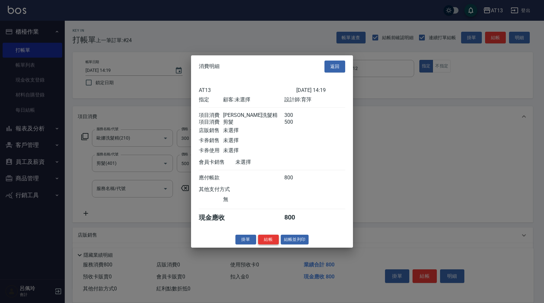
click at [276, 244] on button "結帳" at bounding box center [268, 239] width 21 height 10
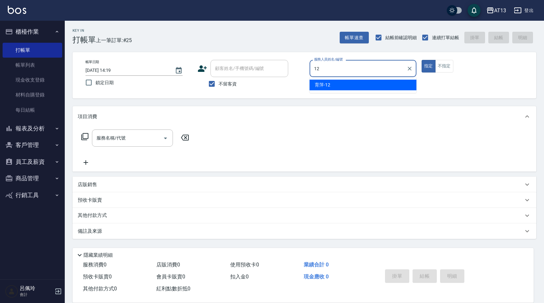
click at [329, 88] on span "育萍 -12" at bounding box center [323, 85] width 16 height 7
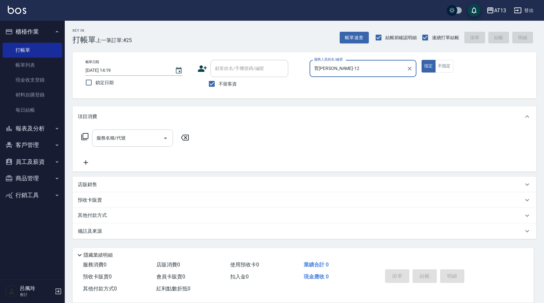
click at [140, 135] on input "服務名稱/代號" at bounding box center [127, 137] width 65 height 11
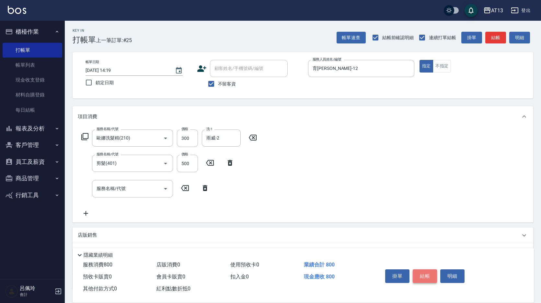
click at [428, 275] on button "結帳" at bounding box center [424, 276] width 24 height 14
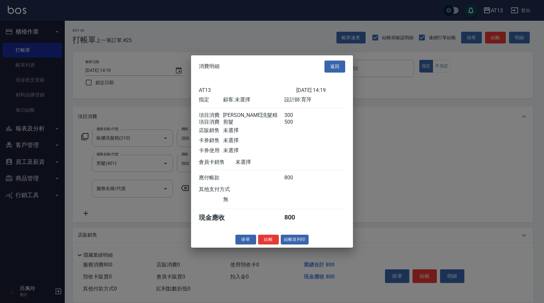
click at [271, 244] on button "結帳" at bounding box center [268, 239] width 21 height 10
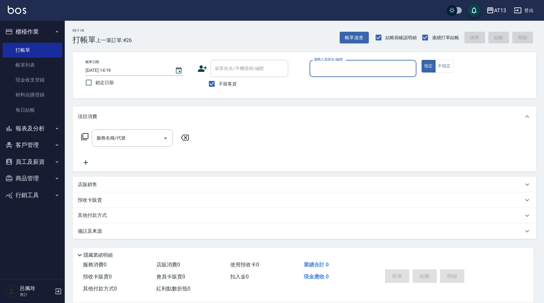
click at [37, 64] on link "帳單列表" at bounding box center [33, 65] width 60 height 15
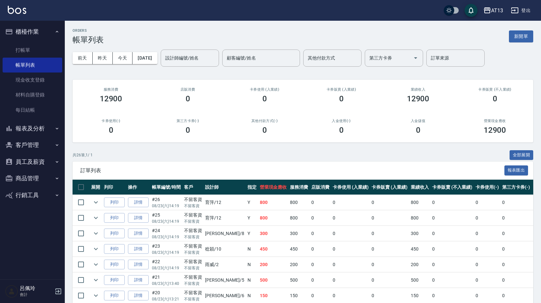
click at [31, 164] on button "員工及薪資" at bounding box center [33, 161] width 60 height 17
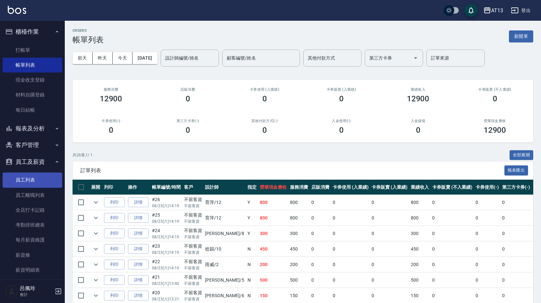
click at [27, 177] on link "員工列表" at bounding box center [33, 180] width 60 height 15
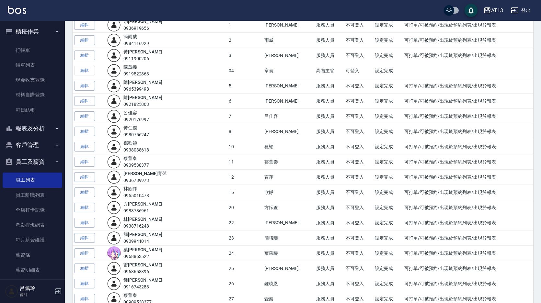
scroll to position [97, 0]
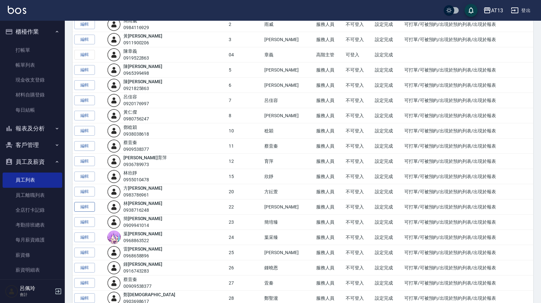
click at [84, 206] on link "編輯" at bounding box center [84, 207] width 21 height 10
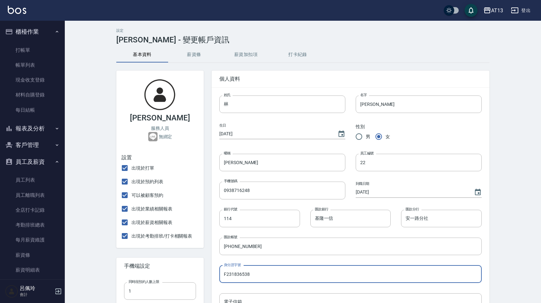
drag, startPoint x: 259, startPoint y: 273, endPoint x: 221, endPoint y: 276, distance: 37.6
click at [219, 274] on div "身分證字號 F231836538 身分證字號" at bounding box center [345, 269] width 273 height 28
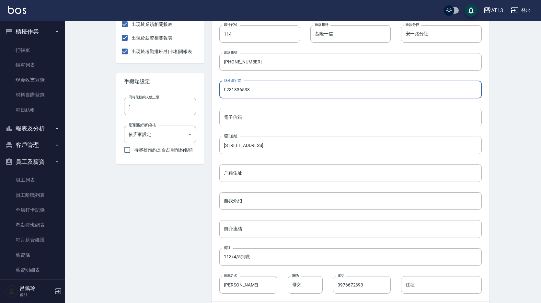
scroll to position [213, 0]
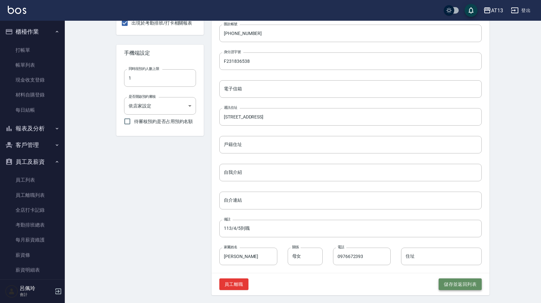
click at [446, 282] on button "儲存並返回列表" at bounding box center [459, 284] width 43 height 12
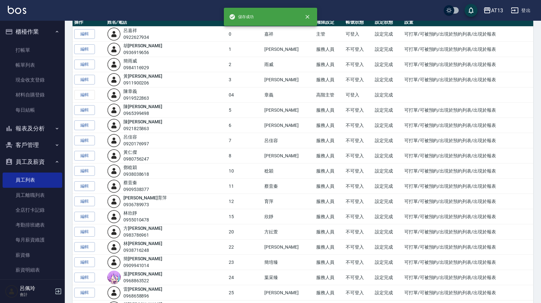
scroll to position [97, 0]
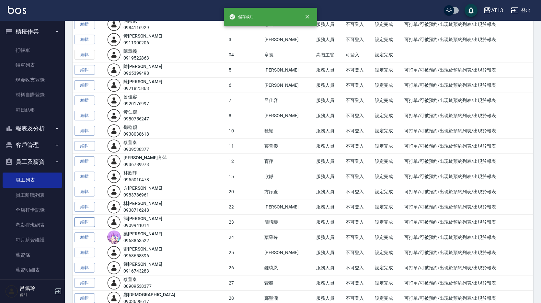
click at [81, 224] on link "編輯" at bounding box center [84, 222] width 21 height 10
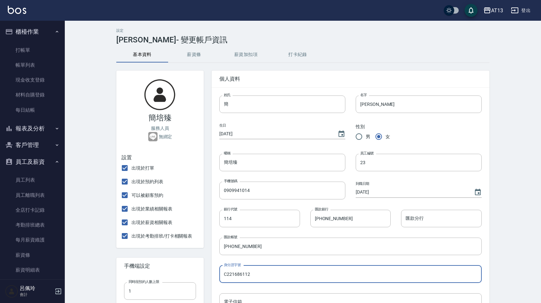
drag, startPoint x: 255, startPoint y: 273, endPoint x: 223, endPoint y: 274, distance: 32.4
click at [223, 274] on input "C221686112" at bounding box center [350, 273] width 262 height 17
click at [19, 45] on link "打帳單" at bounding box center [33, 50] width 60 height 15
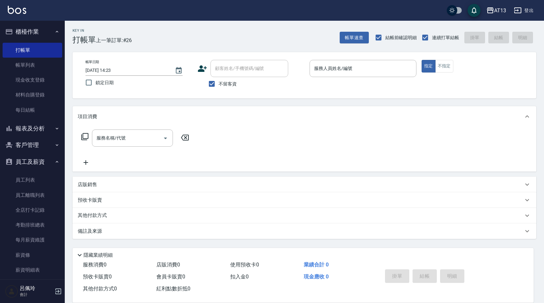
click at [437, 120] on div "項目消費" at bounding box center [305, 116] width 464 height 21
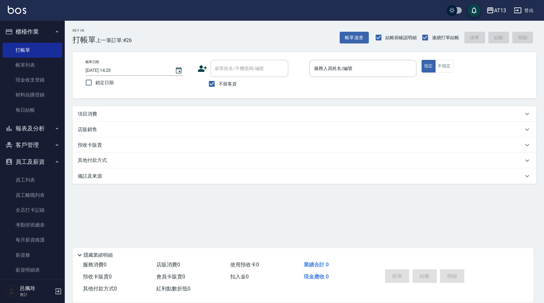
click at [463, 183] on div "項目消費 服務名稱/代號 服務名稱/代號 店販銷售 服務人員姓名/編號 服務人員姓名/編號 商品代號/名稱 商品代號/名稱 預收卡販賣 卡券名稱/代號 卡券名…" at bounding box center [305, 145] width 464 height 78
click at [339, 63] on div "服務人員姓名/編號" at bounding box center [363, 68] width 107 height 17
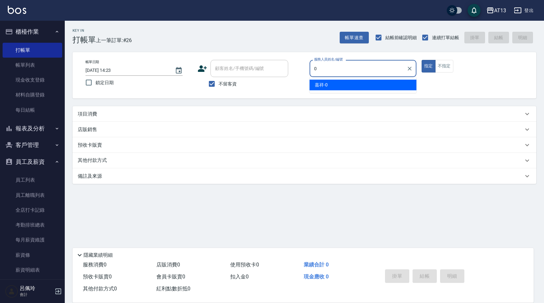
drag, startPoint x: 387, startPoint y: 83, endPoint x: 377, endPoint y: 86, distance: 10.8
click at [386, 85] on div "嘉祥 -0" at bounding box center [363, 85] width 107 height 11
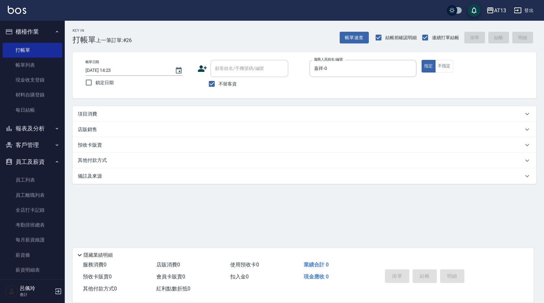
click at [160, 110] on div "項目消費" at bounding box center [305, 114] width 464 height 16
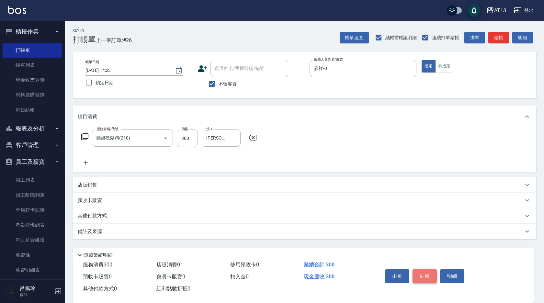
click at [430, 272] on button "結帳" at bounding box center [424, 276] width 24 height 14
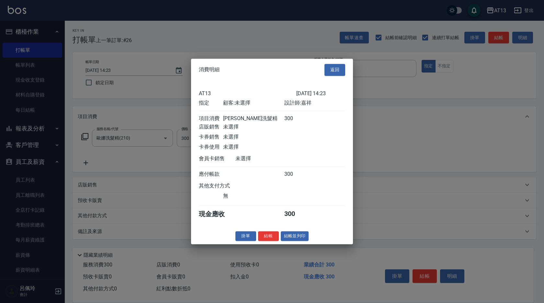
click at [270, 235] on div "消費明細 返回 AT13 [DATE] 14:23 指定 顧客: 未選擇 設計師: 嘉祥 項目消費 歐娜洗髮精 300 店販銷售 未選擇 卡券銷售 未選擇 卡…" at bounding box center [272, 152] width 162 height 186
click at [268, 239] on button "結帳" at bounding box center [268, 236] width 21 height 10
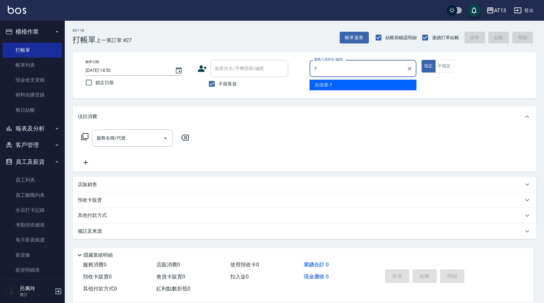
drag, startPoint x: 339, startPoint y: 89, endPoint x: 342, endPoint y: 86, distance: 4.4
click at [339, 89] on div "呂佳容 -7" at bounding box center [363, 85] width 107 height 11
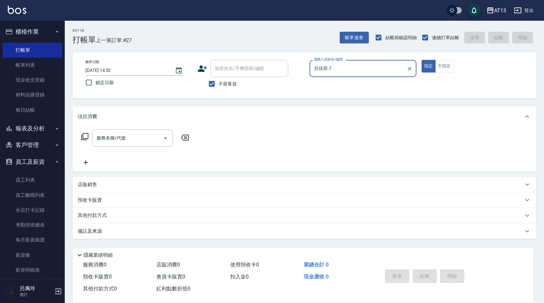
drag, startPoint x: 447, startPoint y: 64, endPoint x: 421, endPoint y: 76, distance: 28.5
click at [446, 64] on button "不指定" at bounding box center [444, 66] width 18 height 13
click at [112, 141] on div "服務名稱/代號 服務名稱/代號" at bounding box center [132, 138] width 81 height 17
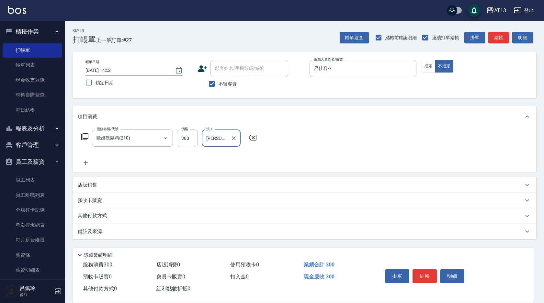
click at [385, 162] on div "服務名稱/代號 [PERSON_NAME]洗髮精(210) 服務名稱/代號 價格 300 價格 洗-1 [PERSON_NAME]-11 洗-1" at bounding box center [305, 149] width 464 height 45
click at [431, 269] on button "結帳" at bounding box center [424, 276] width 24 height 14
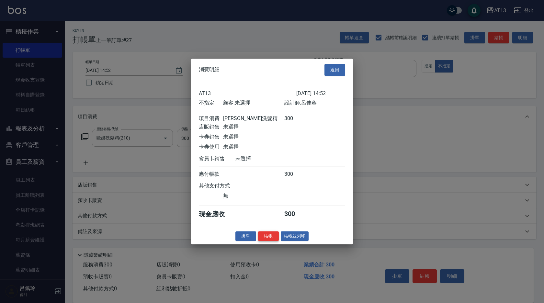
click at [271, 241] on button "結帳" at bounding box center [268, 236] width 21 height 10
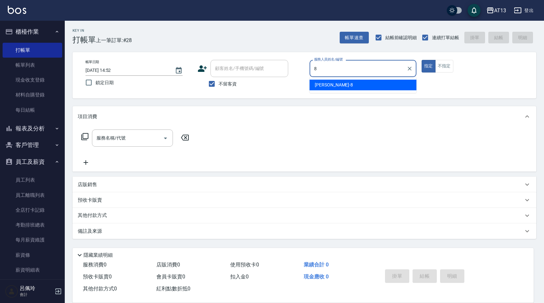
click at [337, 85] on div "[PERSON_NAME] -8" at bounding box center [363, 85] width 107 height 11
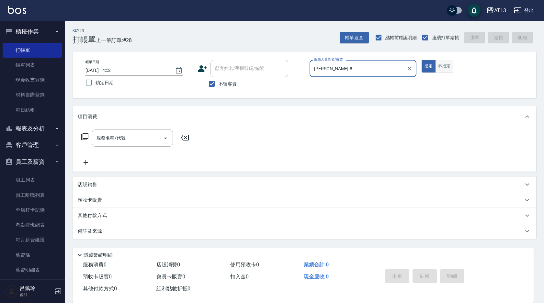
click at [446, 64] on button "不指定" at bounding box center [444, 66] width 18 height 13
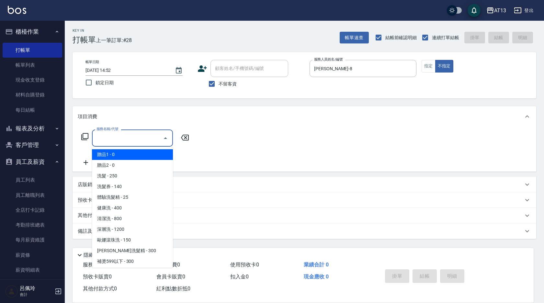
click at [117, 136] on input "服務名稱/代號" at bounding box center [127, 137] width 65 height 11
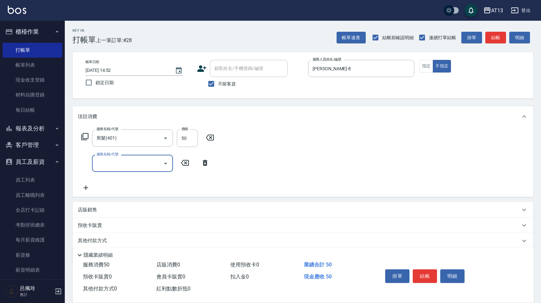
drag, startPoint x: 314, startPoint y: 148, endPoint x: 324, endPoint y: 151, distance: 10.2
click at [324, 151] on div "服務名稱/代號 剪髮(401) 服務名稱/代號 價格 50 價格 服務名稱/代號 服務名稱/代號" at bounding box center [303, 162] width 460 height 70
click at [426, 274] on button "結帳" at bounding box center [424, 276] width 24 height 14
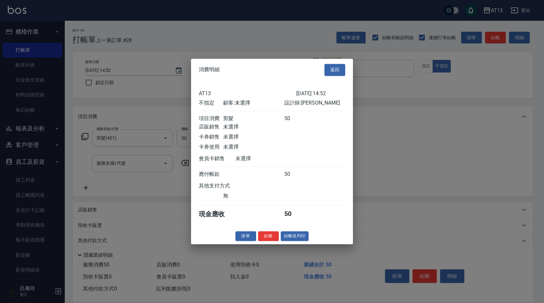
click at [264, 240] on button "結帳" at bounding box center [268, 236] width 21 height 10
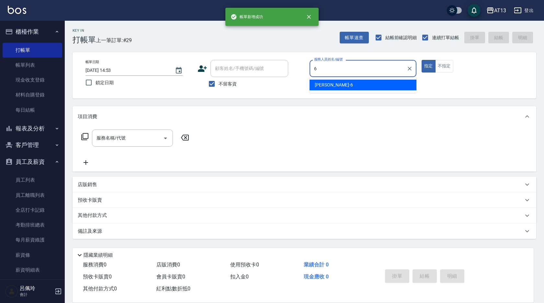
click at [319, 84] on span "亭妤 -6" at bounding box center [334, 85] width 38 height 7
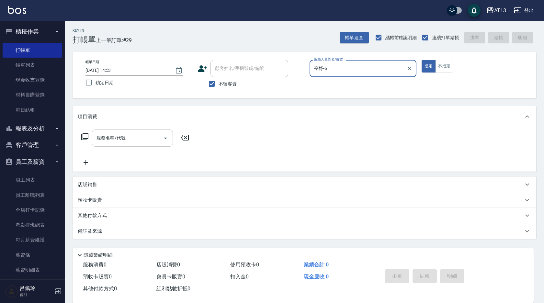
click at [142, 141] on input "服務名稱/代號" at bounding box center [127, 137] width 65 height 11
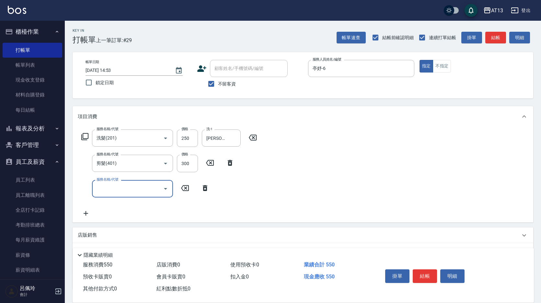
click at [329, 174] on div "服務名稱/代號 洗髮(201) 服務名稱/代號 價格 250 價格 洗-1 [PERSON_NAME]-28 洗-1 服務名稱/代號 剪髮(401) 服務名稱…" at bounding box center [303, 174] width 460 height 95
click at [420, 274] on button "結帳" at bounding box center [424, 276] width 24 height 14
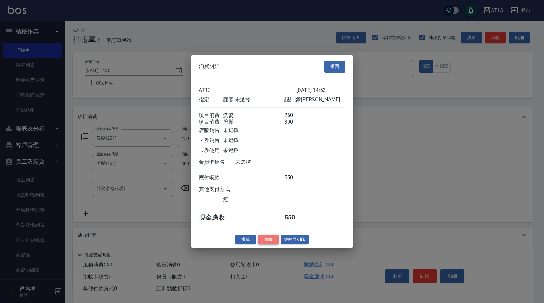
click at [274, 244] on button "結帳" at bounding box center [268, 239] width 21 height 10
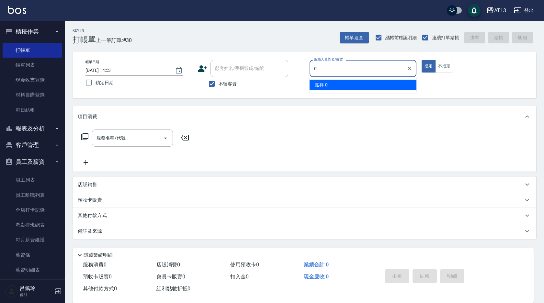
click at [343, 83] on div "嘉祥 -0" at bounding box center [363, 85] width 107 height 11
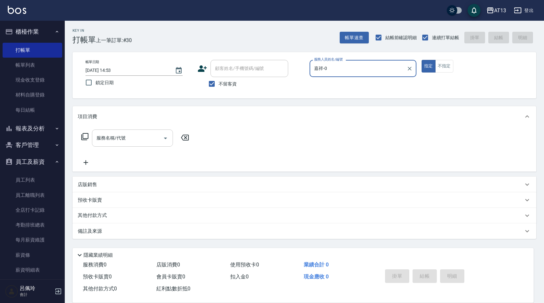
click at [139, 141] on input "服務名稱/代號" at bounding box center [127, 137] width 65 height 11
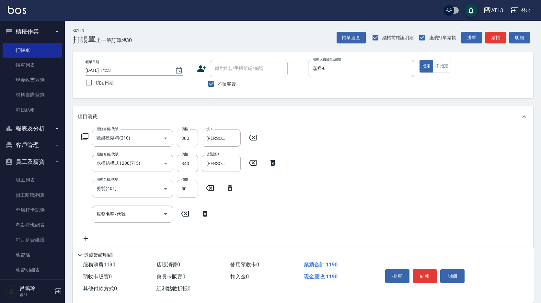
click at [449, 216] on div "服務名稱/代號 [PERSON_NAME]洗髮精(210) 服務名稱/代號 價格 300 價格 洗-1 [PERSON_NAME]-28 洗-1 服務名稱/代…" at bounding box center [303, 187] width 460 height 121
click at [425, 272] on button "結帳" at bounding box center [424, 276] width 24 height 14
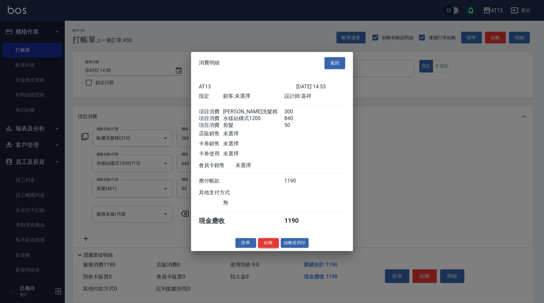
click at [270, 246] on button "結帳" at bounding box center [268, 243] width 21 height 10
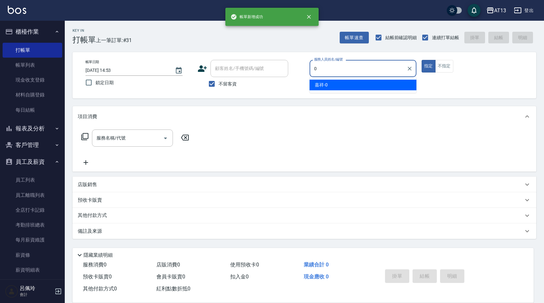
click at [386, 87] on div "嘉祥 -0" at bounding box center [363, 85] width 107 height 11
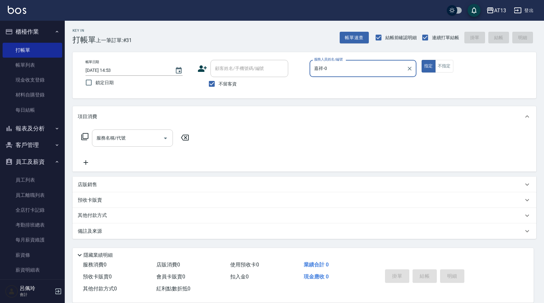
click at [145, 135] on input "服務名稱/代號" at bounding box center [127, 137] width 65 height 11
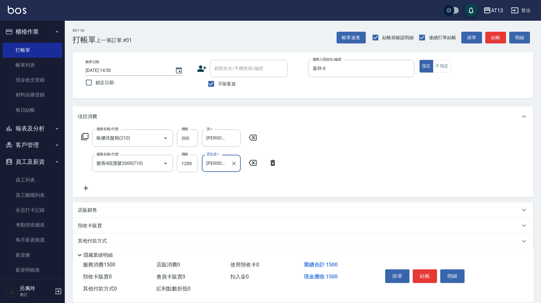
click at [336, 165] on div "服務名稱/代號 [PERSON_NAME]洗髮精(210) 服務名稱/代號 價格 300 價格 洗-1 [PERSON_NAME]妡-30 洗-1 服務名稱/…" at bounding box center [303, 162] width 460 height 70
click at [424, 267] on div "掛單 結帳 明細" at bounding box center [424, 277] width 84 height 20
click at [428, 276] on button "結帳" at bounding box center [424, 276] width 24 height 14
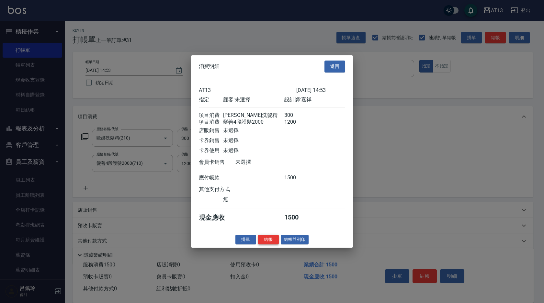
click at [257, 244] on div "掛單 結帳 結帳並列印" at bounding box center [272, 239] width 162 height 10
click at [261, 244] on button "結帳" at bounding box center [268, 239] width 21 height 10
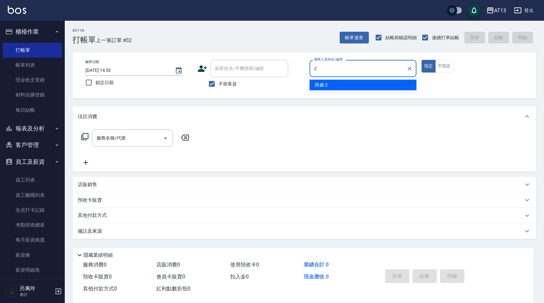
click at [329, 87] on div "雨威 -2" at bounding box center [363, 85] width 107 height 11
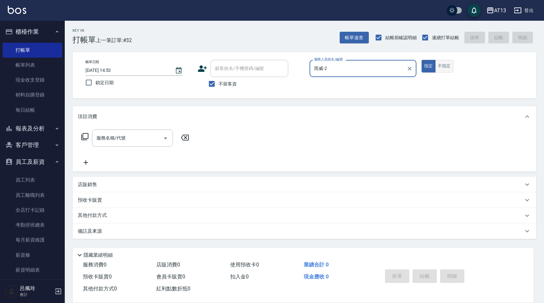
click at [449, 66] on button "不指定" at bounding box center [444, 66] width 18 height 13
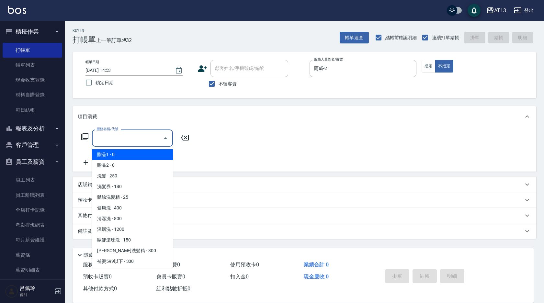
click at [150, 136] on input "服務名稱/代號" at bounding box center [127, 137] width 65 height 11
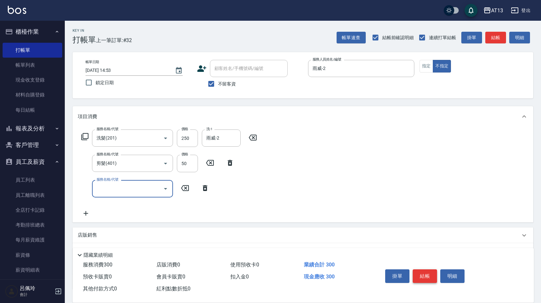
click at [419, 272] on button "結帳" at bounding box center [424, 276] width 24 height 14
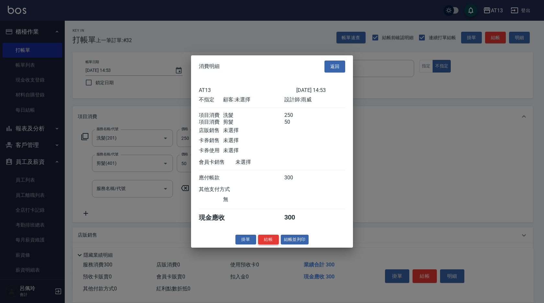
click at [270, 243] on button "結帳" at bounding box center [268, 239] width 21 height 10
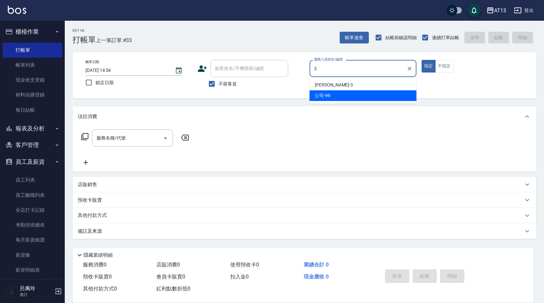
click at [317, 83] on span "[PERSON_NAME] -3" at bounding box center [334, 85] width 38 height 7
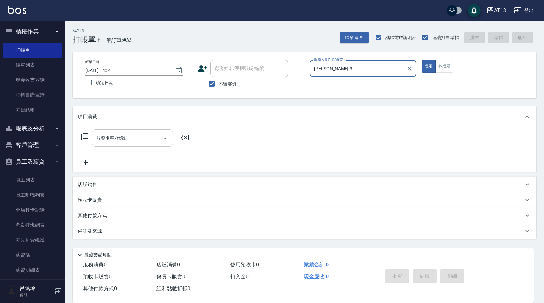
click at [147, 139] on input "服務名稱/代號" at bounding box center [127, 137] width 65 height 11
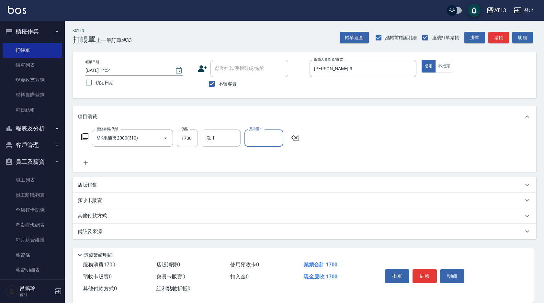
click at [215, 139] on input "洗-1" at bounding box center [221, 137] width 33 height 11
click at [423, 272] on button "結帳" at bounding box center [424, 276] width 24 height 14
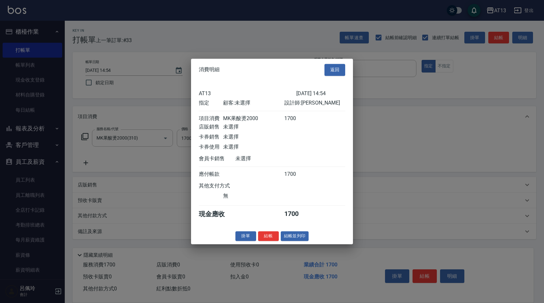
click at [268, 240] on button "結帳" at bounding box center [268, 236] width 21 height 10
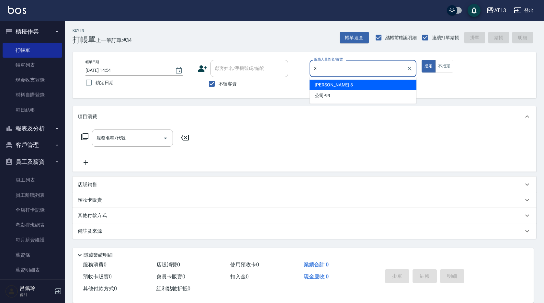
click at [401, 83] on div "[PERSON_NAME] -3" at bounding box center [363, 85] width 107 height 11
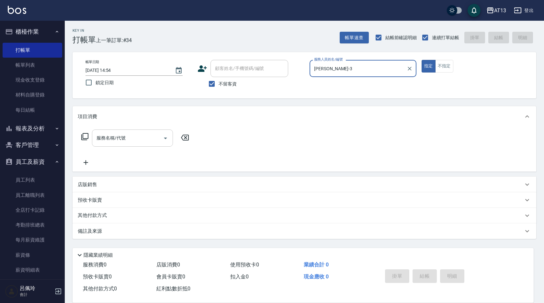
click at [129, 138] on input "服務名稱/代號" at bounding box center [127, 137] width 65 height 11
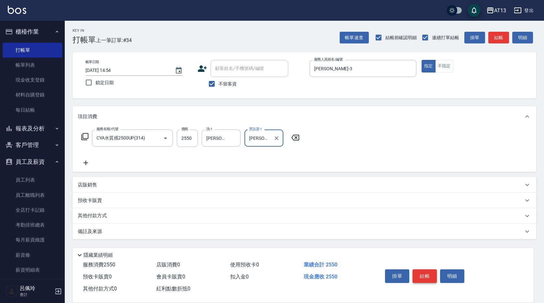
click at [420, 270] on button "結帳" at bounding box center [424, 276] width 24 height 14
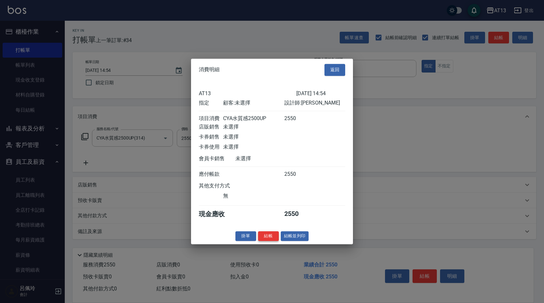
click at [269, 240] on button "結帳" at bounding box center [268, 236] width 21 height 10
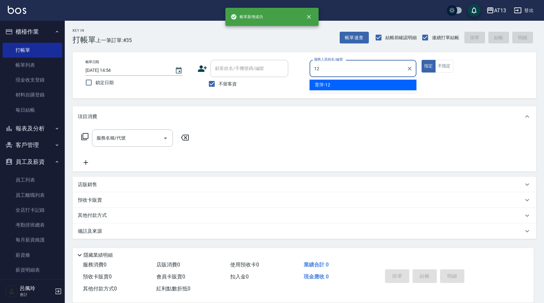
click at [325, 83] on span "育萍 -12" at bounding box center [323, 85] width 16 height 7
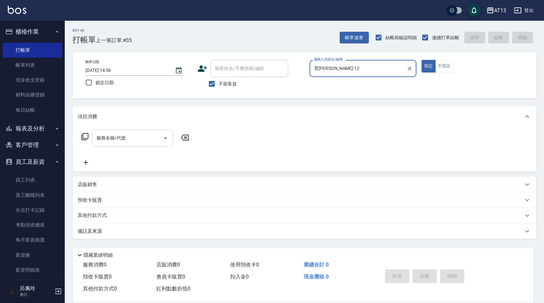
click at [149, 136] on input "服務名稱/代號" at bounding box center [127, 137] width 65 height 11
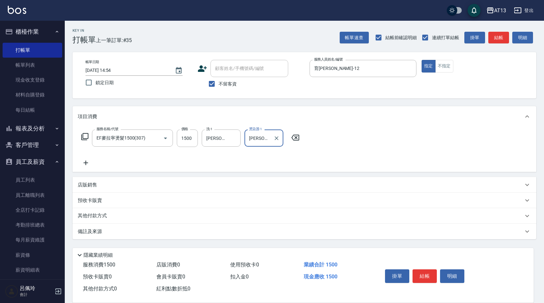
click at [330, 135] on div "服務名稱/代號 EF麥拉寧燙髮1500(307) 服務名稱/代號 價格 1500 價格 洗-1 [PERSON_NAME]-31 洗-1 燙染護-1 [PER…" at bounding box center [305, 149] width 464 height 45
click at [423, 276] on button "結帳" at bounding box center [424, 276] width 24 height 14
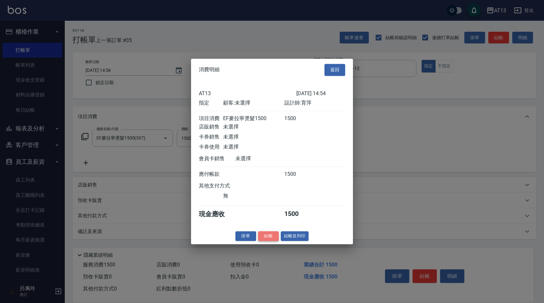
click at [265, 238] on button "結帳" at bounding box center [268, 236] width 21 height 10
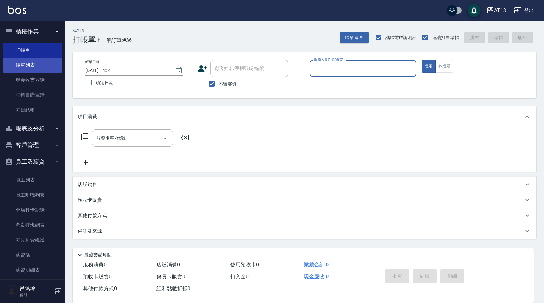
drag, startPoint x: 32, startPoint y: 61, endPoint x: 40, endPoint y: 62, distance: 8.5
click at [32, 61] on link "帳單列表" at bounding box center [33, 65] width 60 height 15
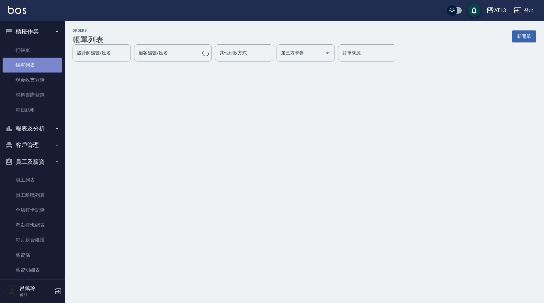
click at [40, 63] on link "帳單列表" at bounding box center [33, 65] width 60 height 15
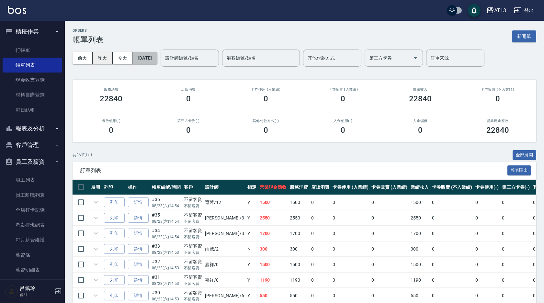
click at [141, 60] on button "[DATE]" at bounding box center [144, 58] width 25 height 12
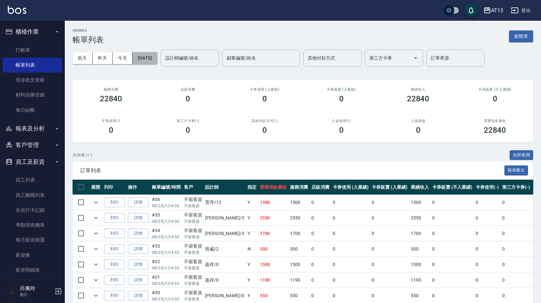
click at [157, 61] on button "[DATE]" at bounding box center [144, 58] width 25 height 12
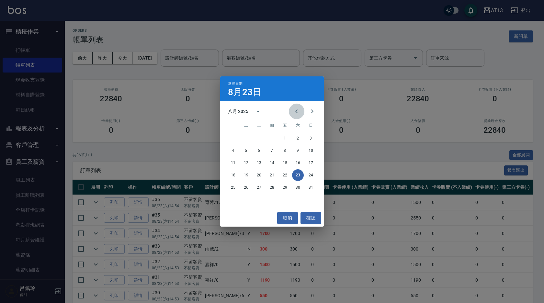
click at [296, 114] on icon "Previous month" at bounding box center [297, 111] width 8 height 8
click at [312, 164] on button "18" at bounding box center [311, 163] width 12 height 12
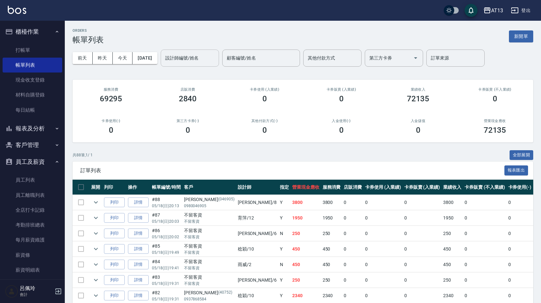
click at [185, 66] on div "設計師編號/姓名" at bounding box center [190, 58] width 58 height 17
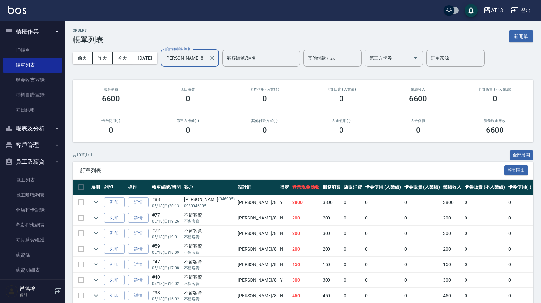
scroll to position [77, 0]
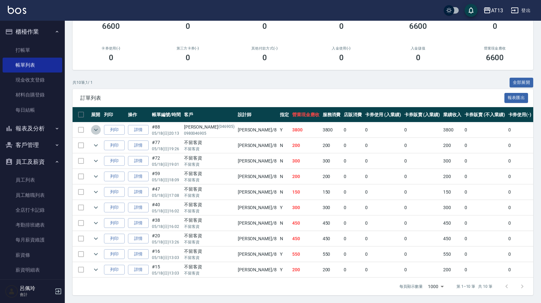
click at [98, 126] on icon "expand row" at bounding box center [96, 130] width 8 height 8
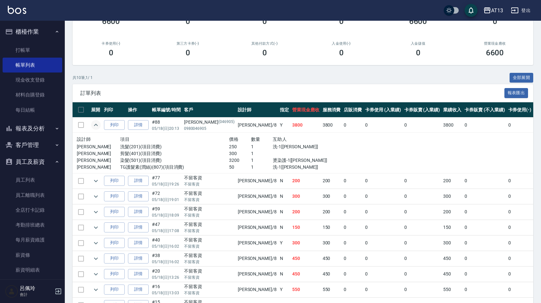
click at [98, 126] on icon "expand row" at bounding box center [96, 125] width 4 height 2
